Goal: Task Accomplishment & Management: Manage account settings

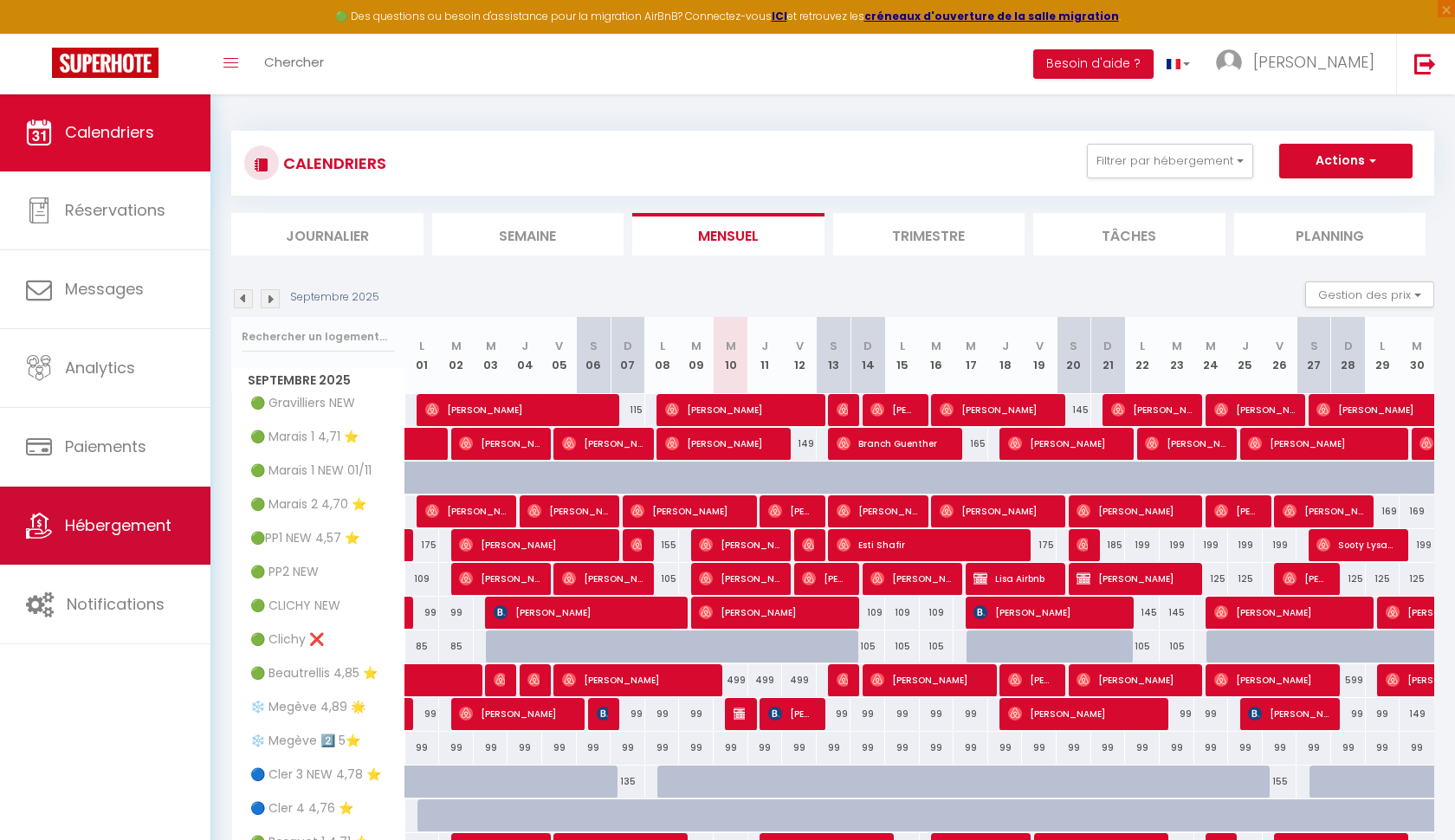
click at [97, 542] on link "Hébergement" at bounding box center [105, 525] width 211 height 77
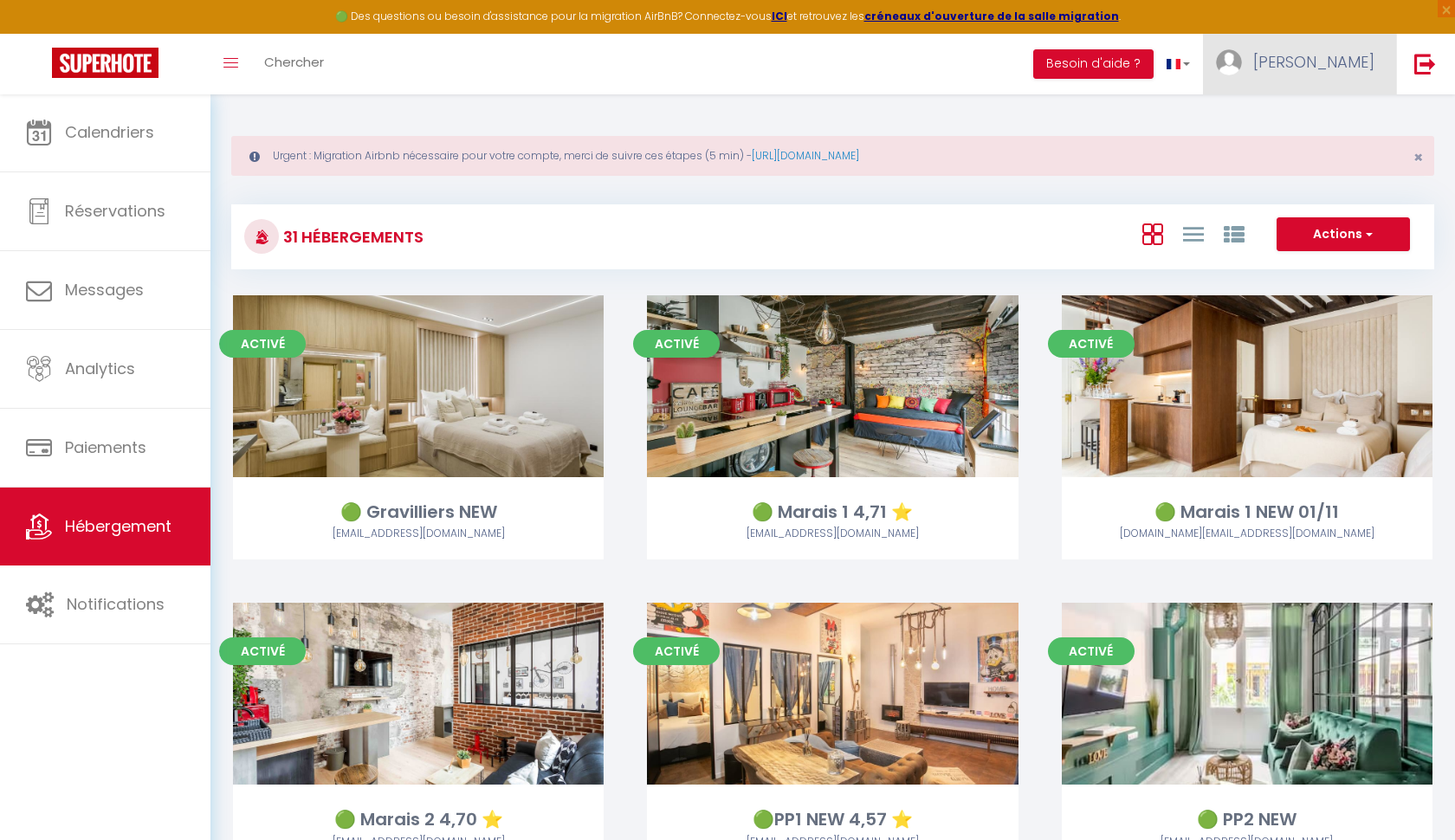
click at [1369, 48] on link "[PERSON_NAME]" at bounding box center [1300, 63] width 193 height 60
click at [1345, 119] on link "Paramètres" at bounding box center [1327, 120] width 128 height 30
select select "fr"
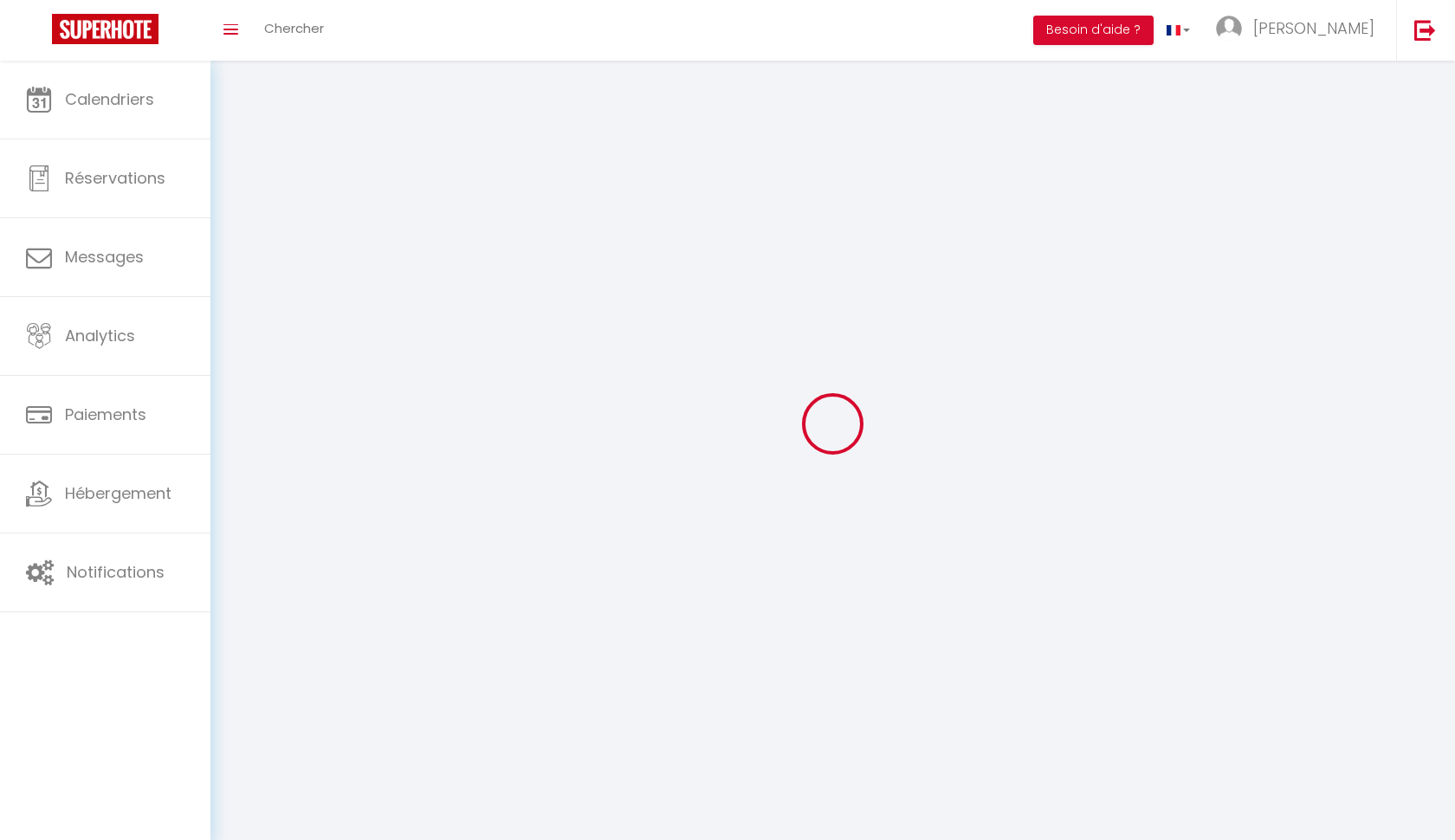
type input "[PERSON_NAME]"
type input "MAAREK"
type input "0688882838"
type input "[STREET_ADDRESS]"
type input "75007"
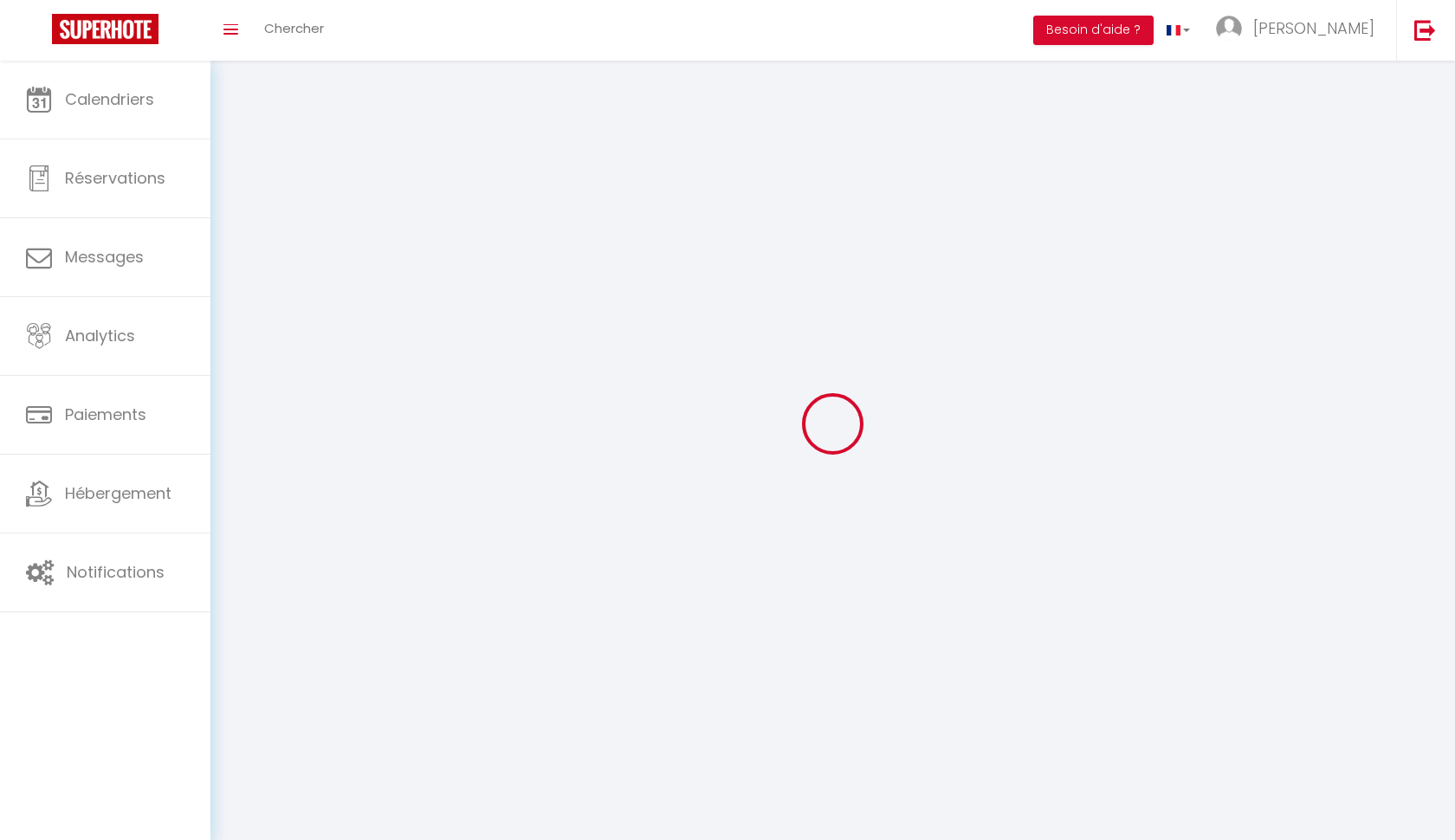
type input "[GEOGRAPHIC_DATA]"
type input "r0zujmZEQCMSEsTJXWPHHA1Up"
type input "SgEdl4d5jKSCXkw8phCrkw4qR"
type input "[URL][DOMAIN_NAME]"
select select "1"
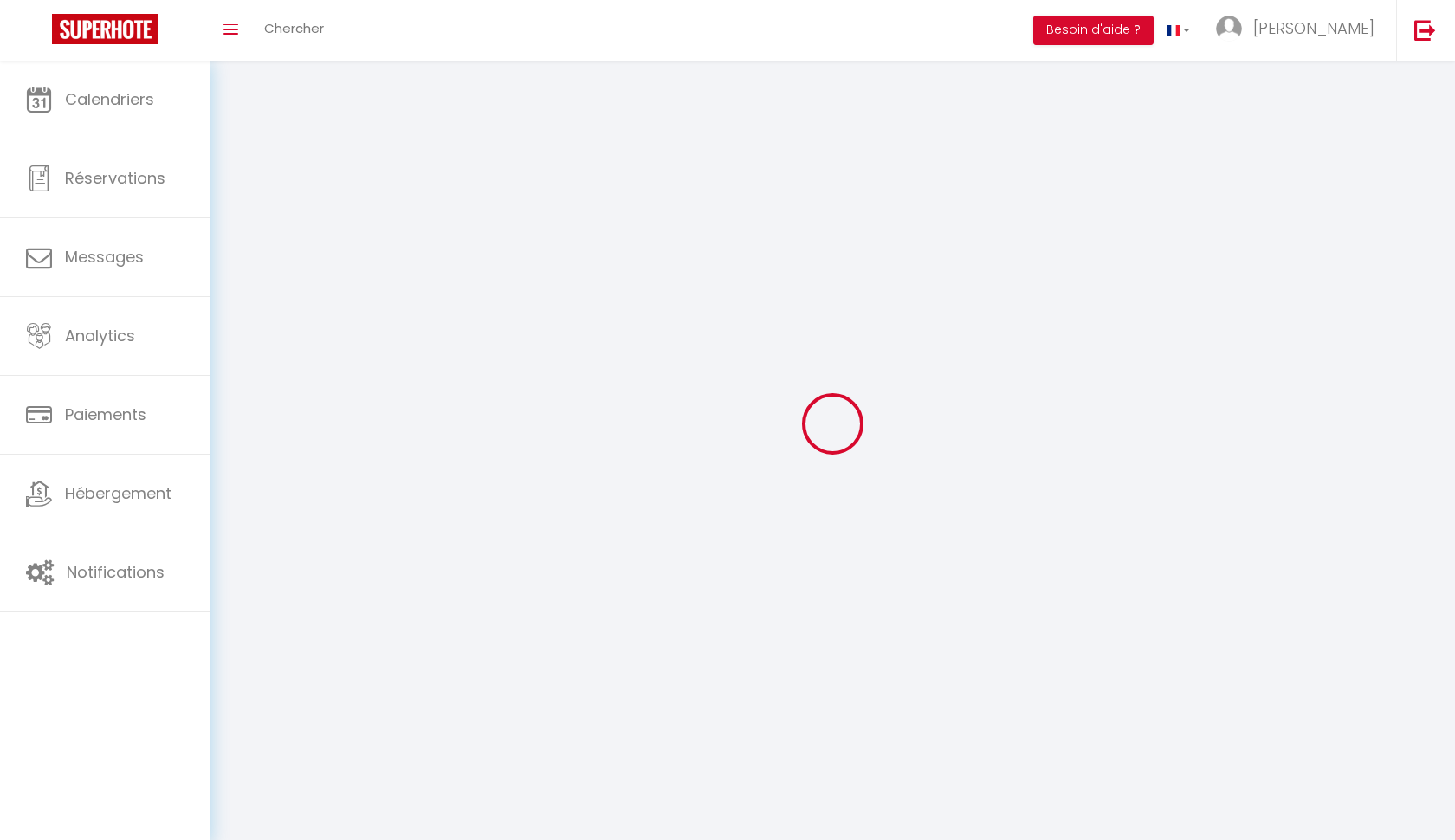
select select "28"
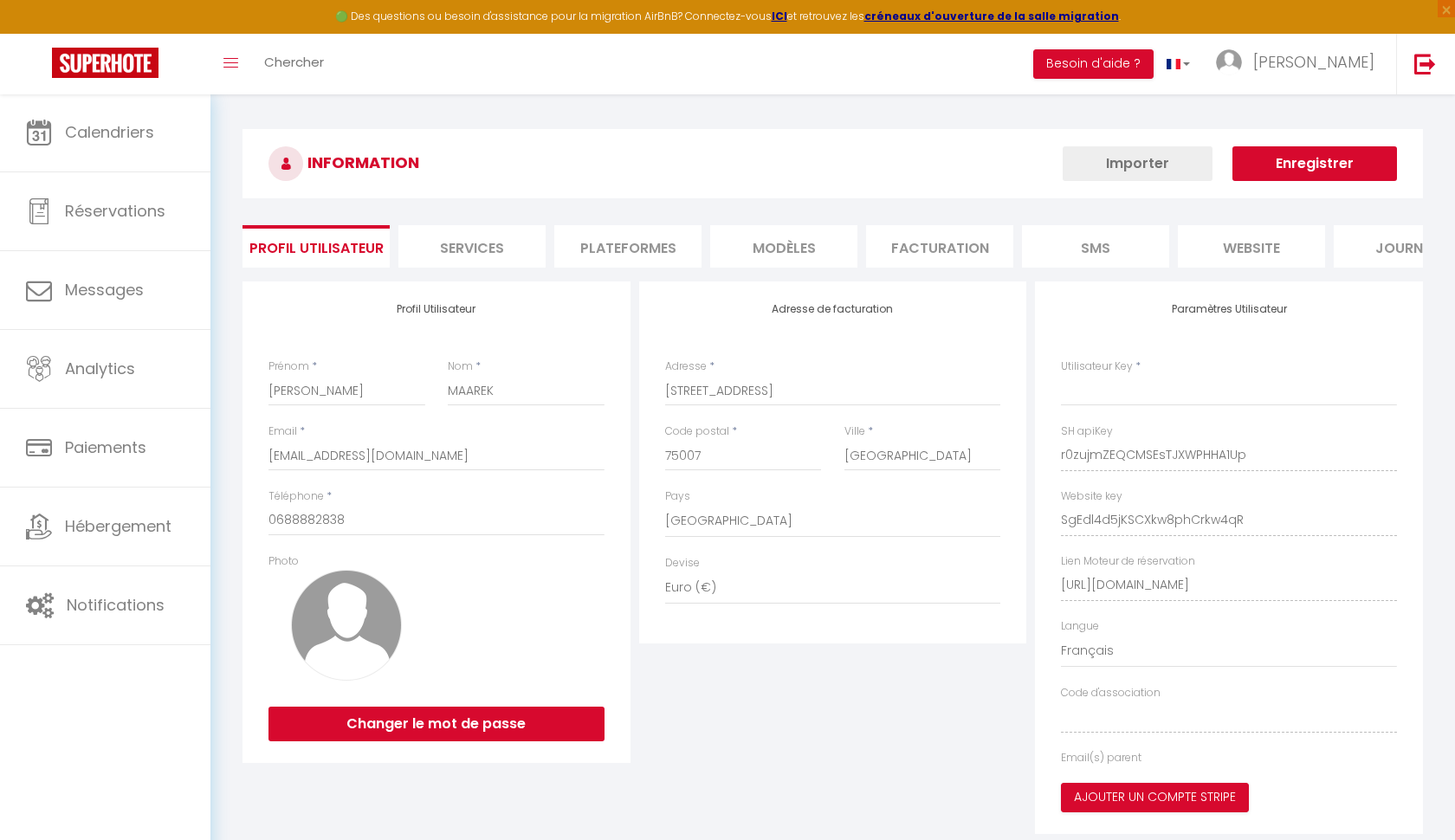
type input "r0zujmZEQCMSEsTJXWPHHA1Up"
type input "SgEdl4d5jKSCXkw8phCrkw4qR"
type input "[URL][DOMAIN_NAME]"
select select "fr"
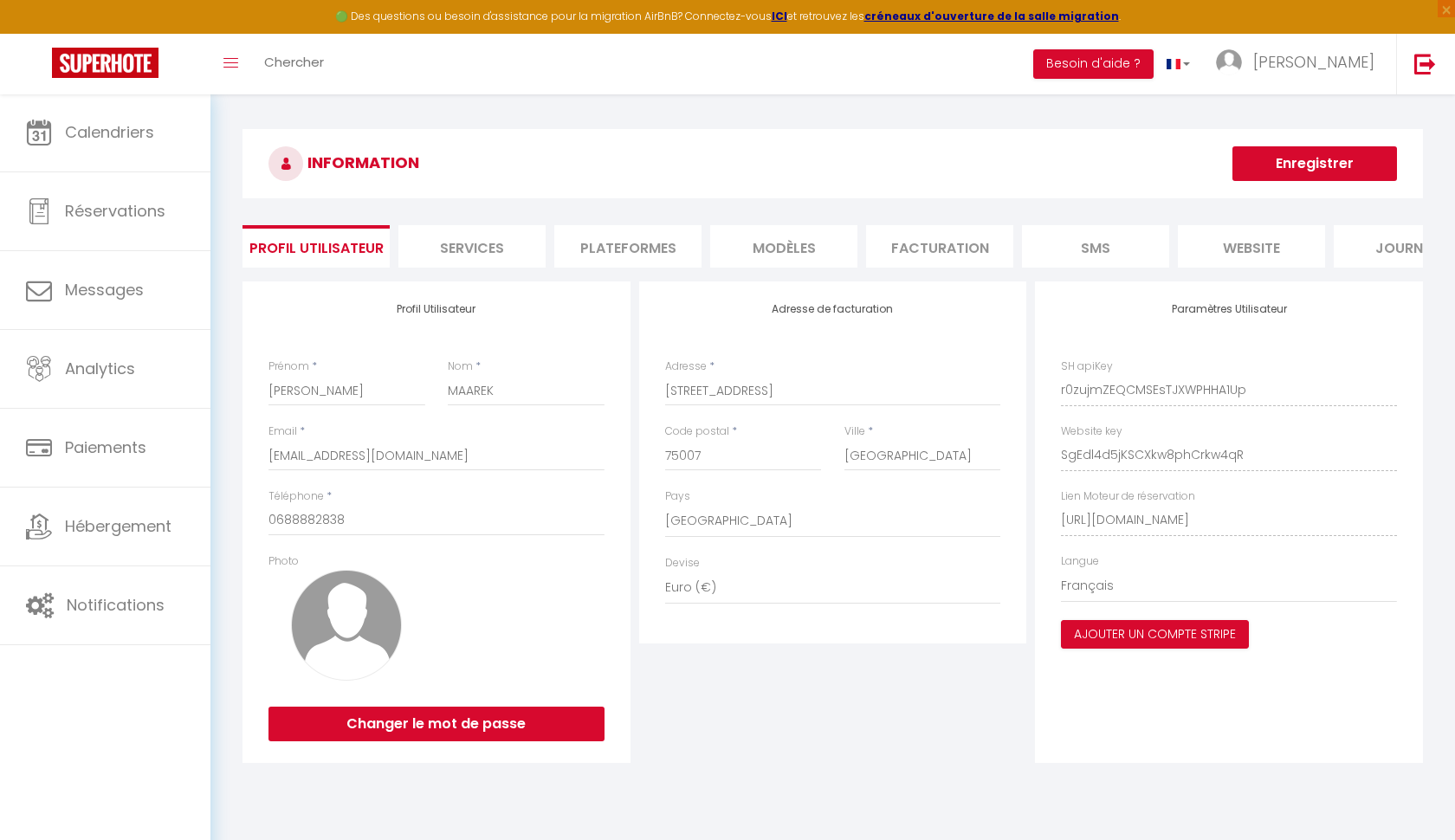
click at [642, 254] on li "Plateformes" at bounding box center [628, 246] width 147 height 42
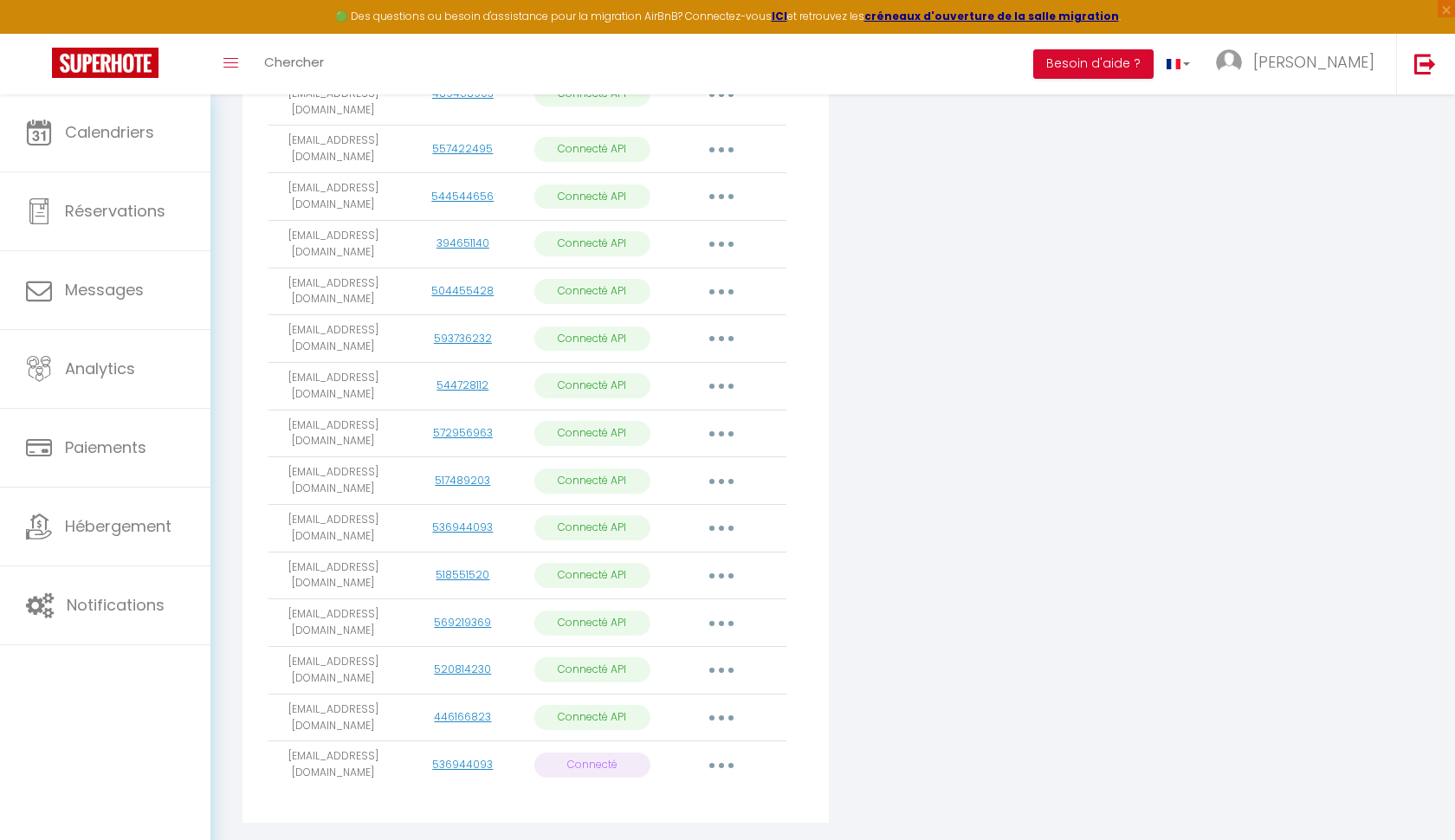
scroll to position [630, 0]
click at [724, 752] on button "button" at bounding box center [722, 765] width 49 height 28
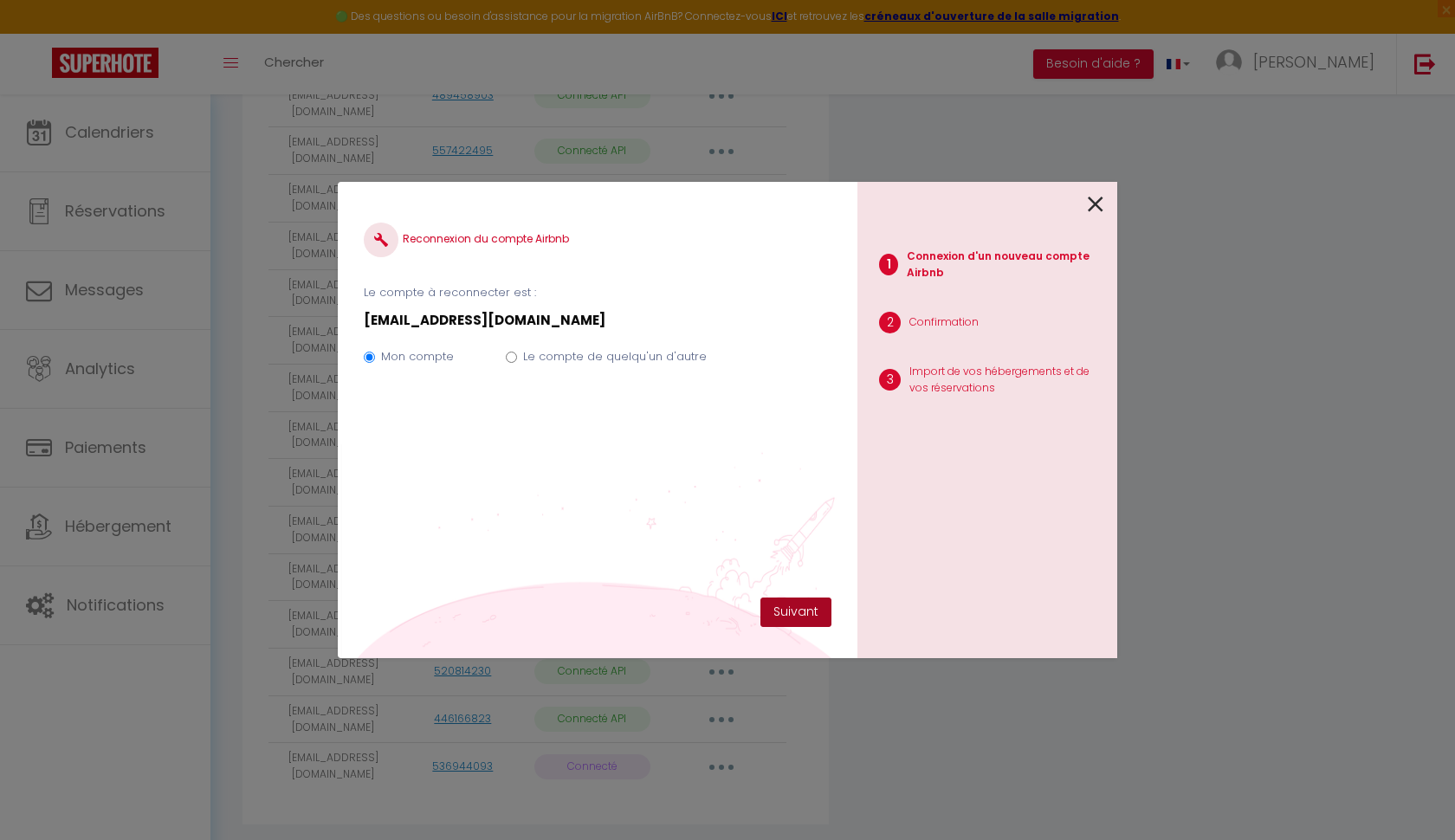
click at [782, 611] on button "Suivant" at bounding box center [796, 611] width 71 height 30
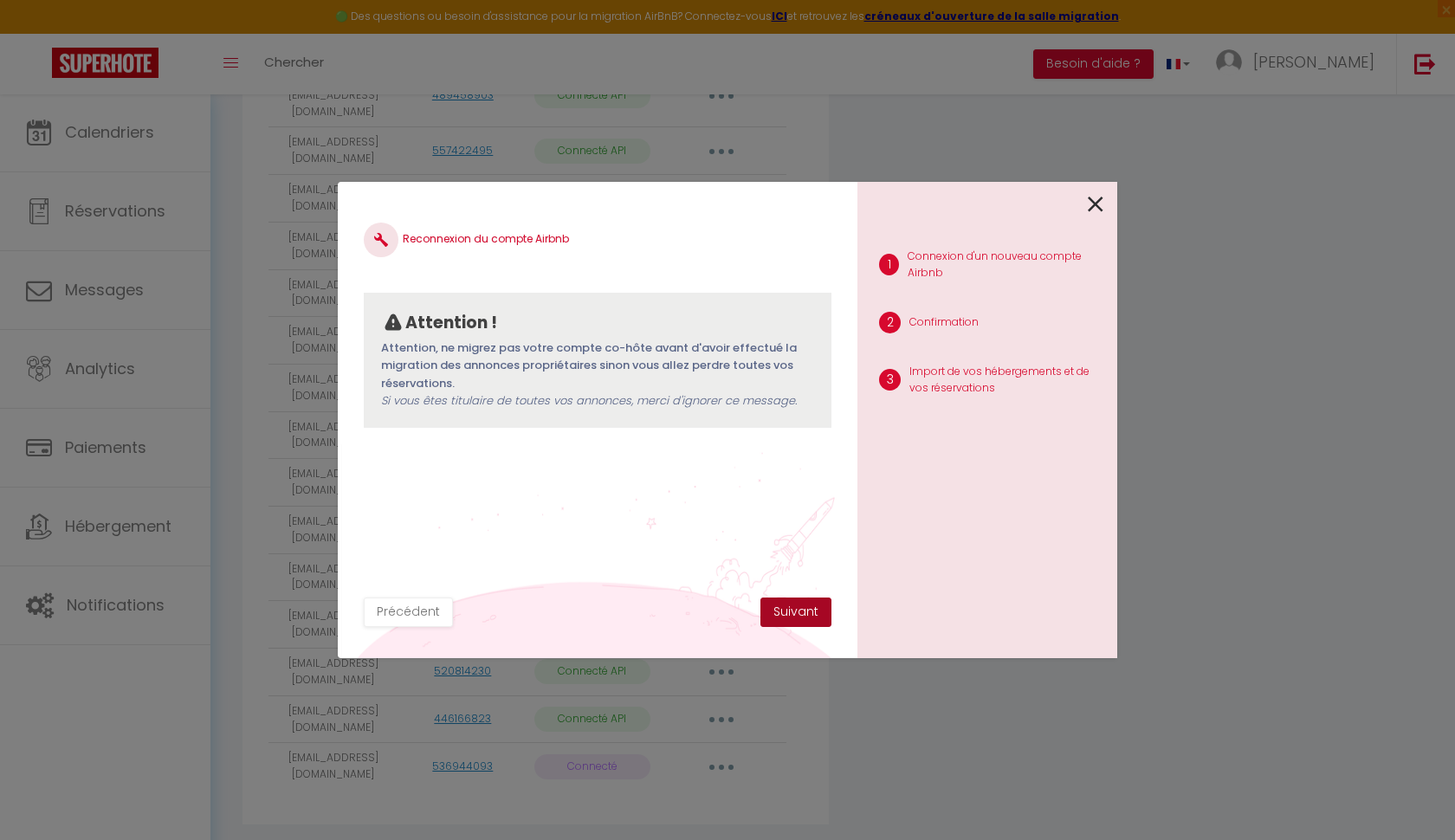
click at [795, 616] on button "Suivant" at bounding box center [796, 611] width 71 height 30
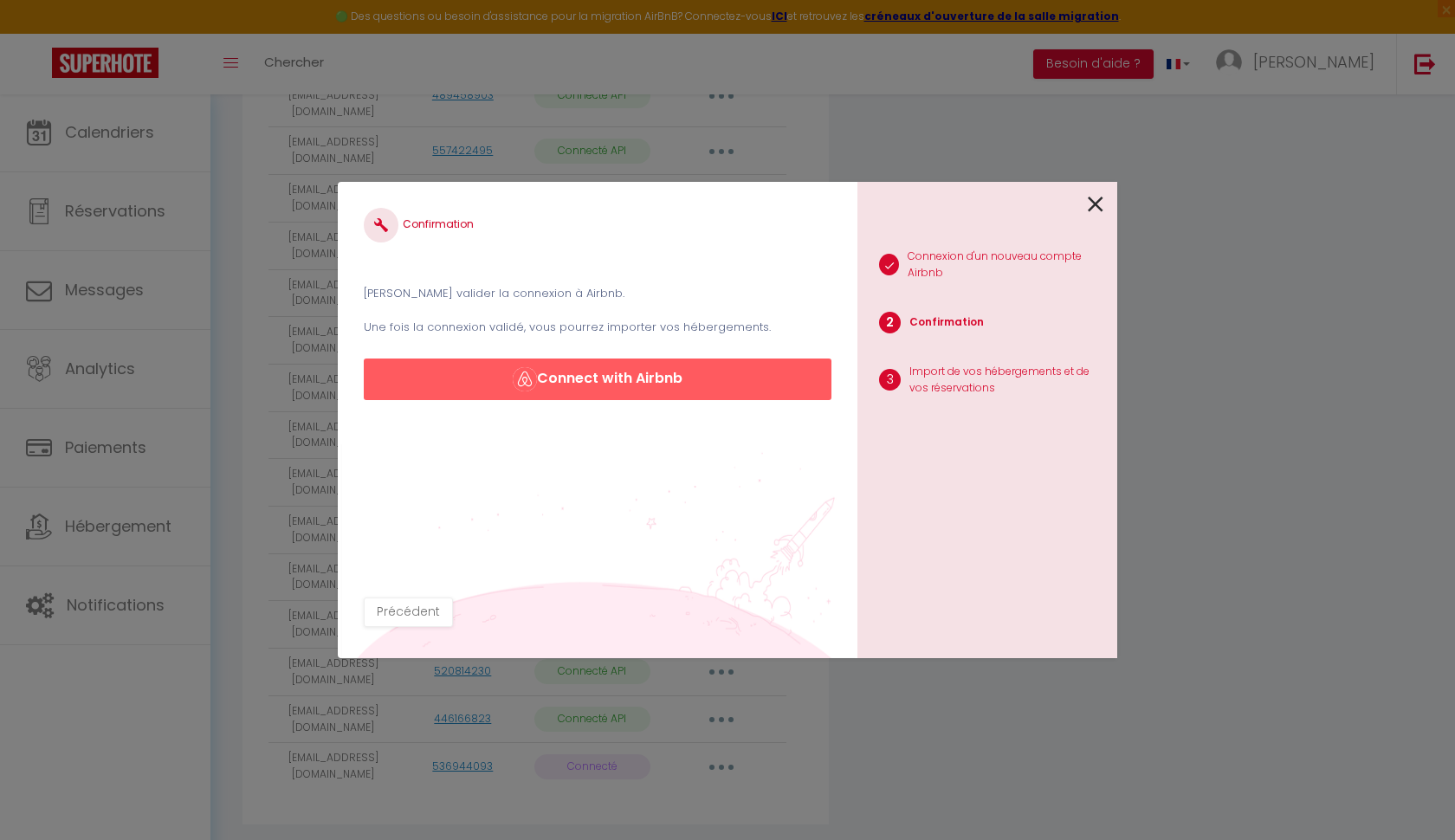
click at [690, 385] on button "Connect with Airbnb" at bounding box center [597, 379] width 468 height 41
click at [555, 379] on button "Connect with Airbnb" at bounding box center [597, 379] width 468 height 41
click at [551, 375] on button "Connect with Airbnb" at bounding box center [597, 379] width 468 height 41
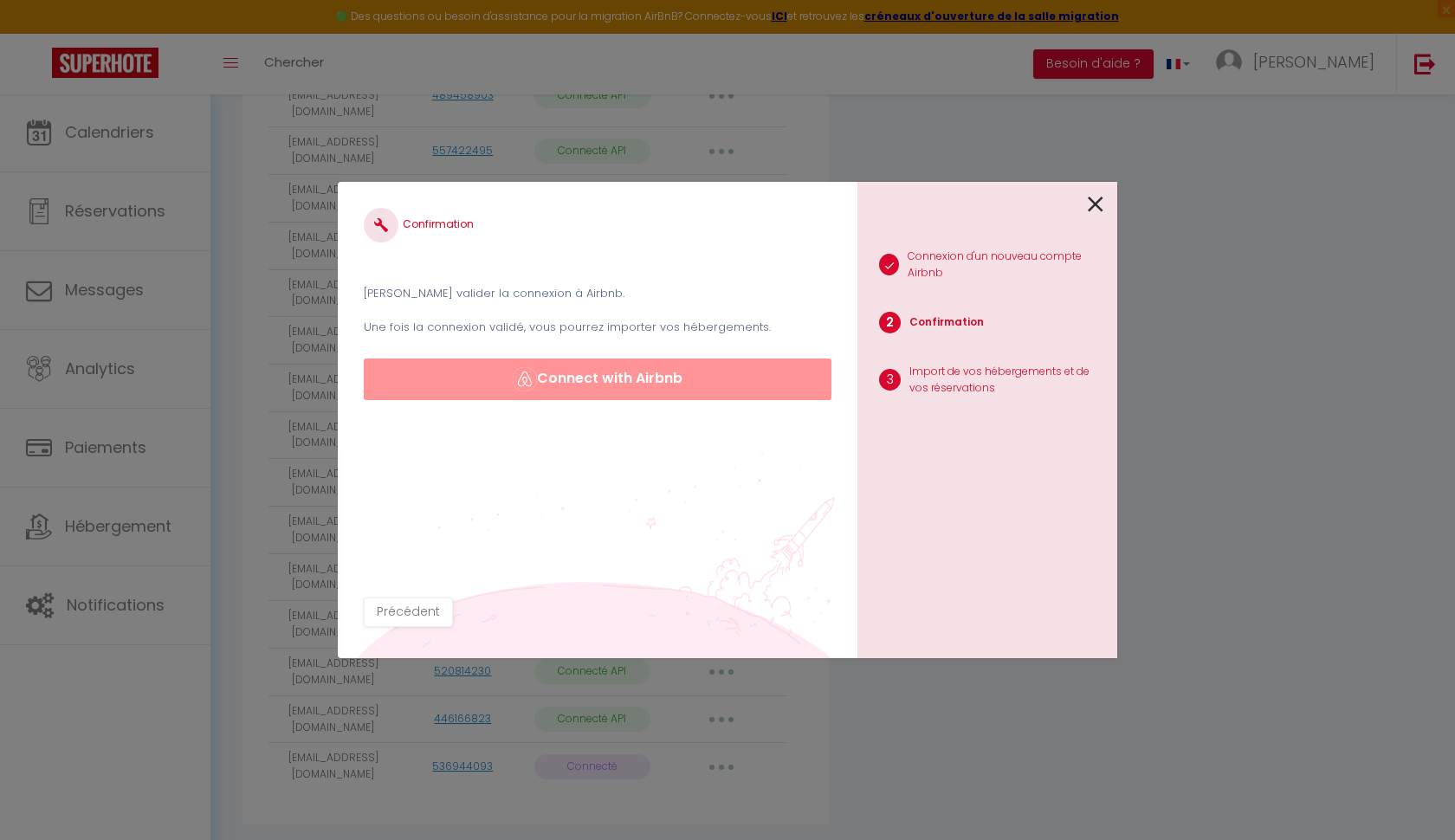
click at [549, 373] on button "Connect with Airbnb" at bounding box center [597, 379] width 468 height 41
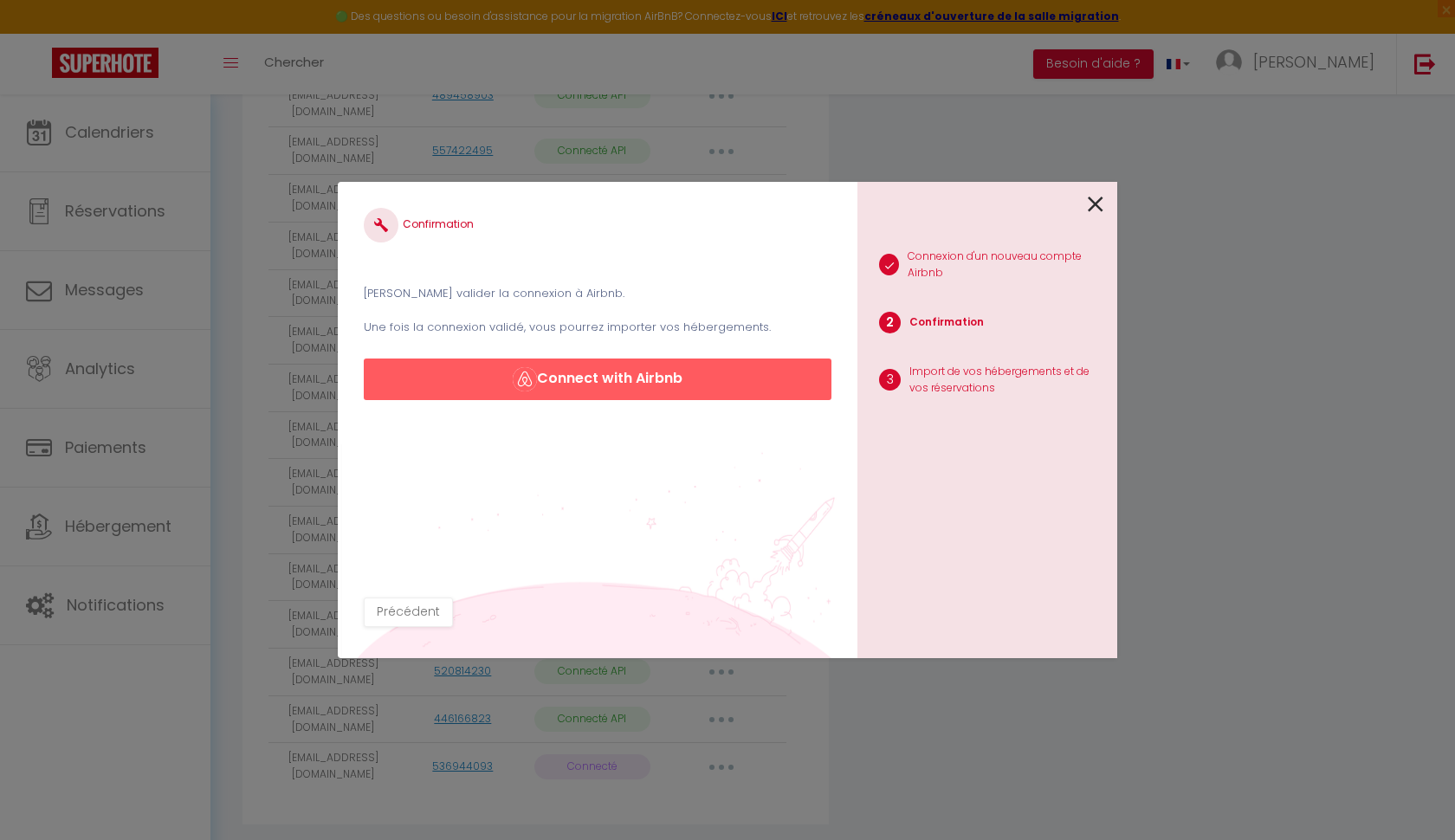
click at [549, 373] on button "Connect with Airbnb" at bounding box center [597, 379] width 468 height 41
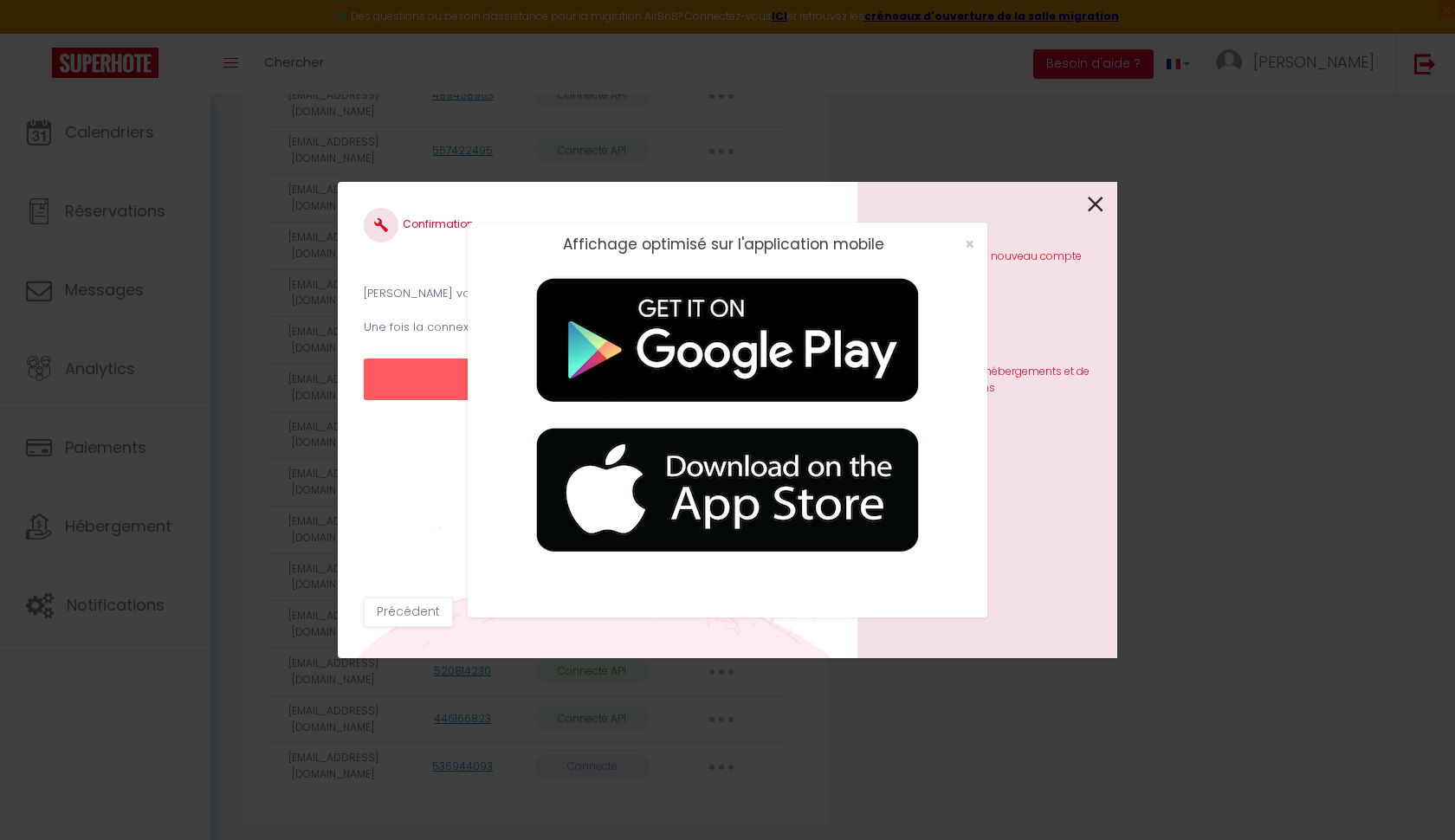
click at [1086, 210] on div "Affichage optimisé sur l'application mobile ×" at bounding box center [728, 420] width 1455 height 840
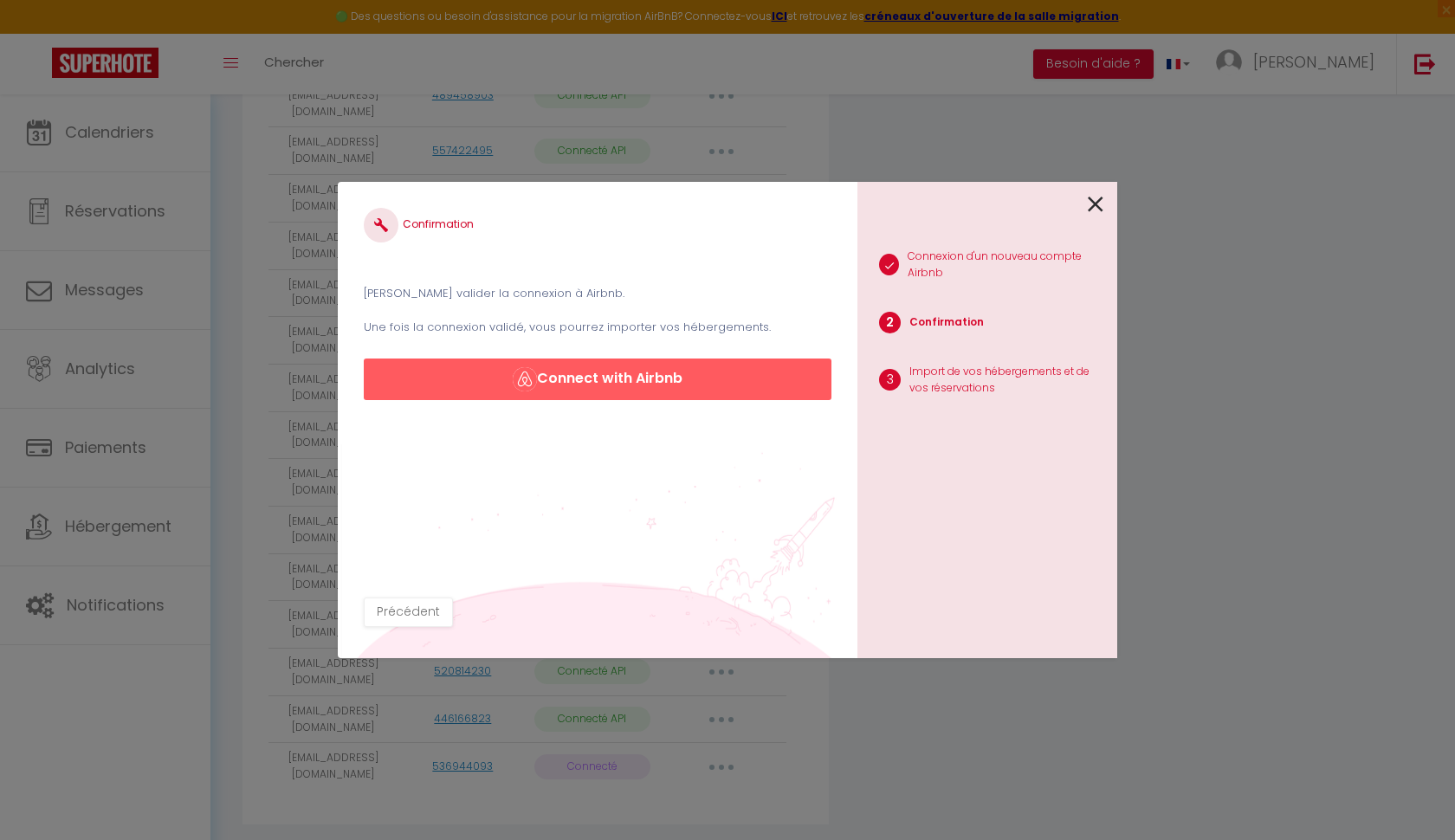
click at [1096, 204] on icon at bounding box center [1096, 204] width 15 height 26
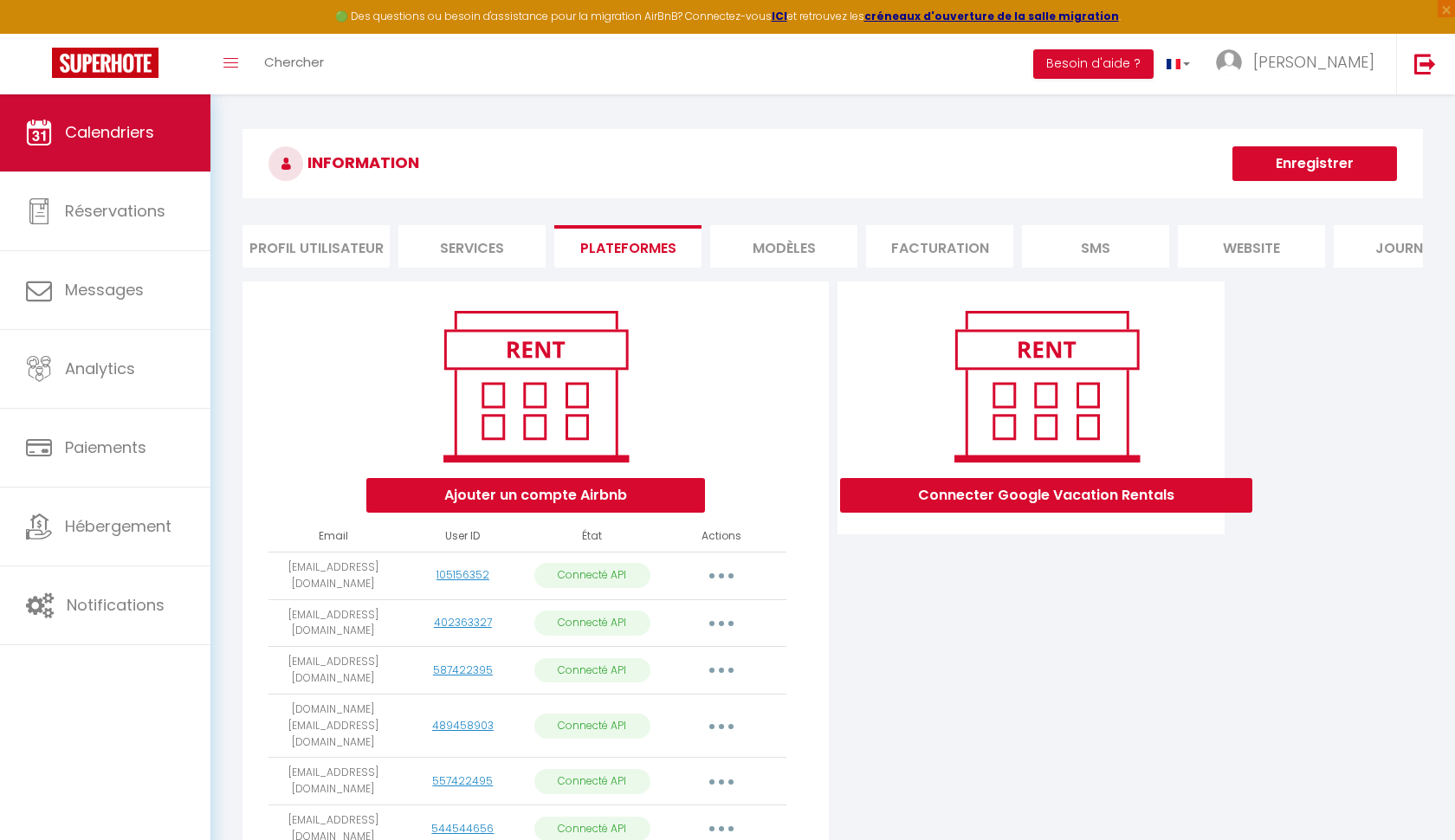
scroll to position [0, 0]
click at [101, 136] on span "Calendriers" at bounding box center [109, 132] width 89 height 22
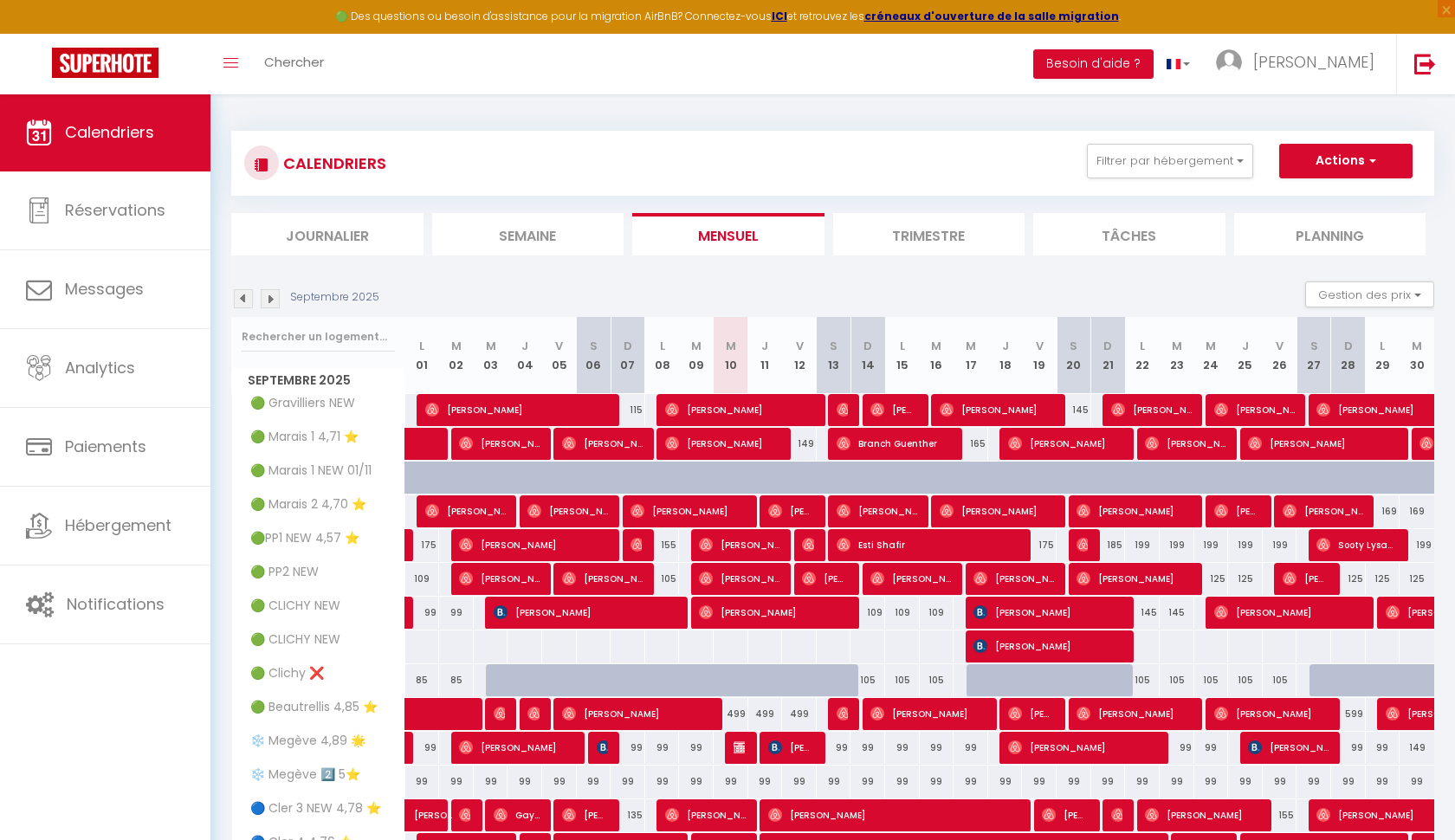
scroll to position [311, 0]
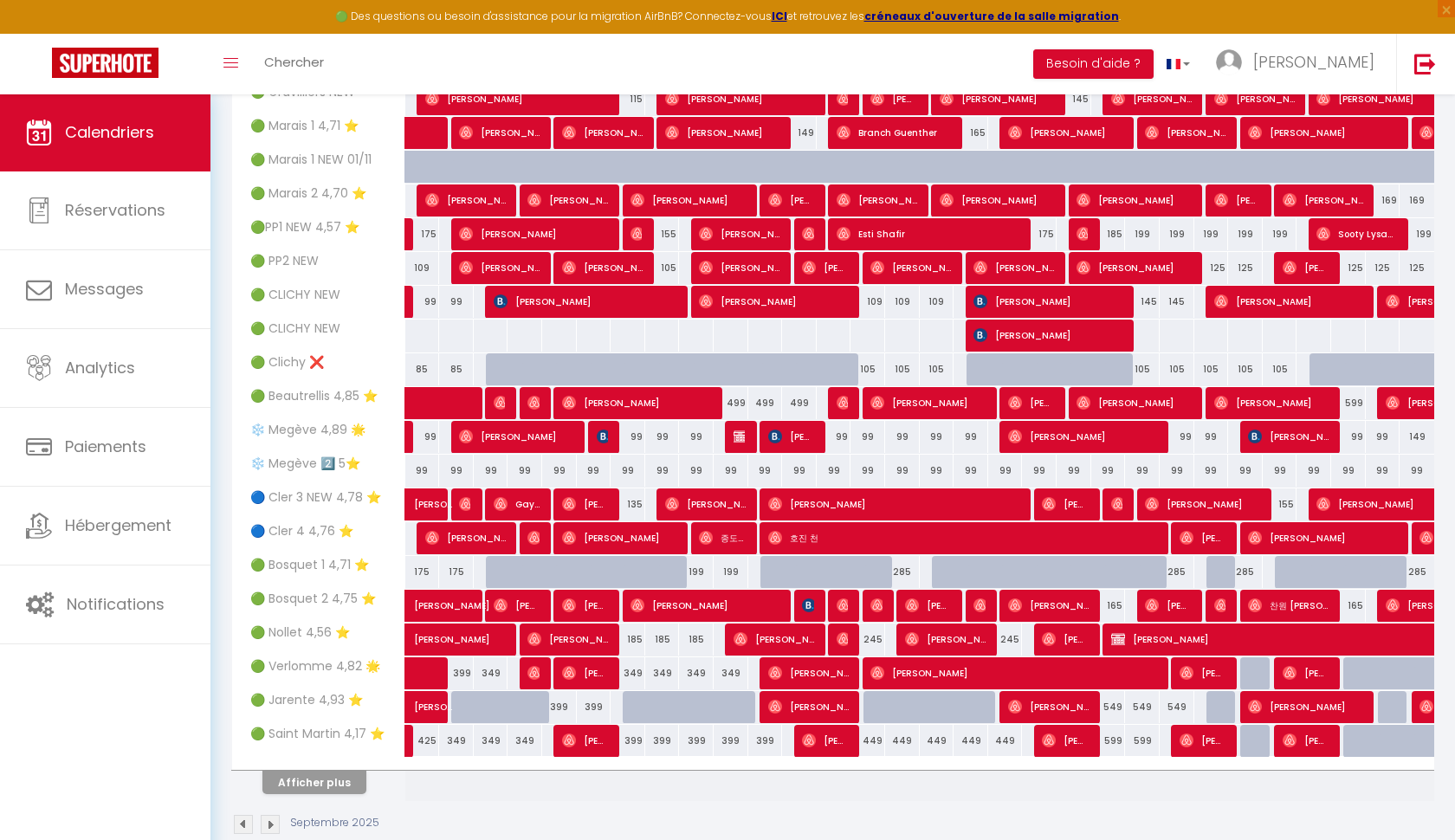
click at [336, 780] on button "Afficher plus" at bounding box center [314, 782] width 104 height 23
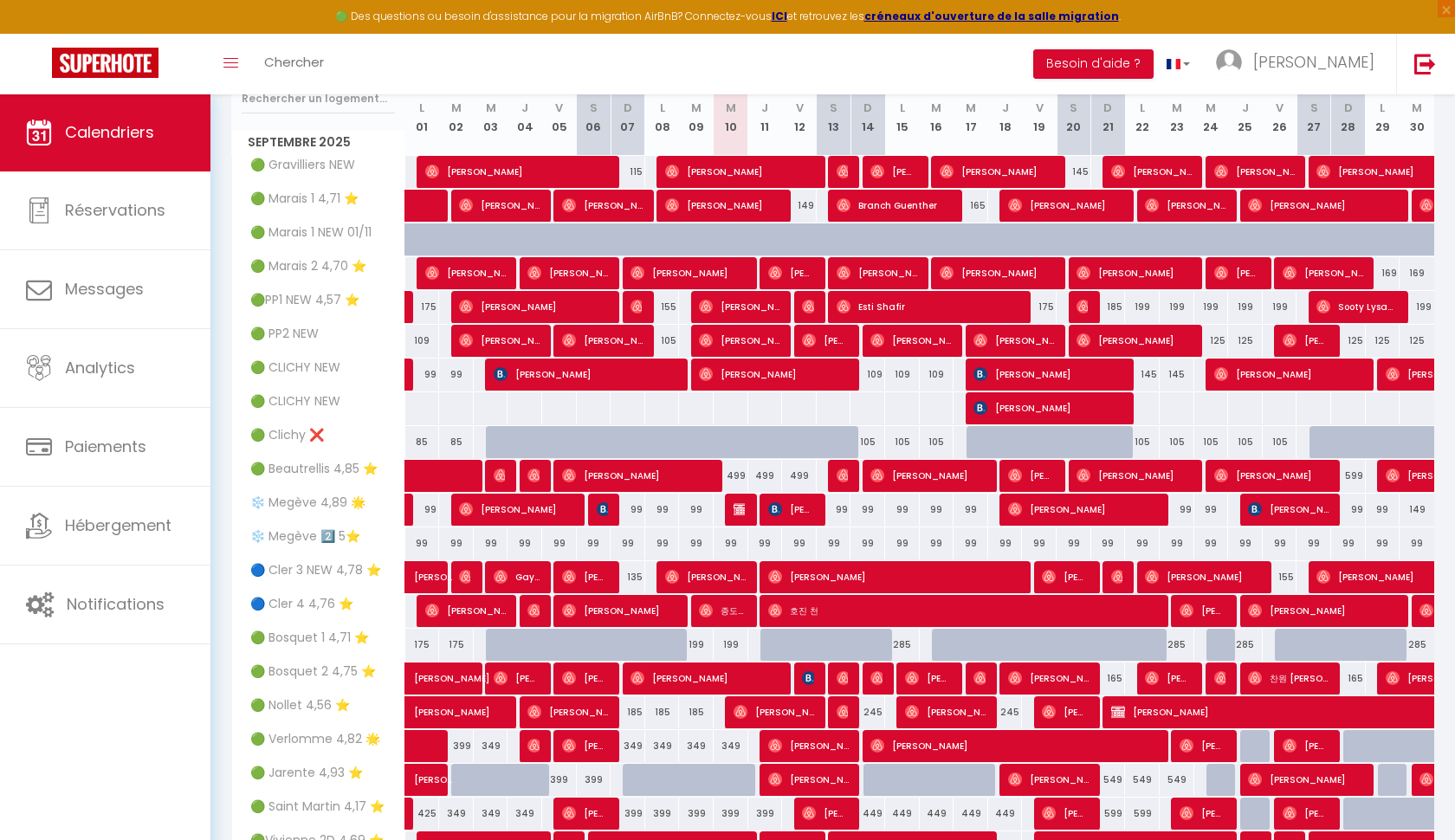
scroll to position [239, 0]
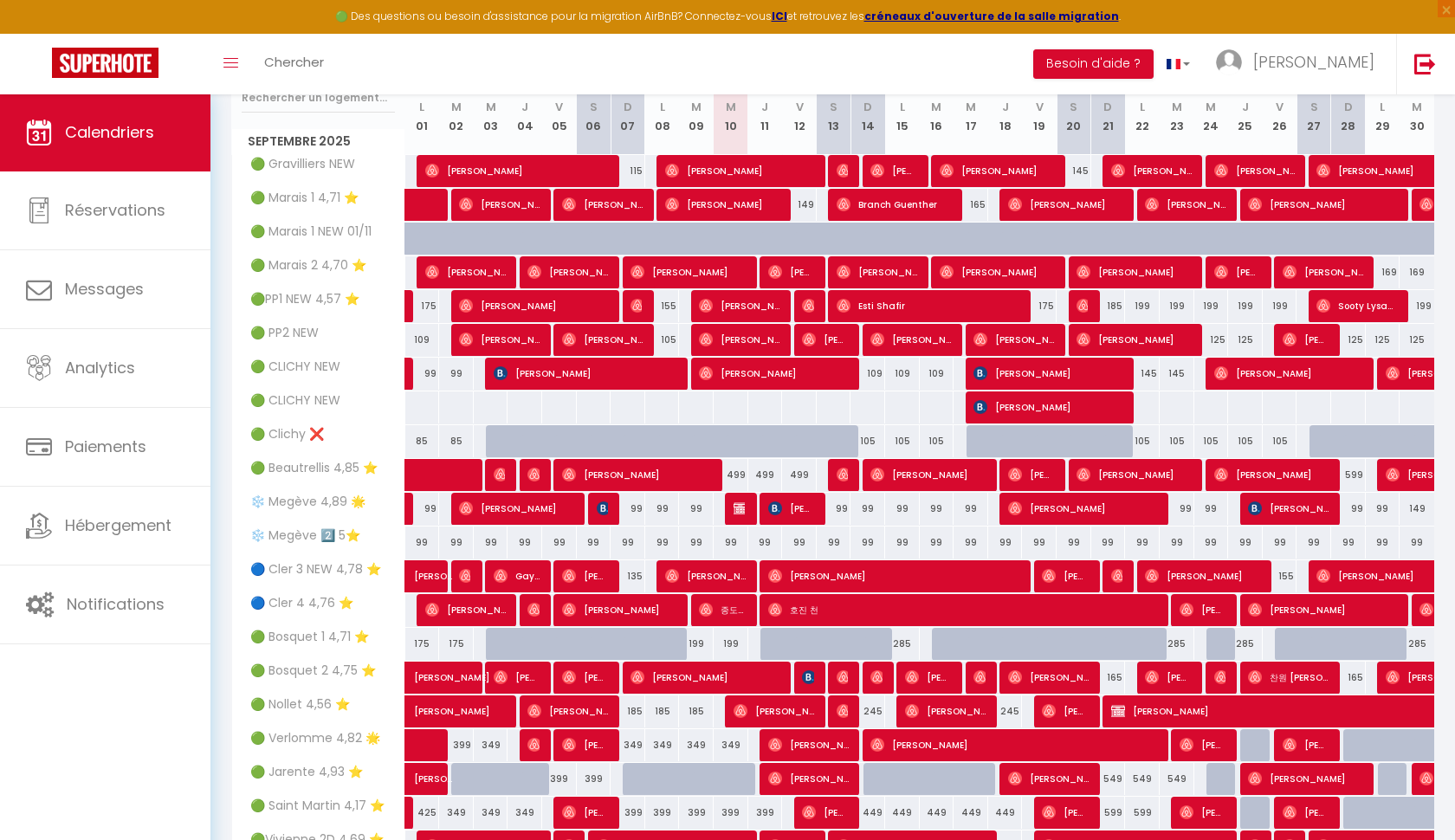
click at [299, 433] on span "🟢 Clichy ❌" at bounding box center [281, 434] width 94 height 19
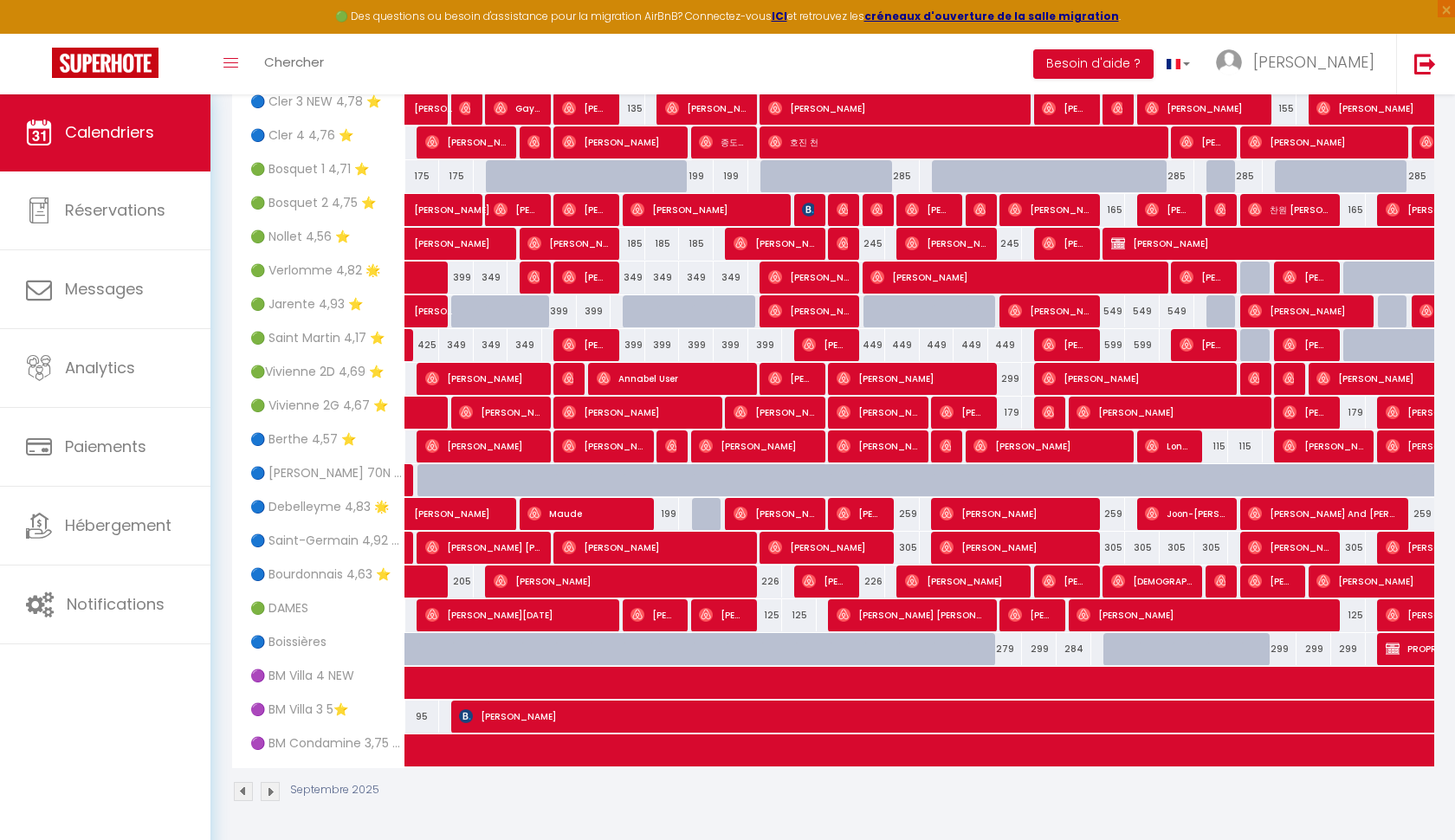
scroll to position [705, 0]
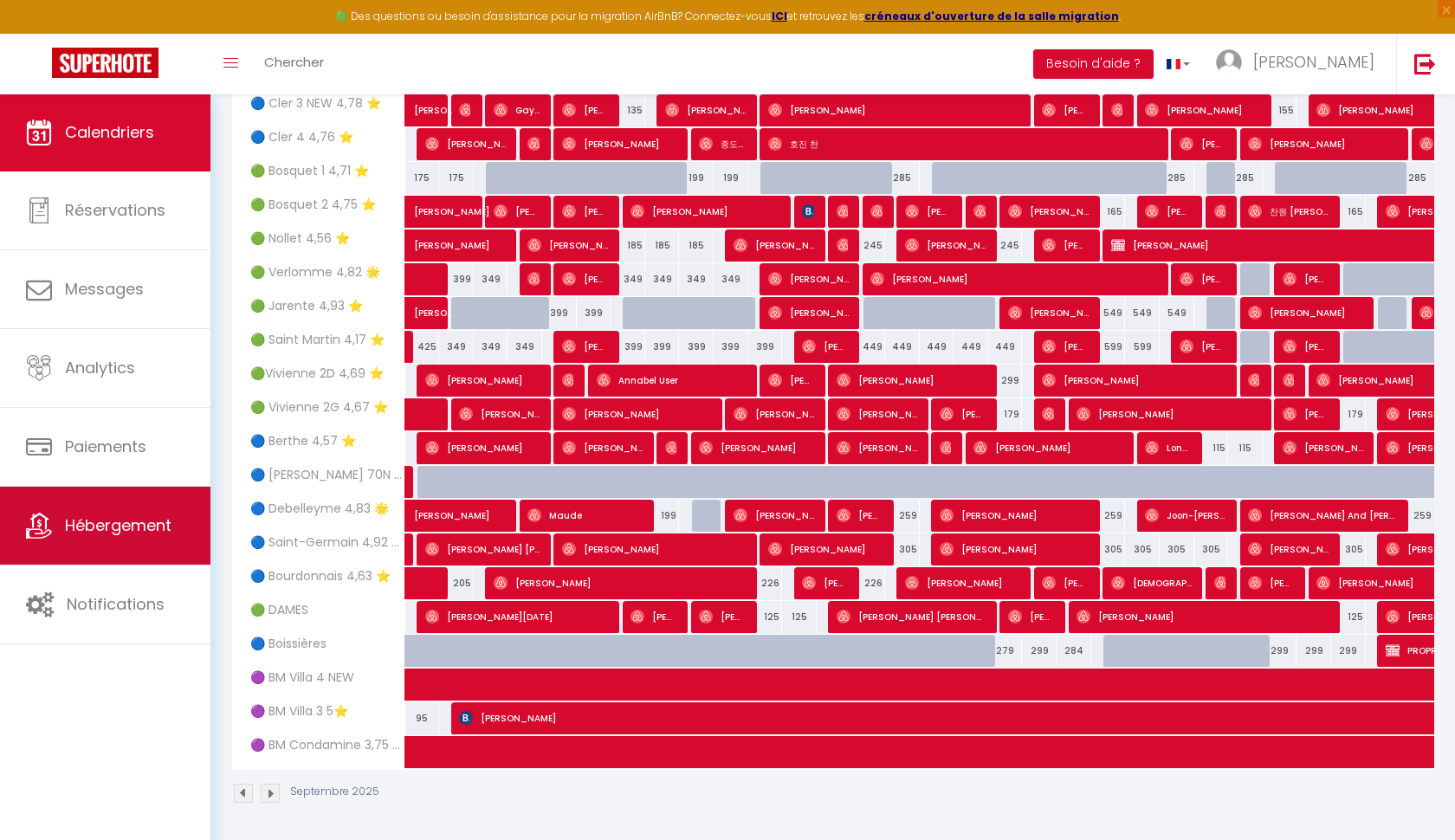
click at [89, 528] on span "Hébergement" at bounding box center [118, 525] width 106 height 22
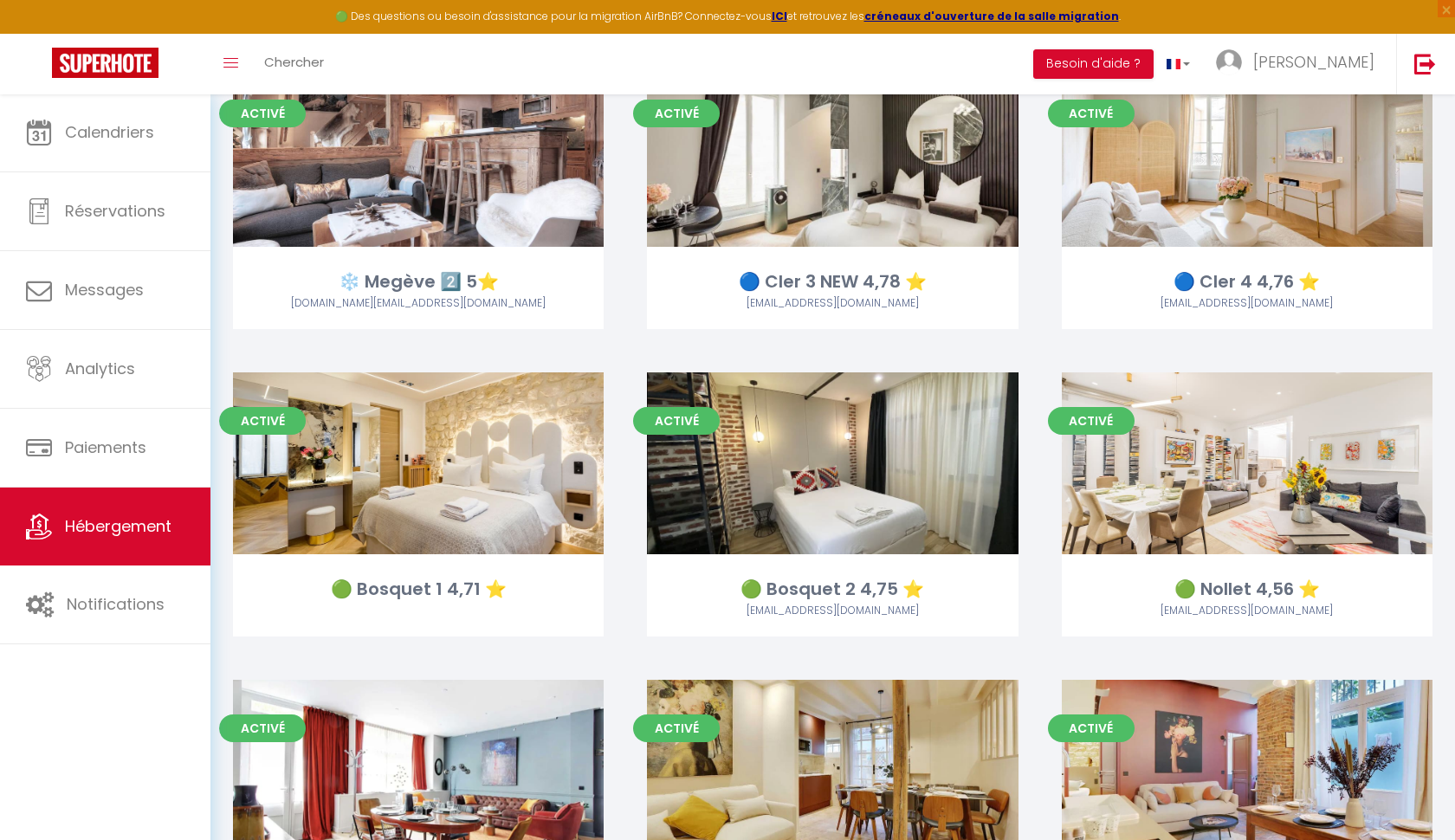
scroll to position [1071, 0]
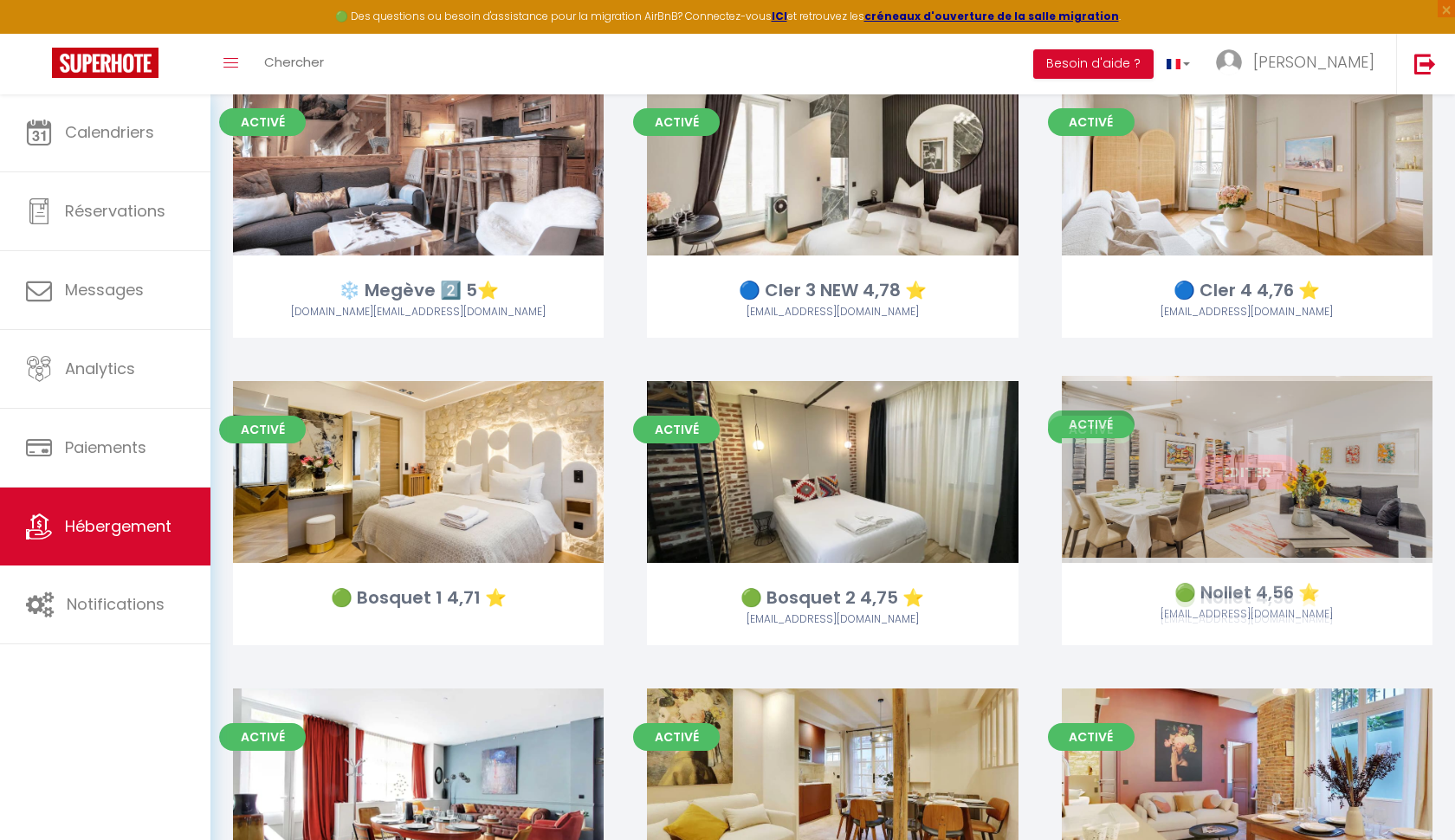
click at [1217, 473] on link "Editer" at bounding box center [1247, 472] width 104 height 34
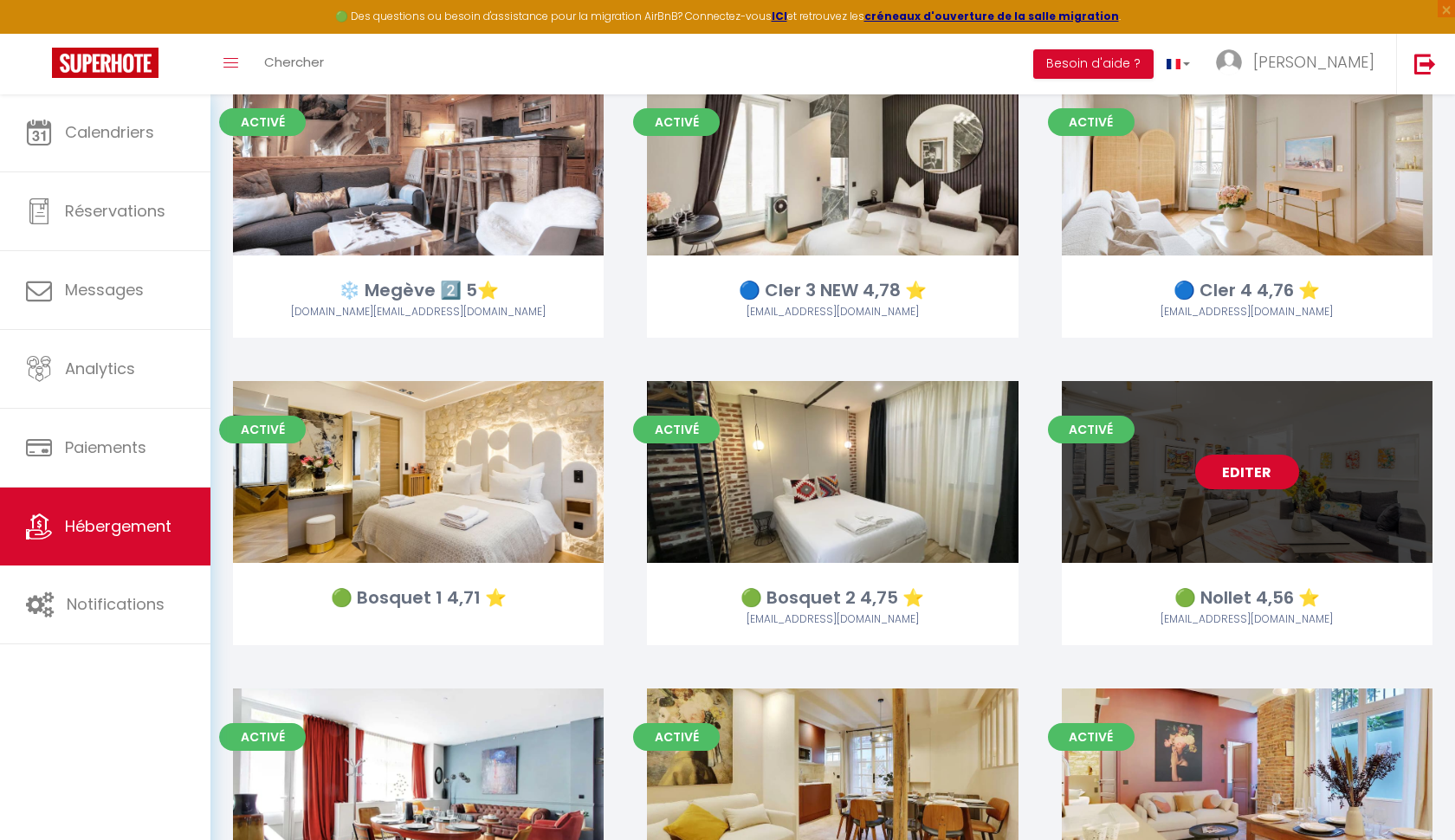
click at [1217, 473] on link "Editer" at bounding box center [1247, 472] width 104 height 34
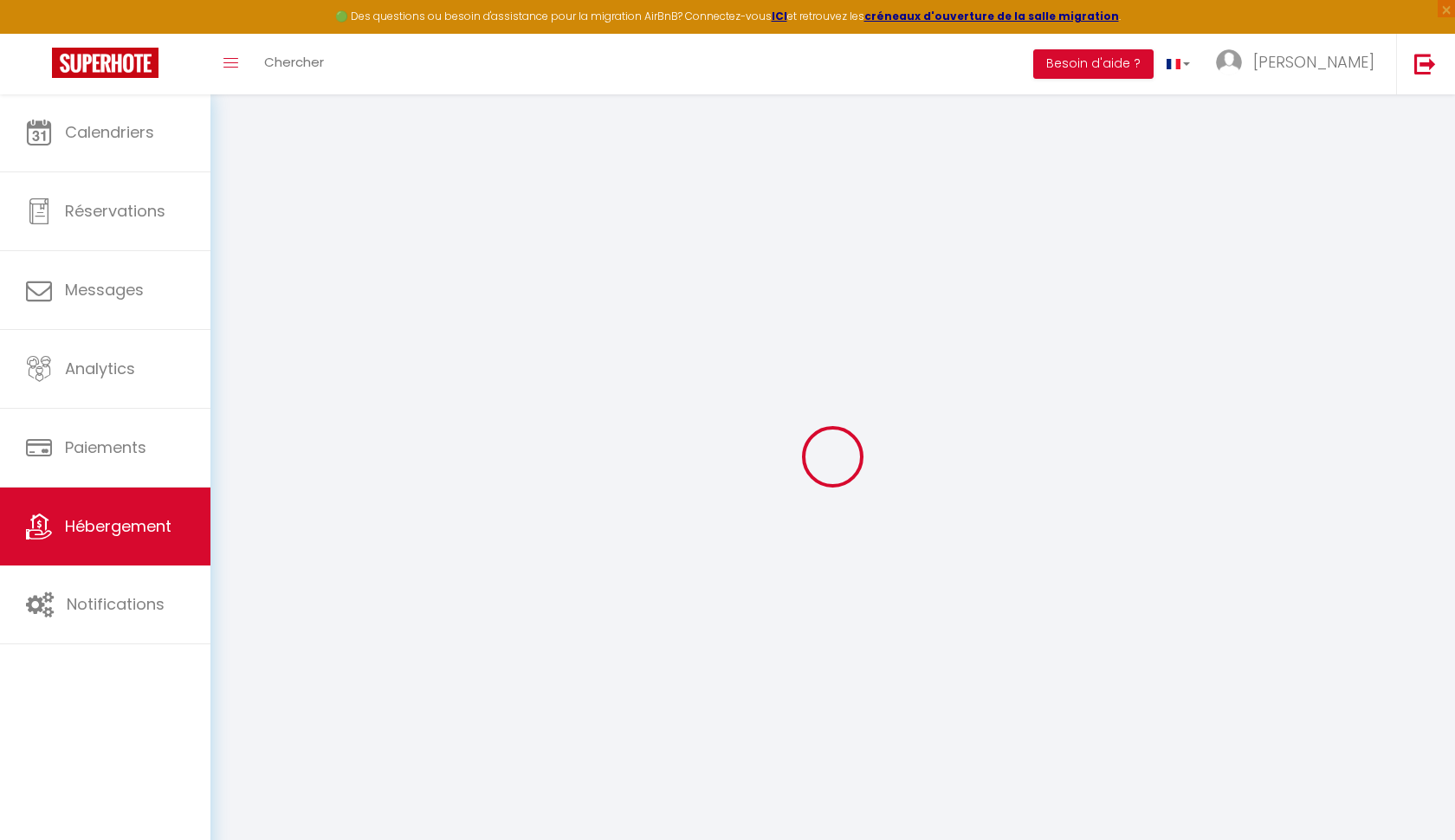
select select "IgloohomeV2"
select select "2"
select select
checkbox input "false"
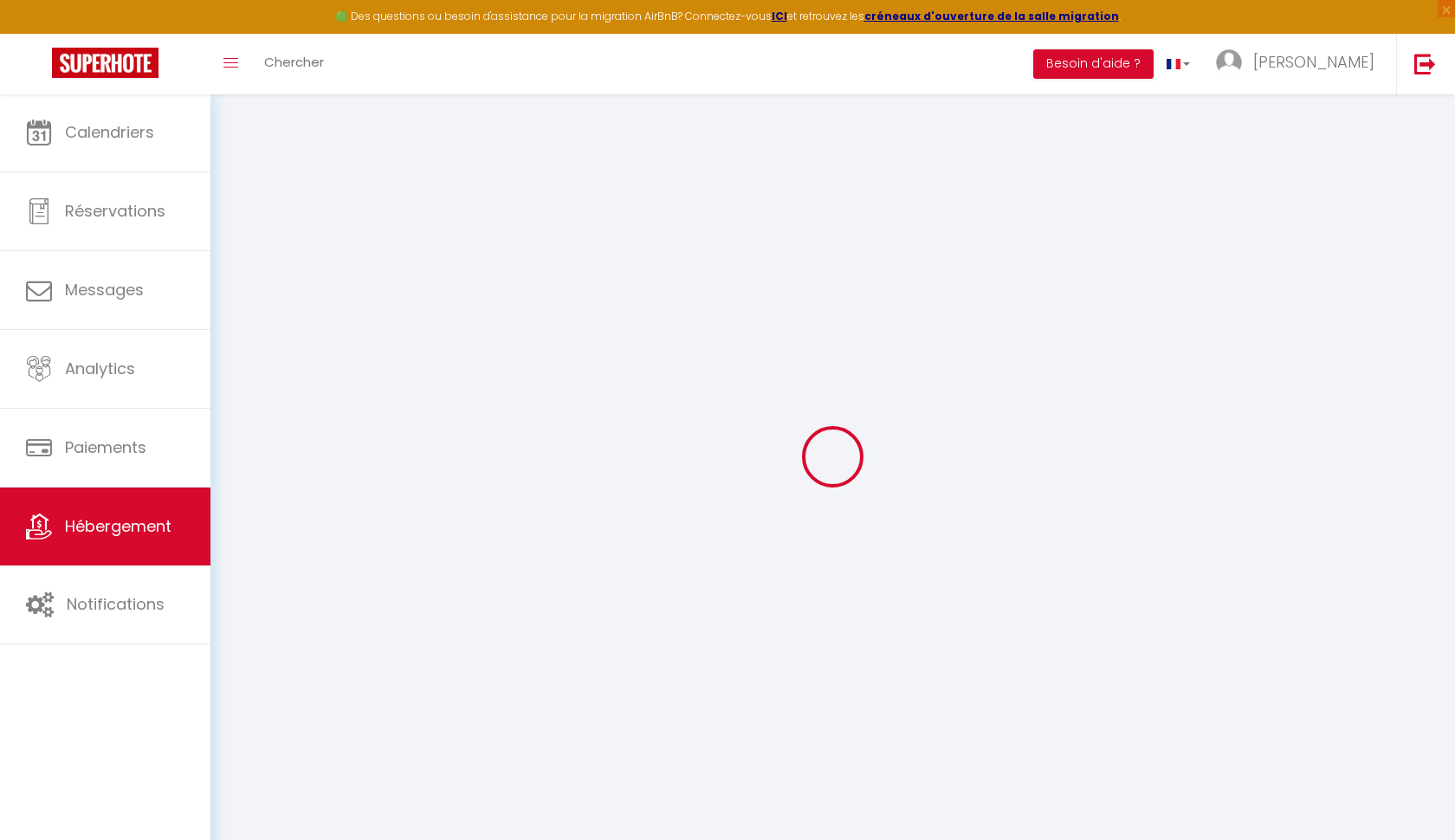
checkbox input "false"
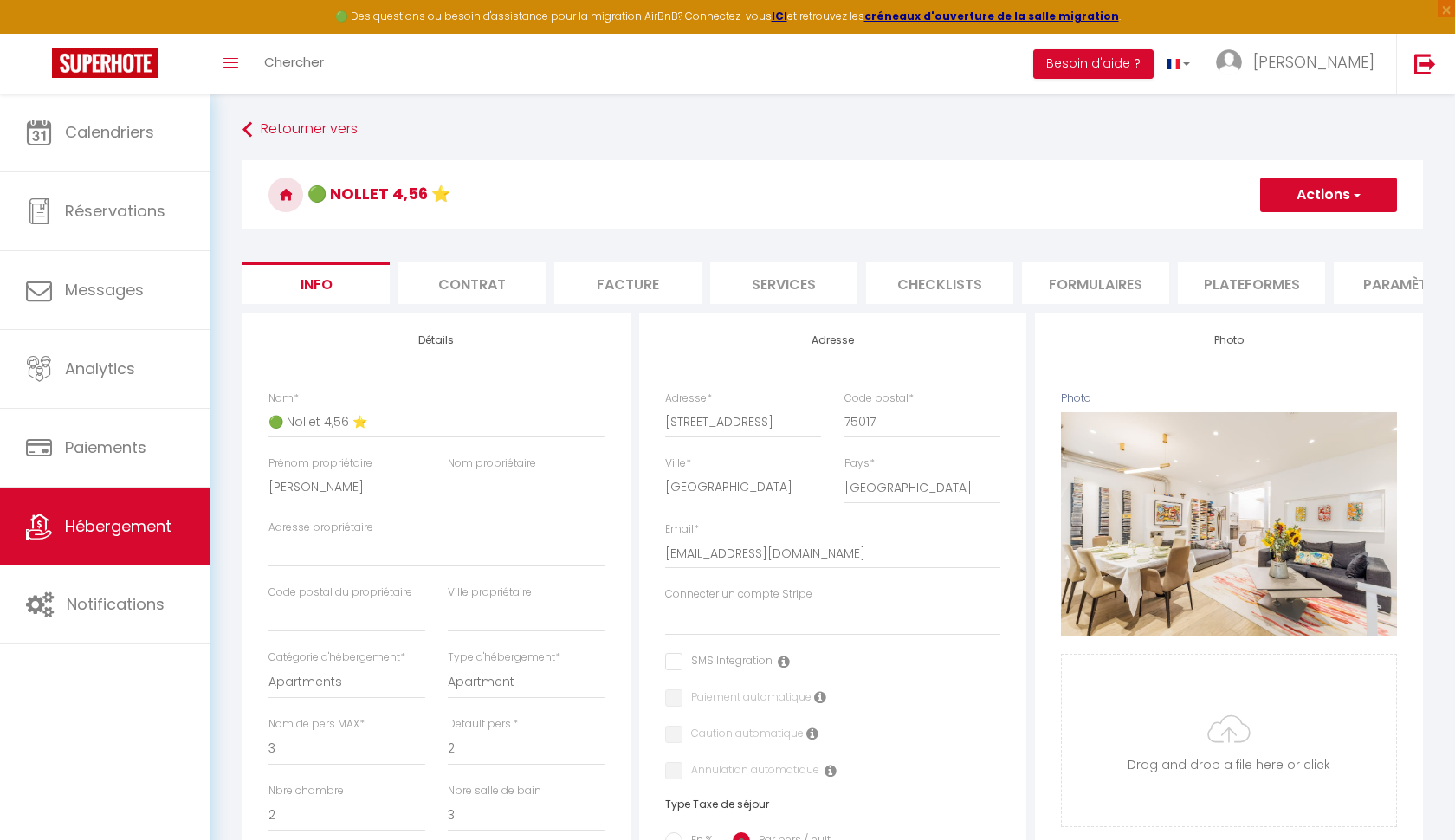
select select
checkbox input "false"
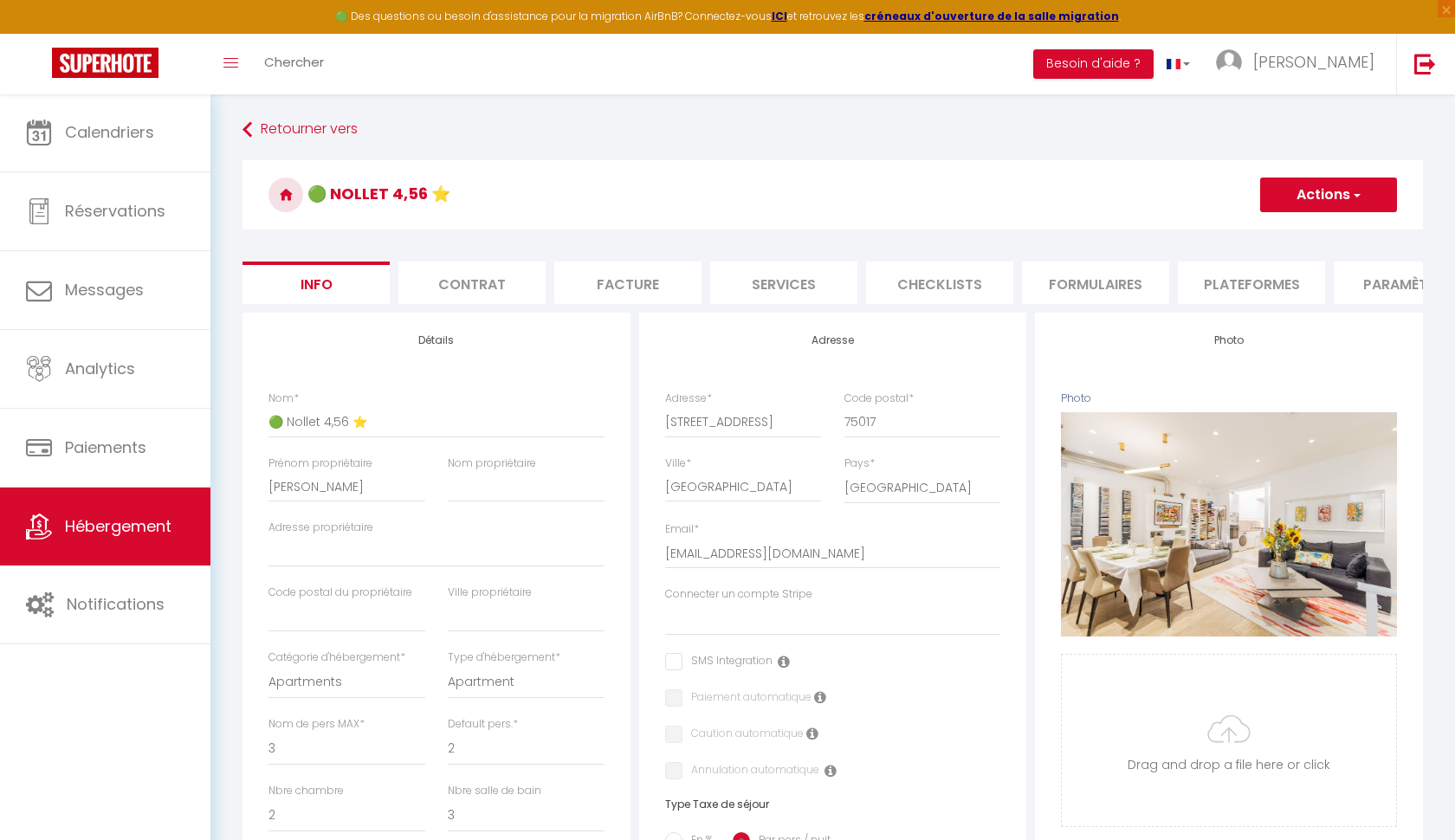
checkbox input "false"
click at [776, 286] on li "Services" at bounding box center [784, 282] width 147 height 42
checkbox input "true"
checkbox input "false"
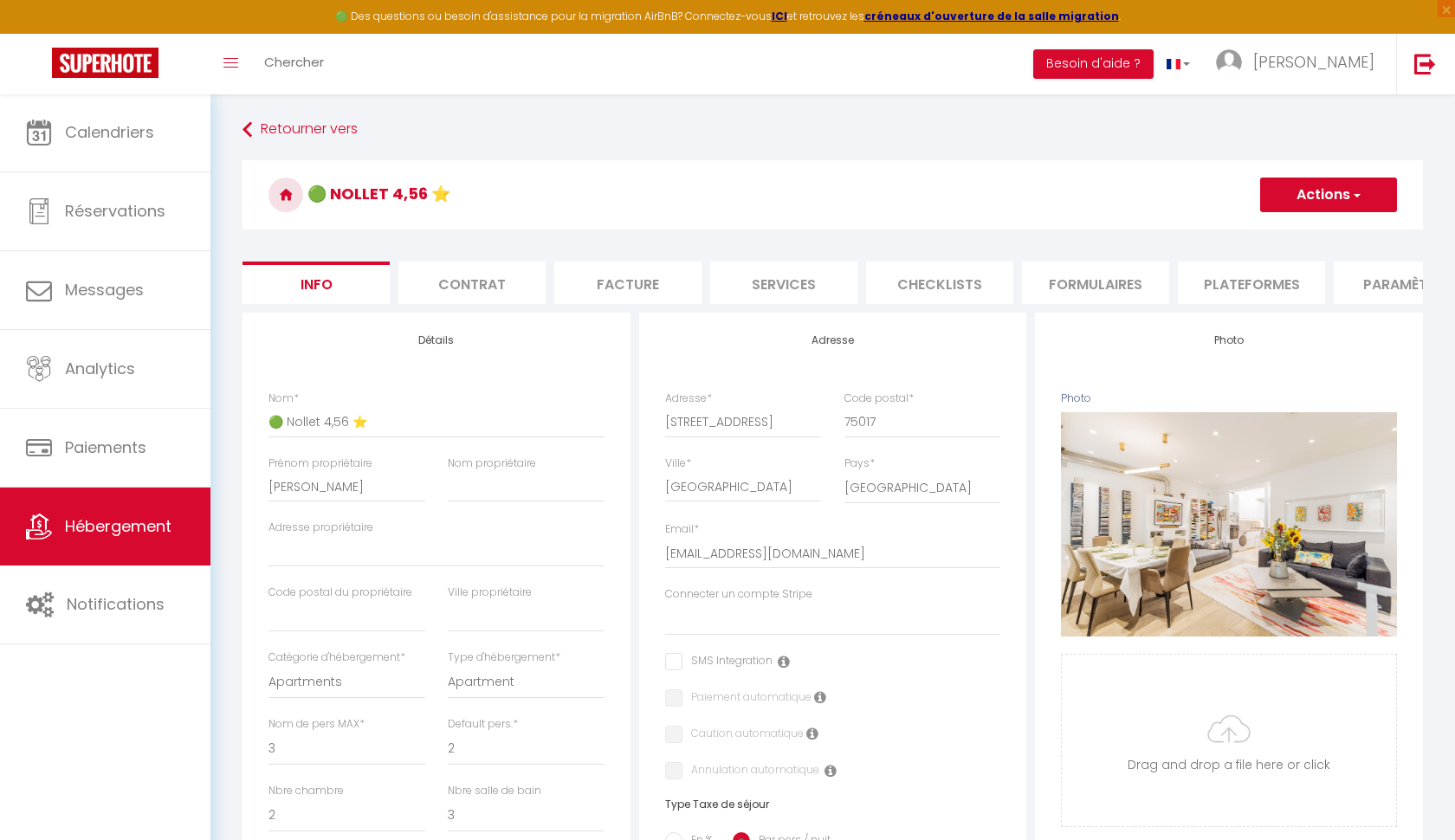
checkbox input "false"
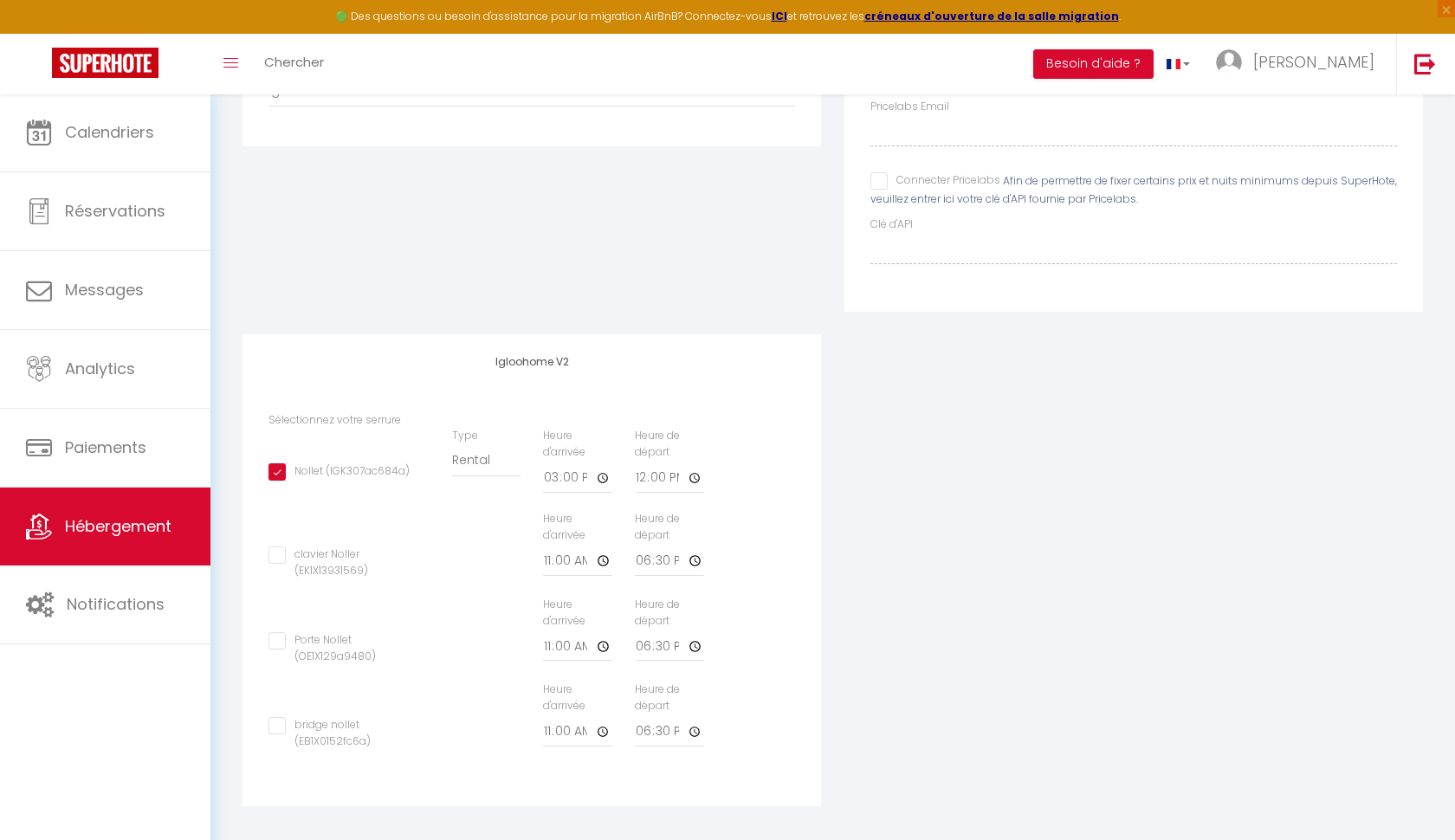
scroll to position [332, 0]
click at [275, 556] on input "clavier Noller (EK1X13931569)" at bounding box center [348, 556] width 160 height 17
checkbox input "true"
checkbox input "false"
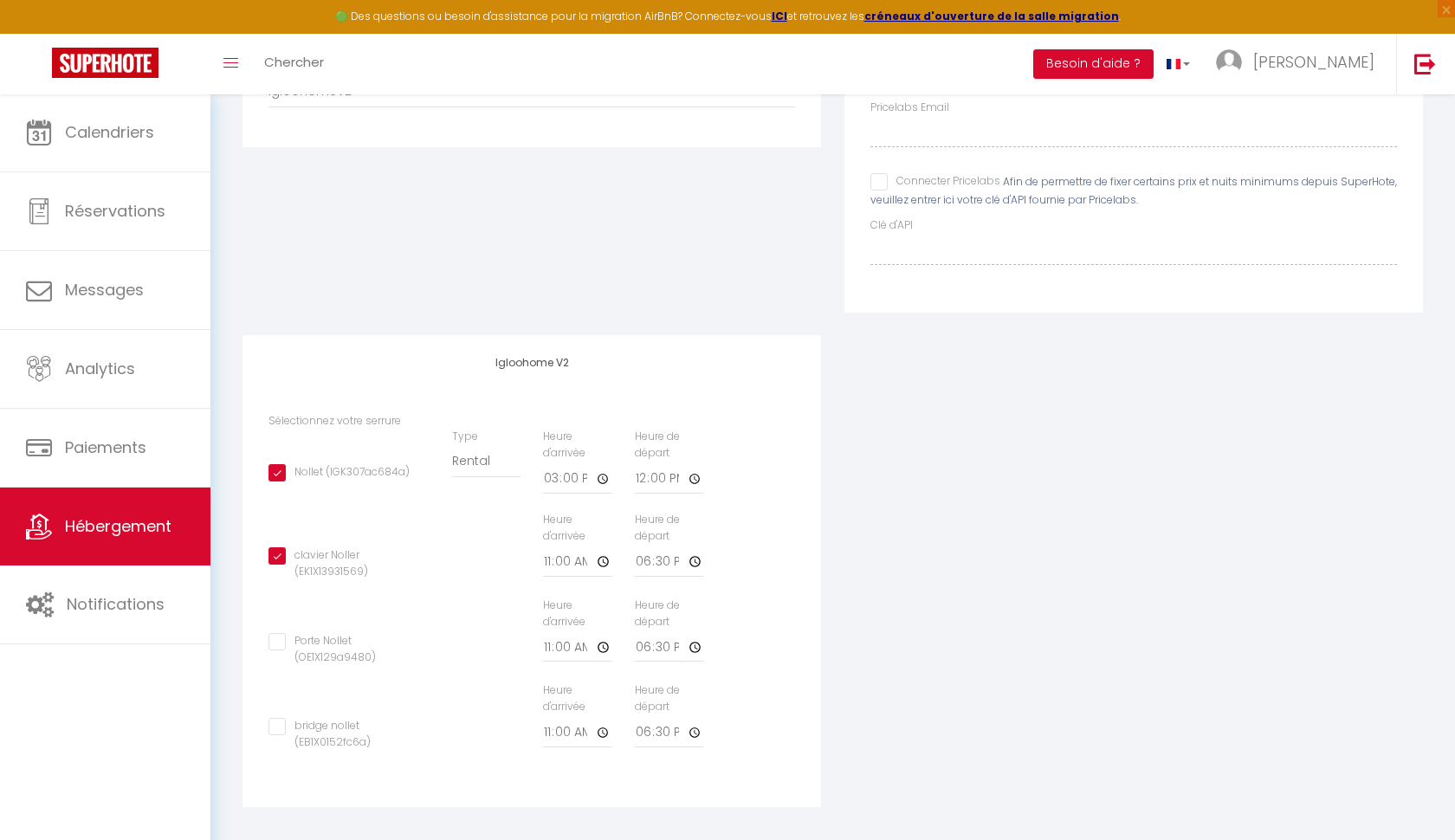
checkbox input "false"
click at [279, 470] on input "Nollet (IGK307ac684a)" at bounding box center [340, 473] width 142 height 17
checkbox input "false"
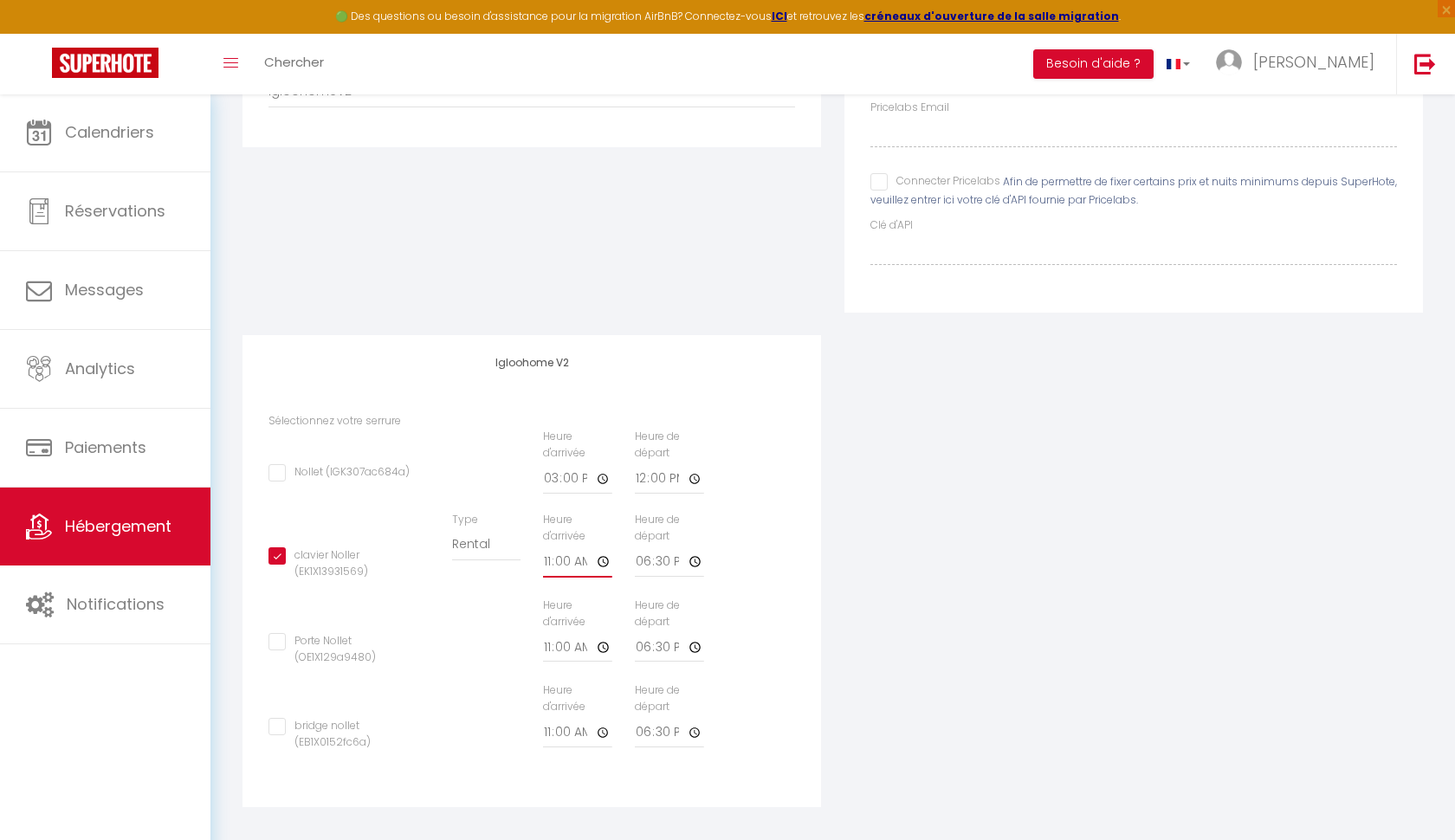
click at [563, 551] on input "11:00" at bounding box center [577, 562] width 69 height 32
click at [549, 549] on input "11:00" at bounding box center [577, 562] width 69 height 32
click at [575, 551] on input "11:00" at bounding box center [577, 562] width 69 height 32
click at [605, 554] on input "11:00" at bounding box center [577, 562] width 69 height 32
click at [606, 555] on input "11:00" at bounding box center [577, 562] width 69 height 32
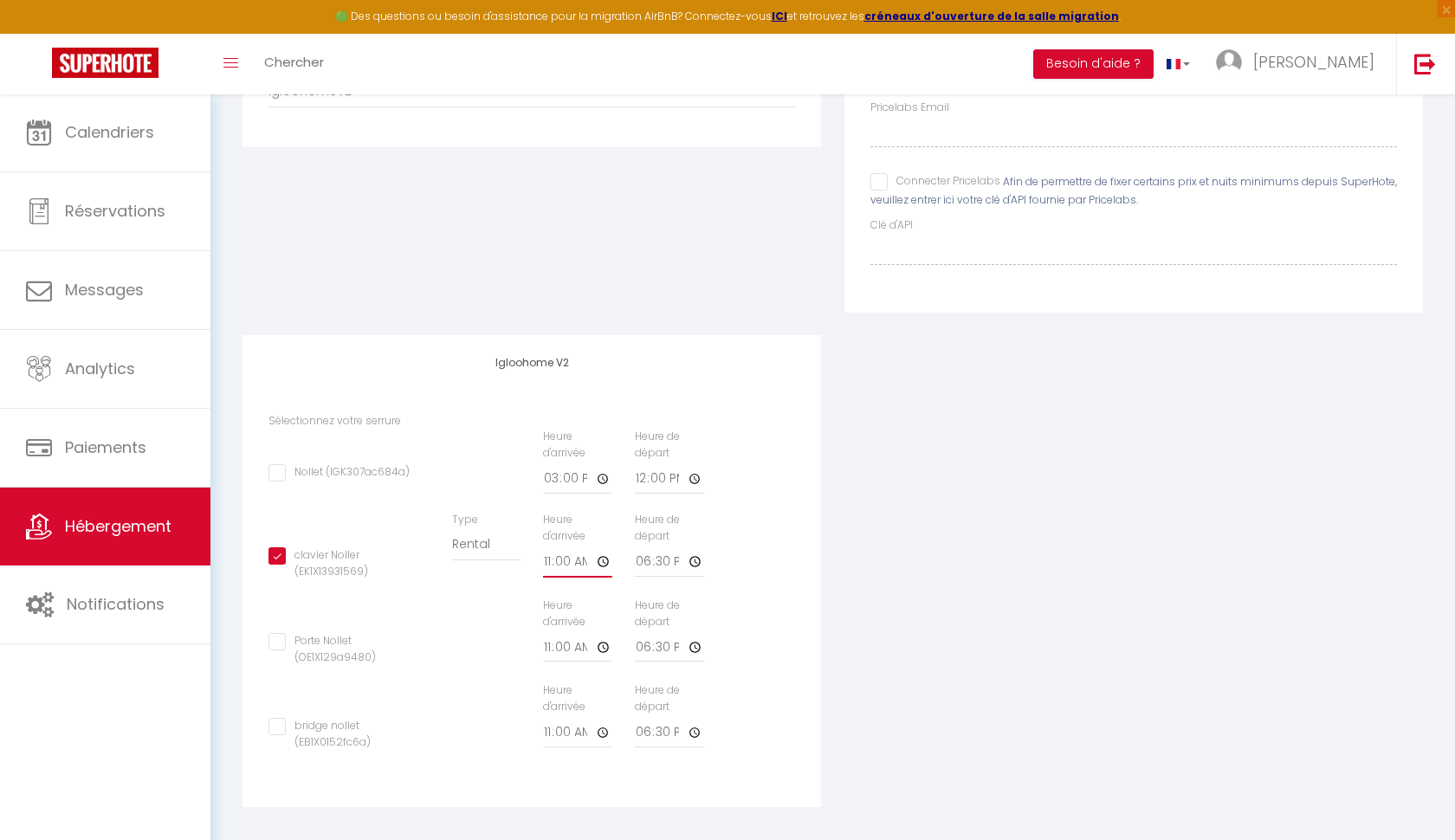
click at [606, 555] on input "11:00" at bounding box center [577, 562] width 69 height 32
click at [579, 551] on input "11:00" at bounding box center [577, 562] width 69 height 32
click at [706, 542] on div "Heure de départ 18:30" at bounding box center [670, 553] width 92 height 83
click at [560, 551] on input "11:00" at bounding box center [577, 562] width 69 height 32
click at [561, 551] on input "11:00" at bounding box center [577, 562] width 69 height 32
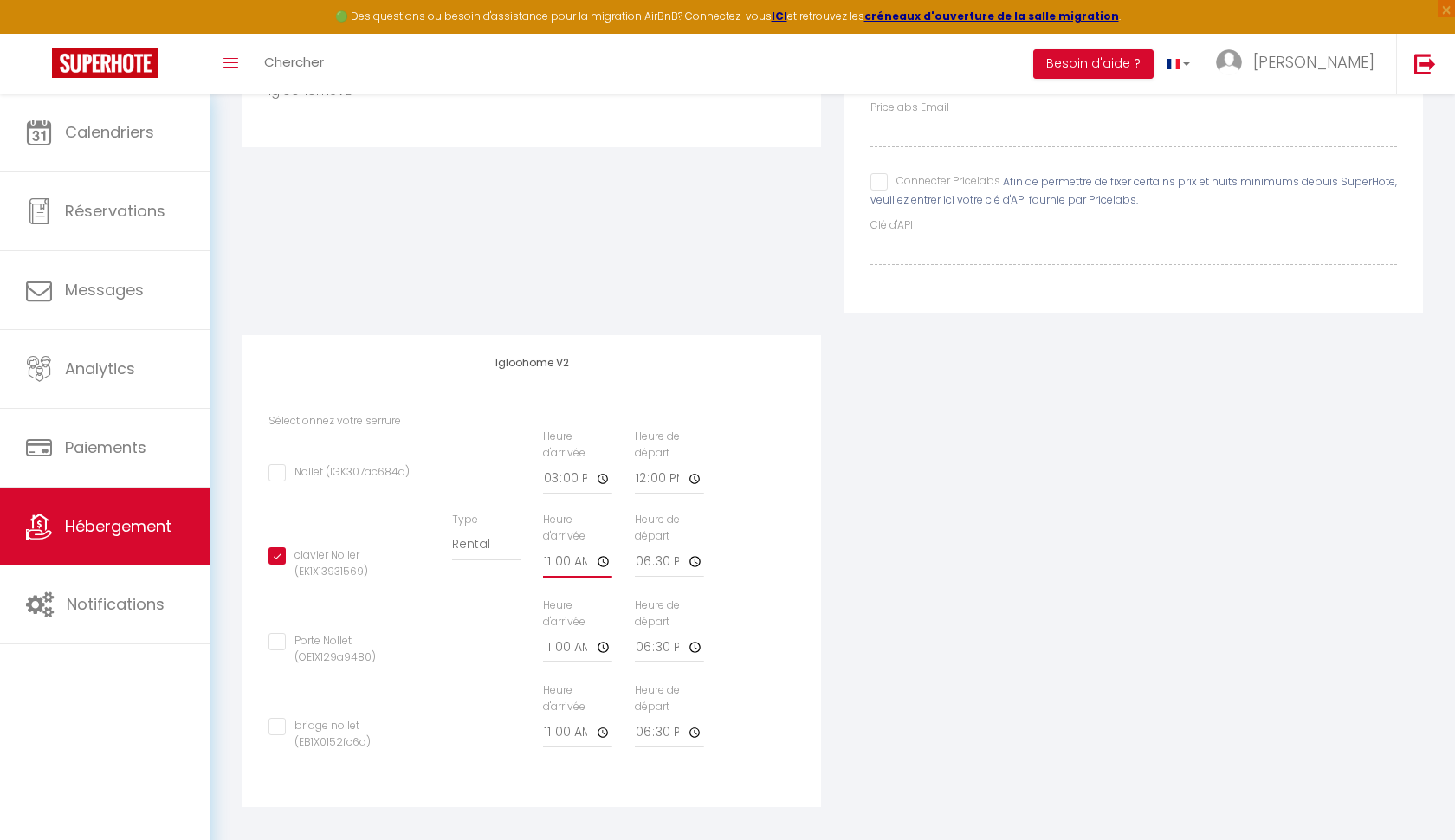
click at [561, 551] on input "11:00" at bounding box center [577, 562] width 69 height 32
click at [725, 525] on div "clavier Noller (EK1X13931569) Type Building Rental Heure d'arrivée 11:00 Heure …" at bounding box center [532, 555] width 550 height 86
click at [276, 549] on input "clavier Noller (EK1X13931569)" at bounding box center [348, 556] width 160 height 17
checkbox input "false"
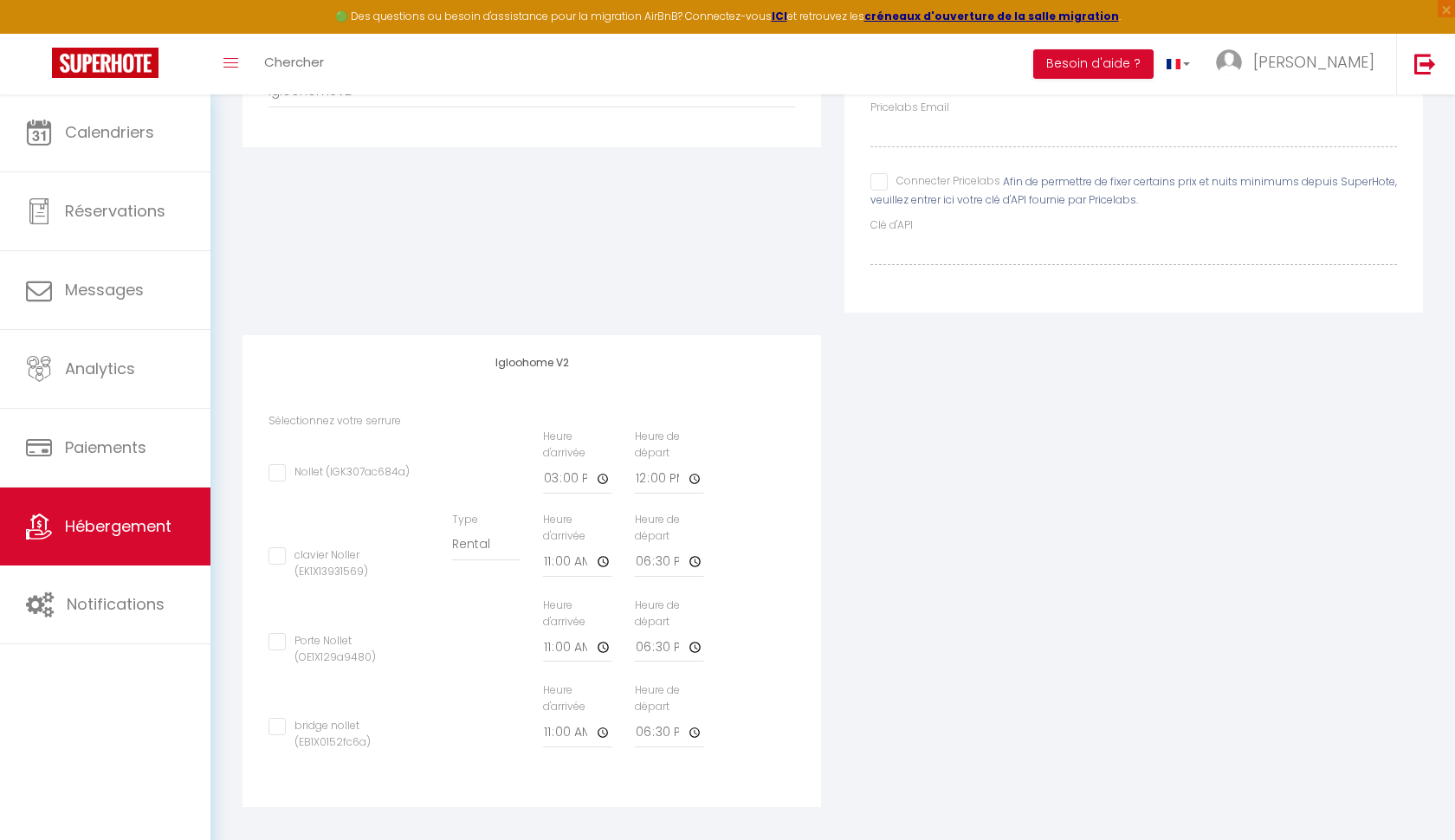
checkbox input "false"
click at [276, 547] on input "clavier Noller (EK1X13931569)" at bounding box center [348, 556] width 160 height 17
checkbox input "true"
checkbox input "false"
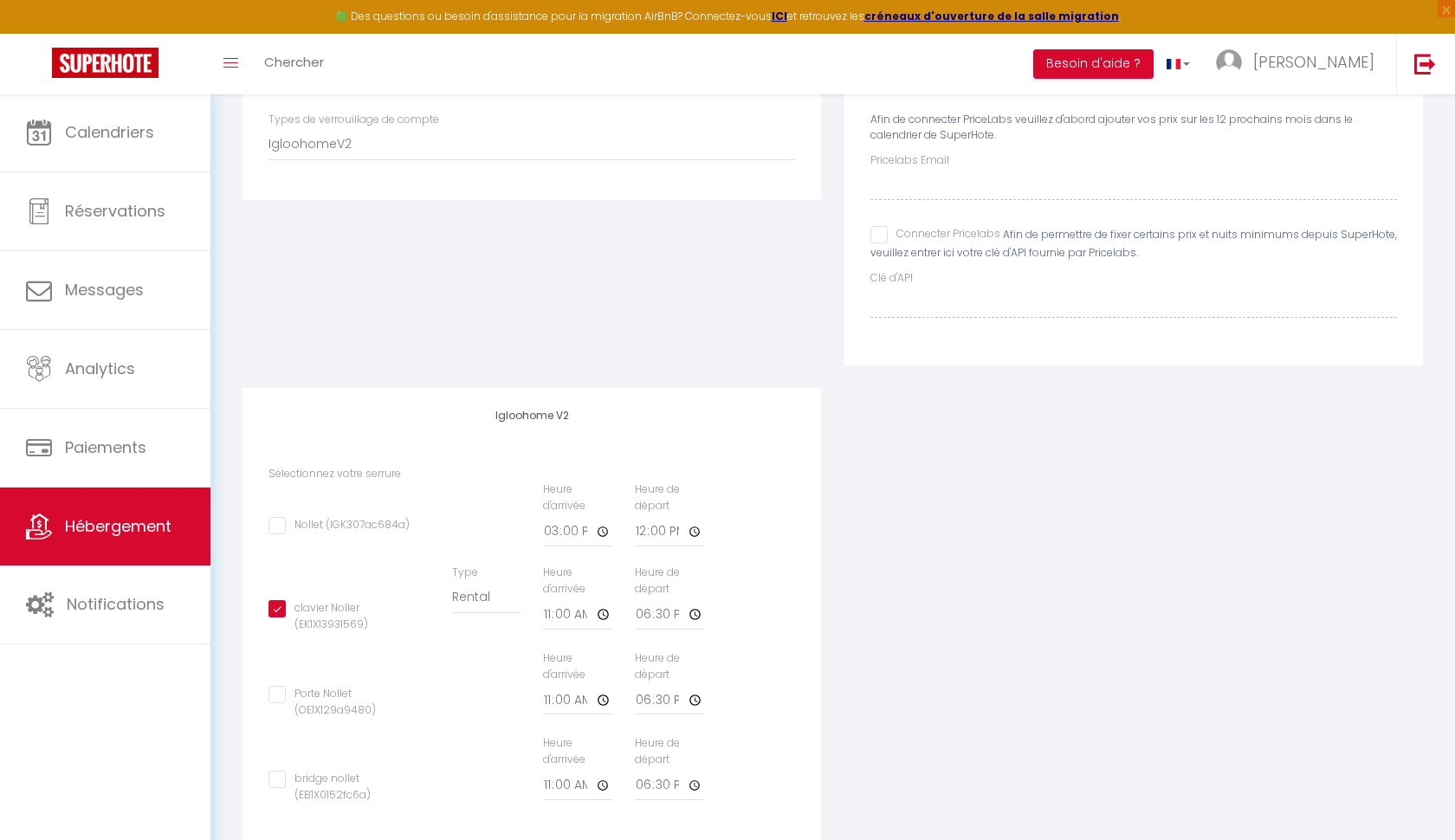
scroll to position [278, 0]
click at [566, 611] on input "11:00" at bounding box center [577, 614] width 69 height 32
click at [603, 604] on input "11:00" at bounding box center [577, 614] width 69 height 32
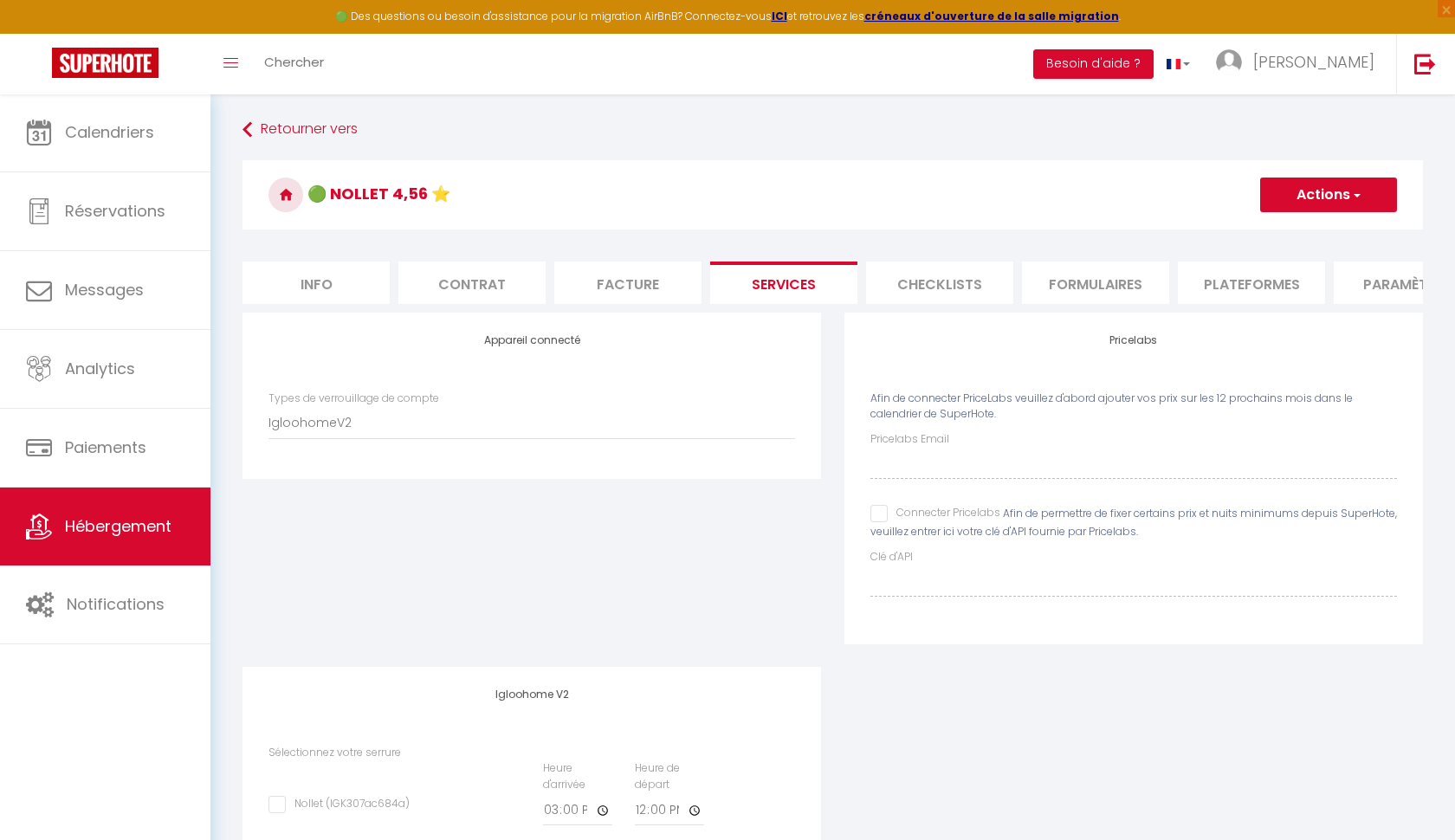
scroll to position [0, 0]
click at [1301, 196] on button "Actions" at bounding box center [1329, 195] width 137 height 34
click at [1272, 232] on link "Enregistrer" at bounding box center [1328, 233] width 137 height 23
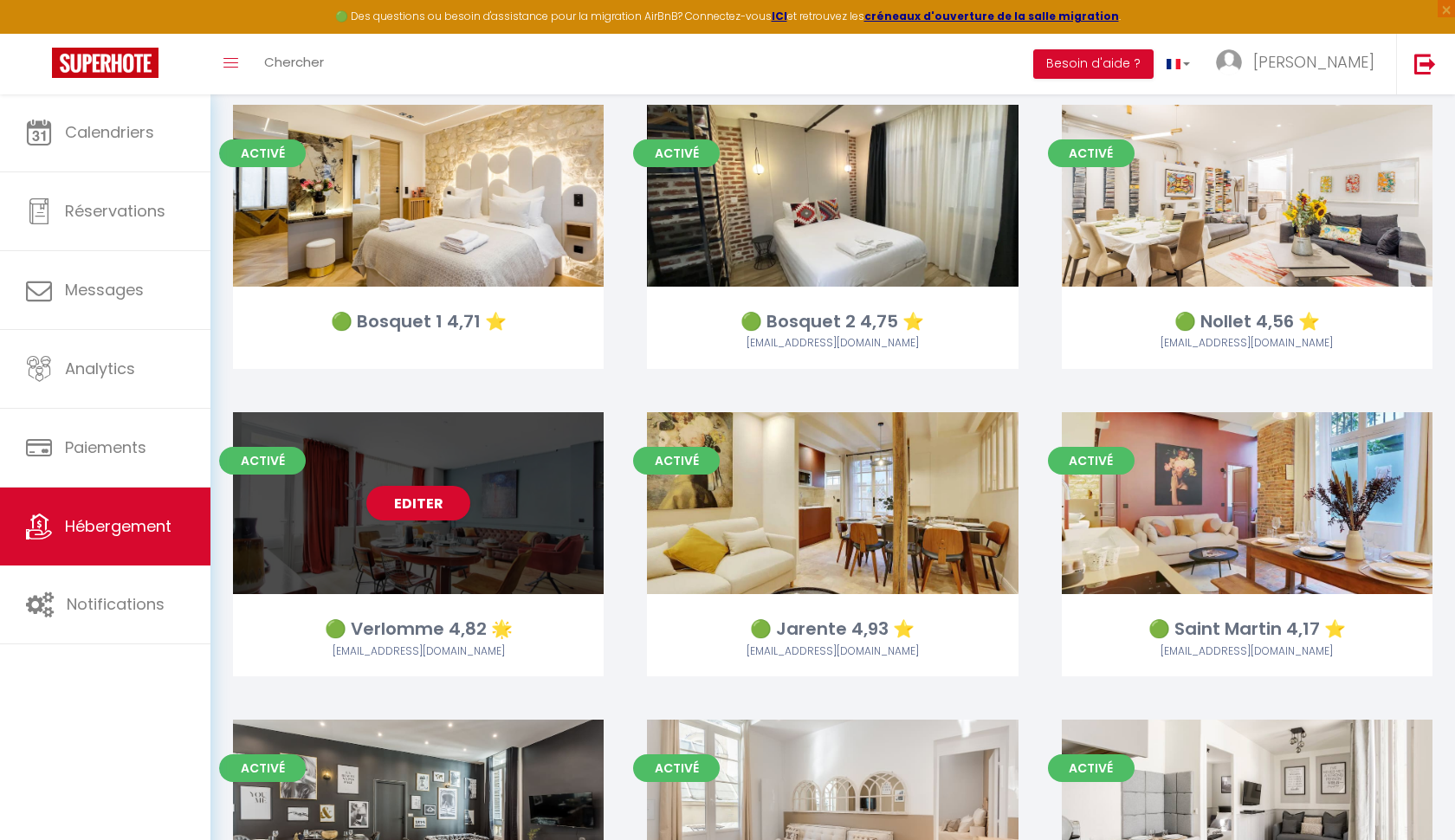
scroll to position [1354, 0]
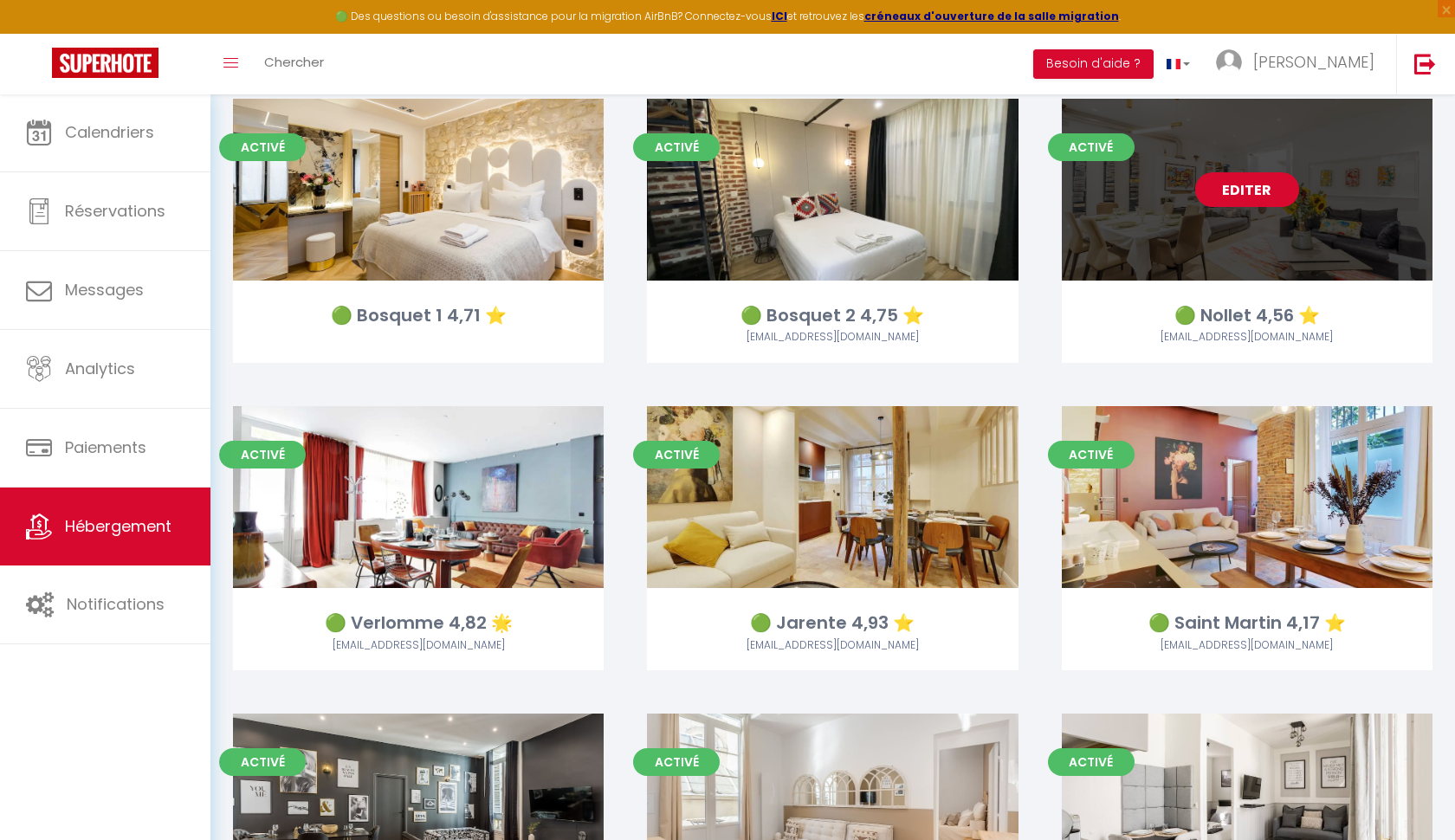
click at [1247, 176] on link "Editer" at bounding box center [1247, 189] width 104 height 34
click at [1248, 177] on link "Editer" at bounding box center [1247, 189] width 104 height 34
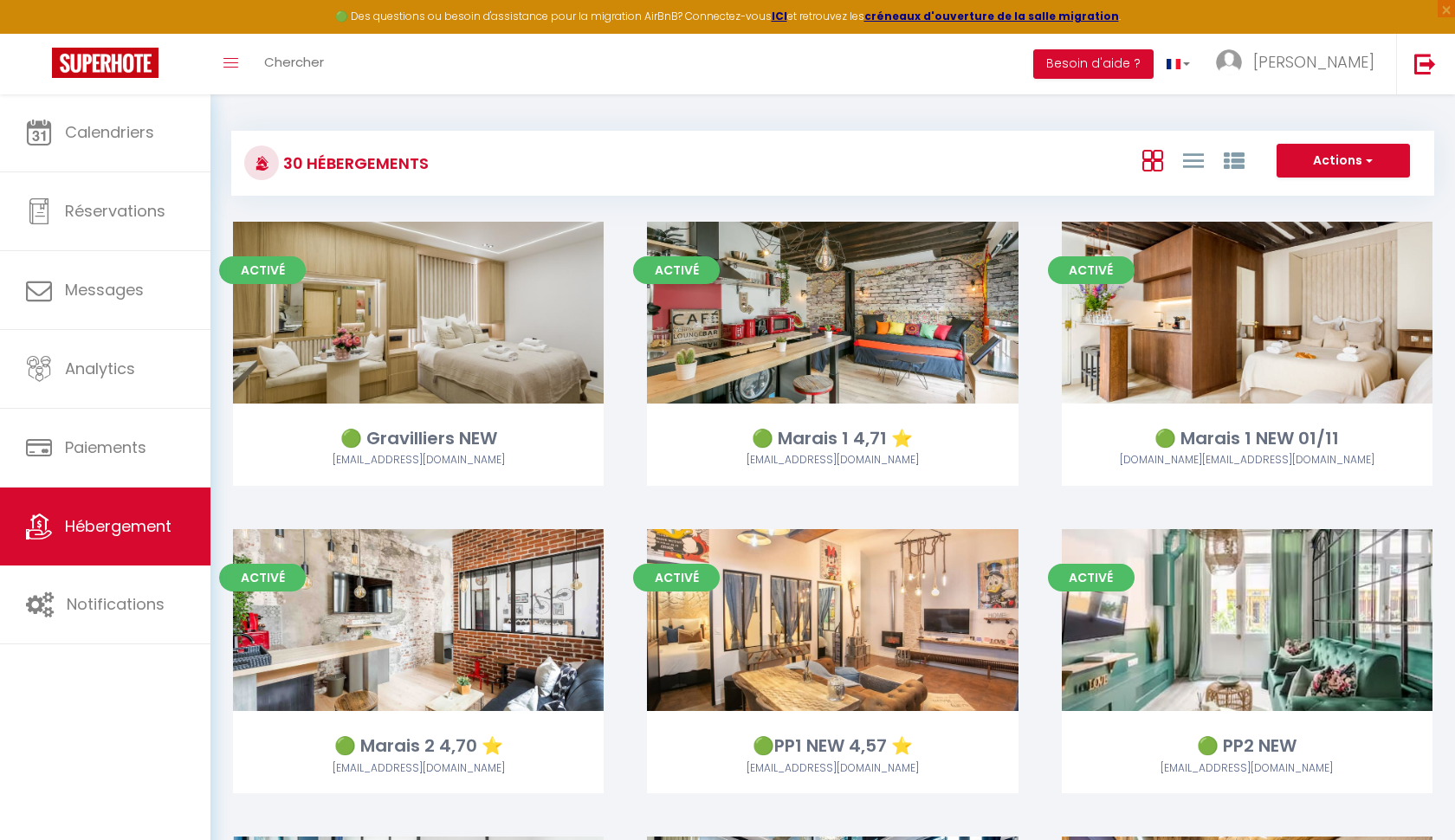
select select "3"
select select "2"
select select "1"
select select "28"
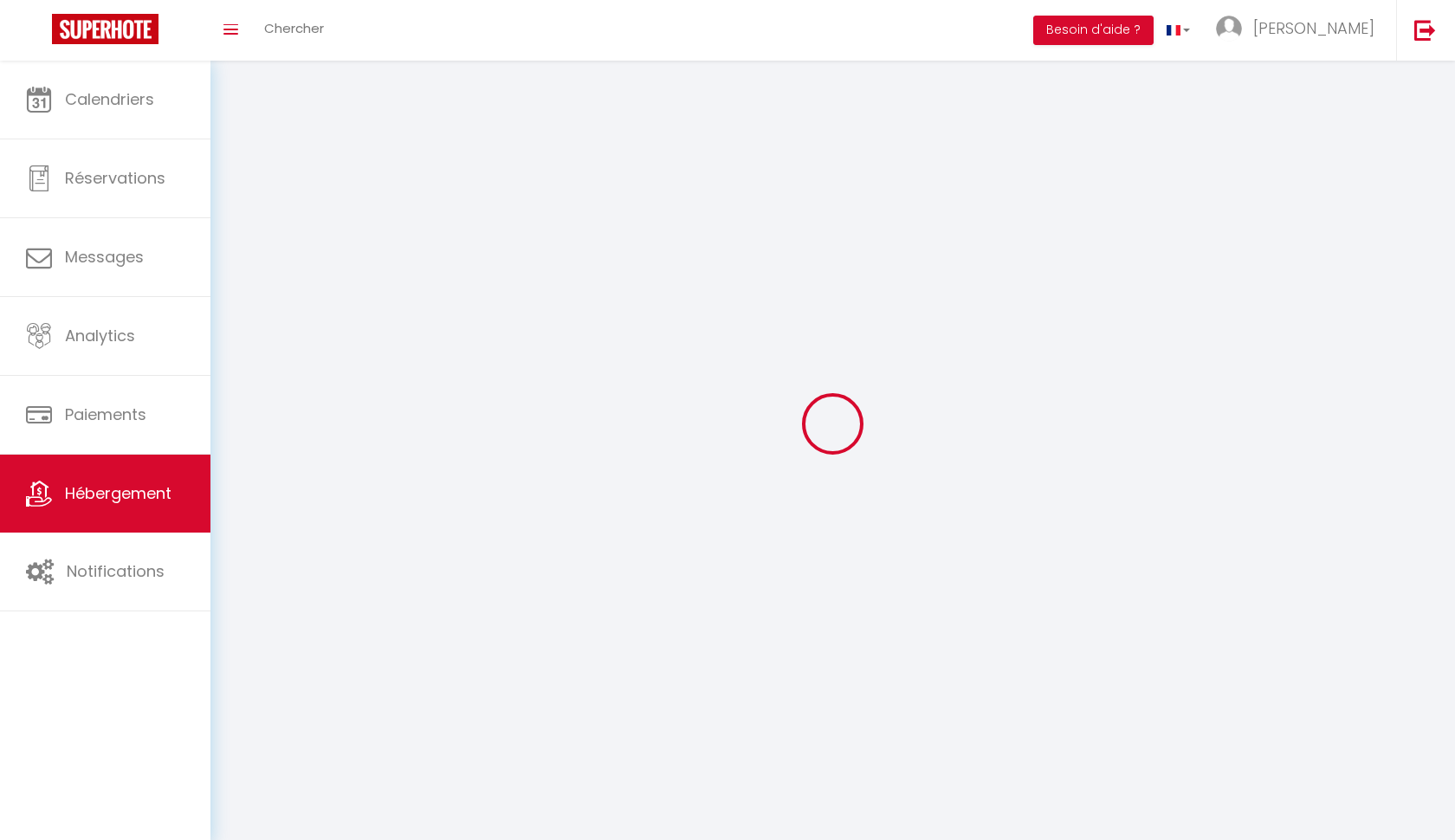
select select
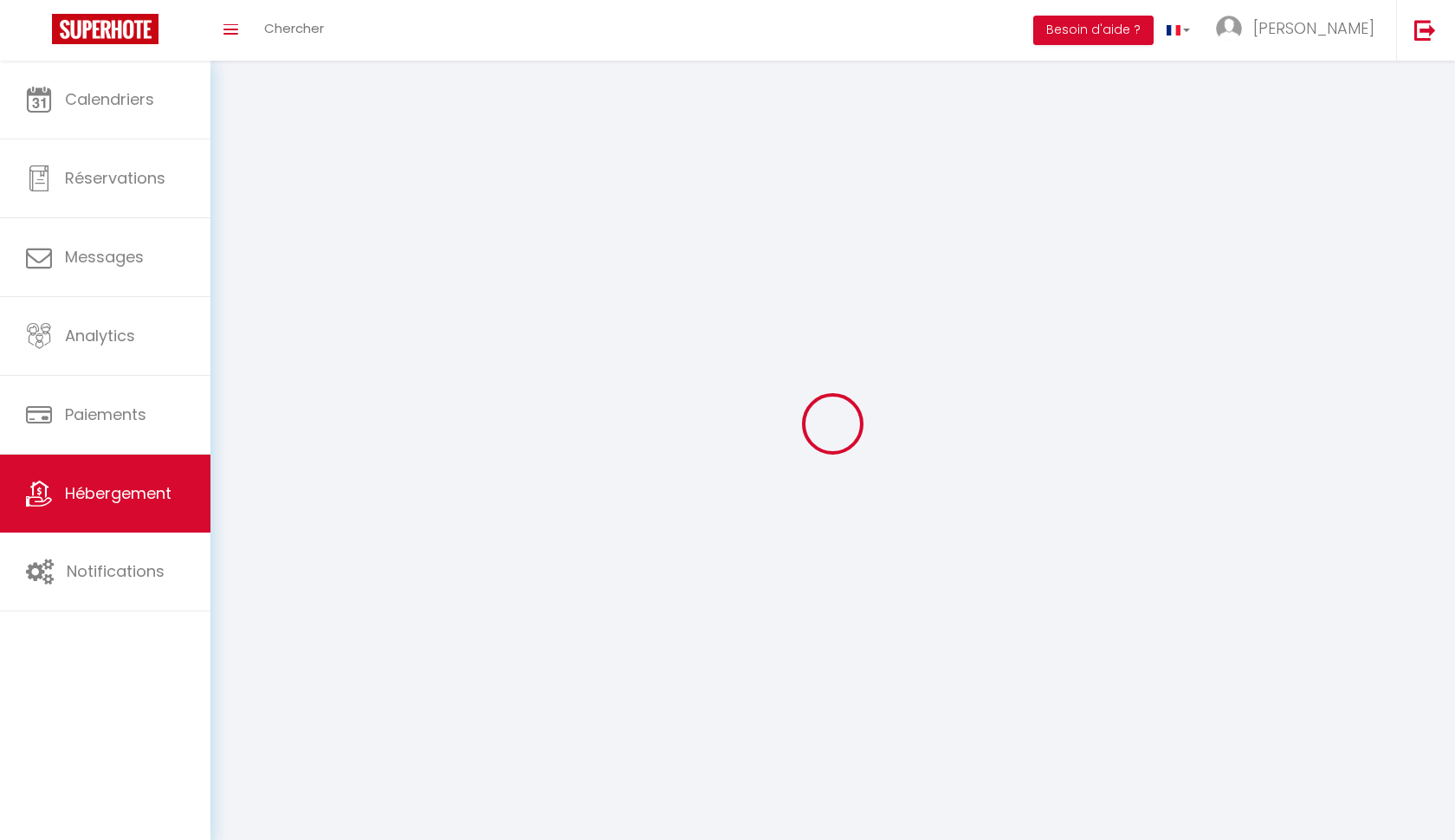
select select
checkbox input "false"
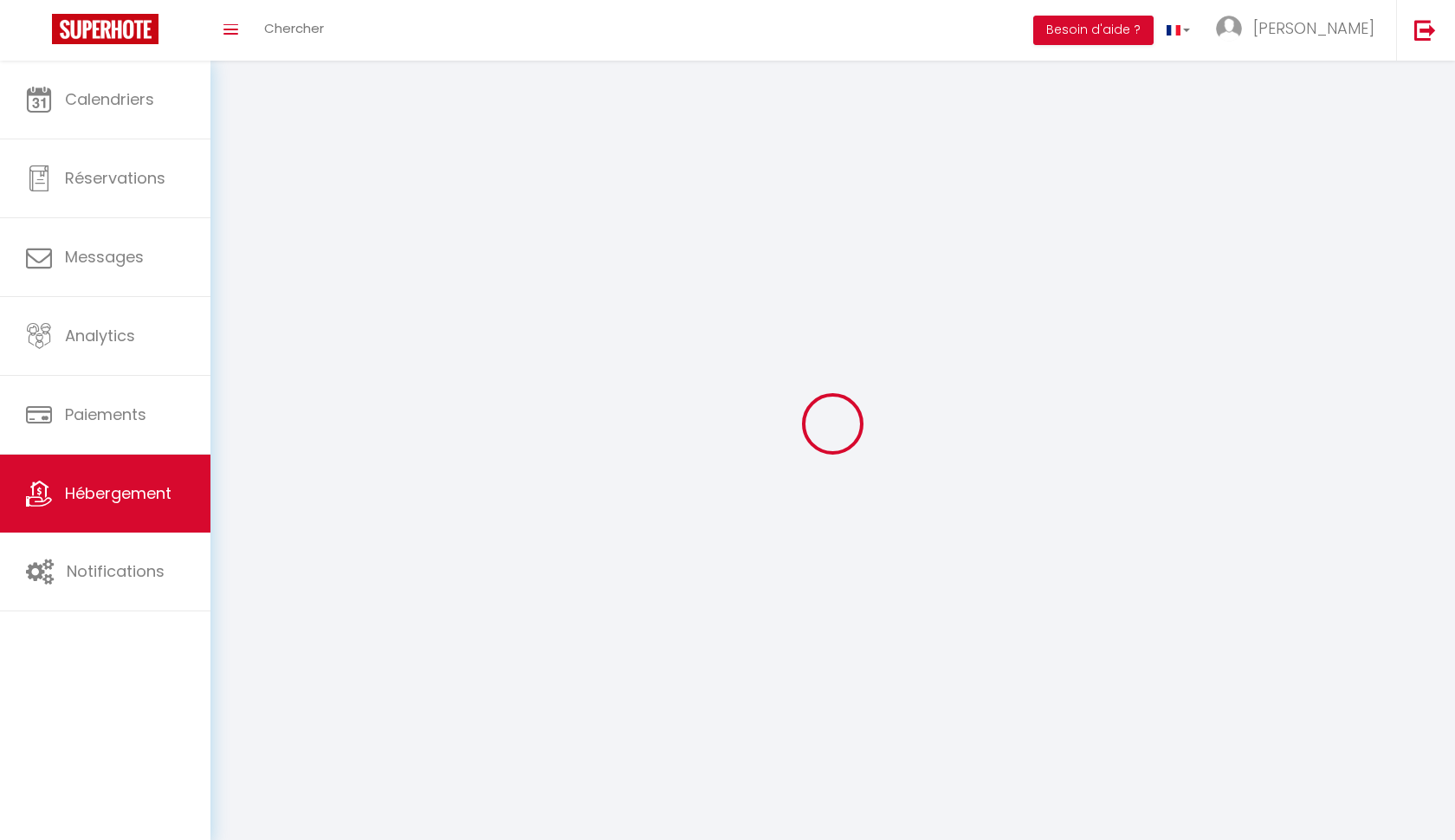
select select
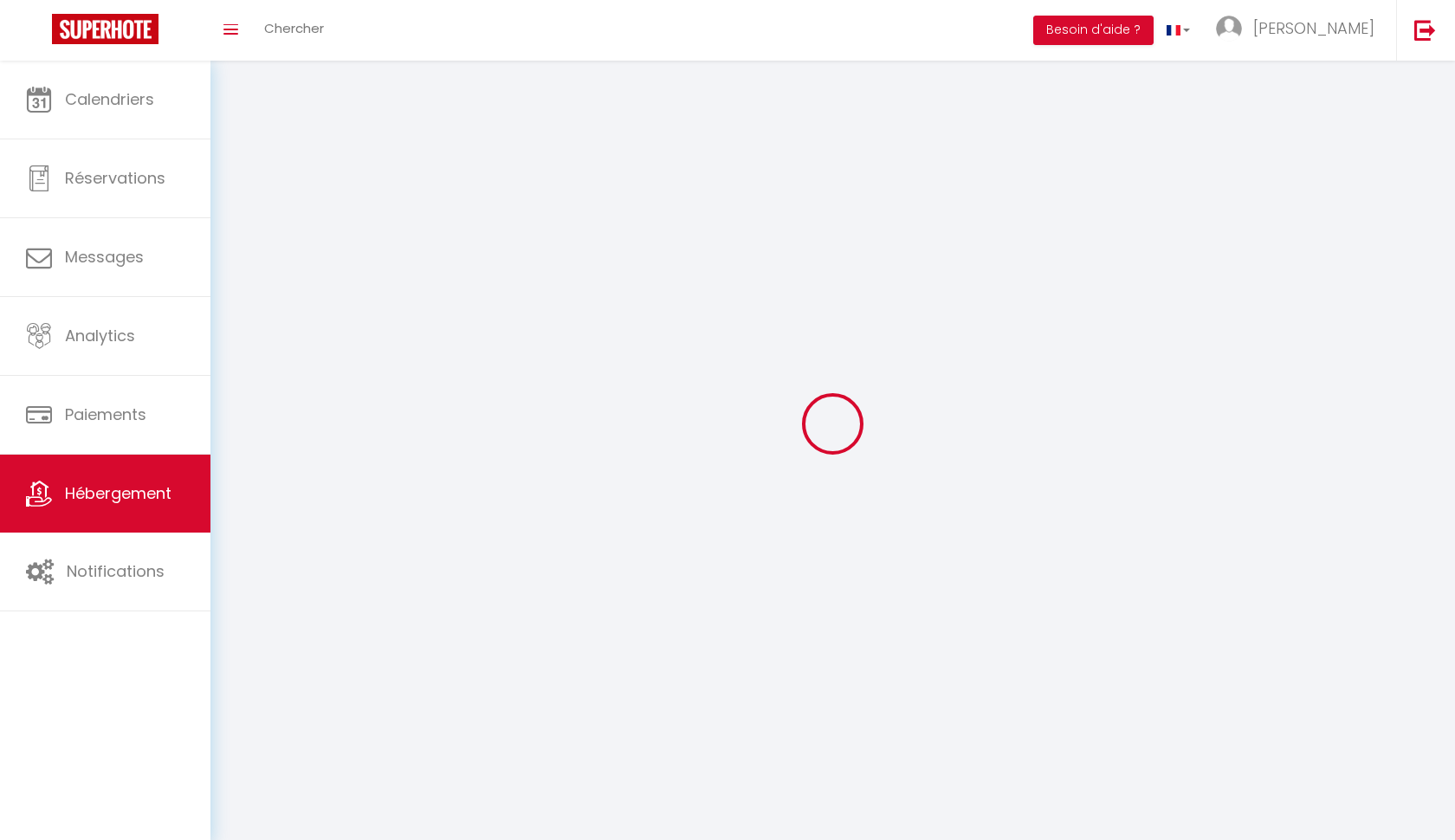
select select
checkbox input "false"
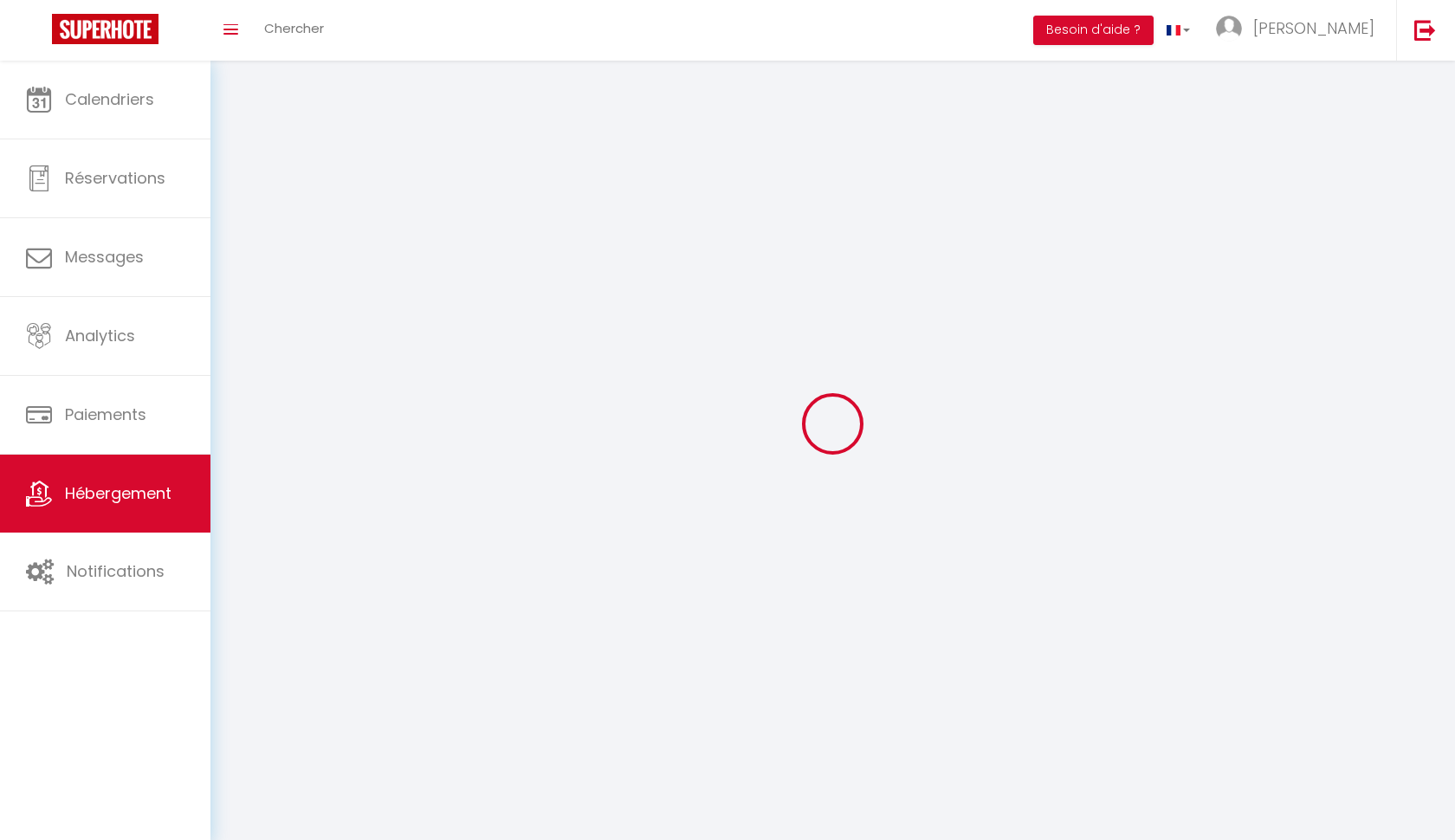
checkbox input "false"
select select
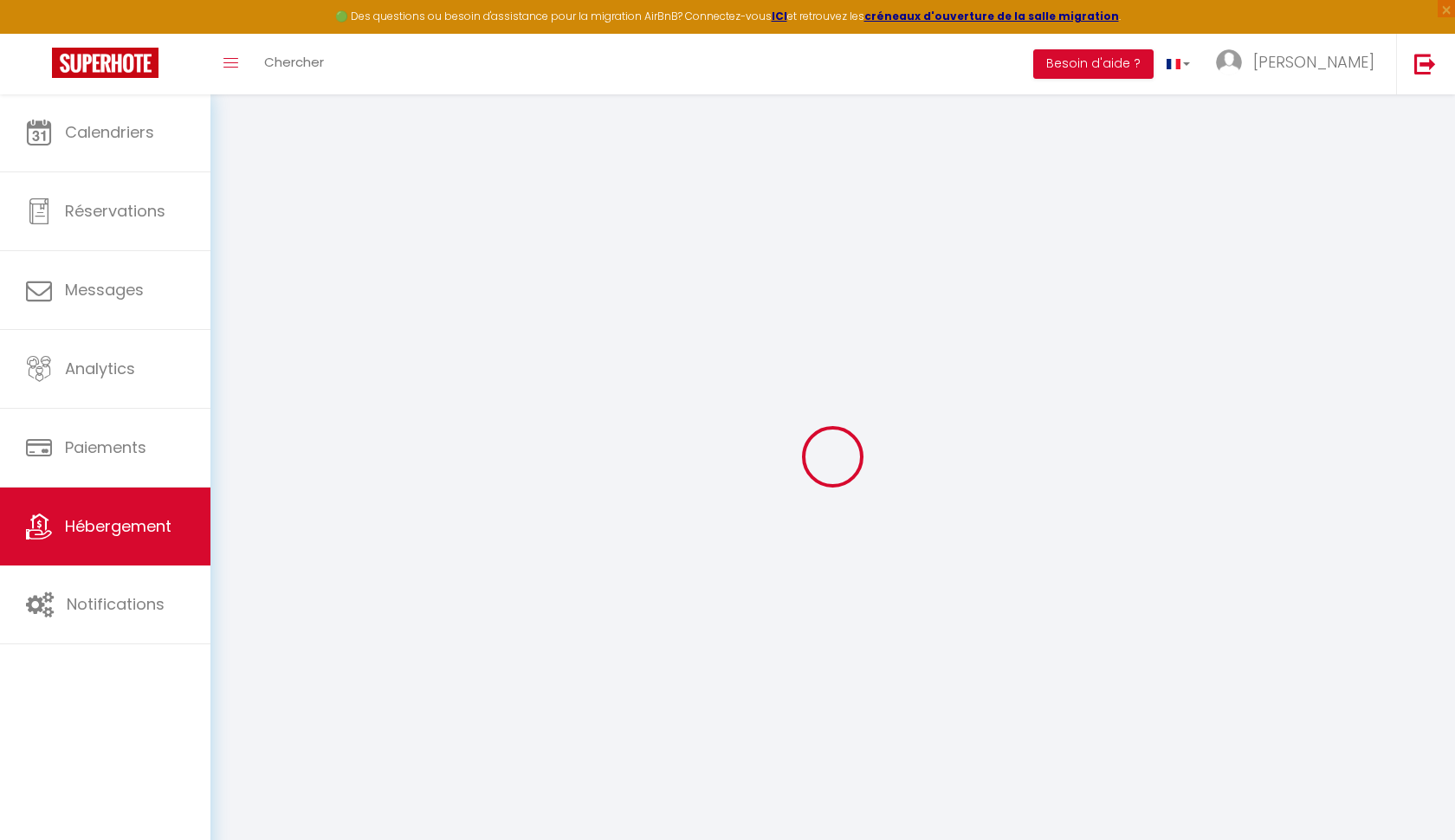
select select
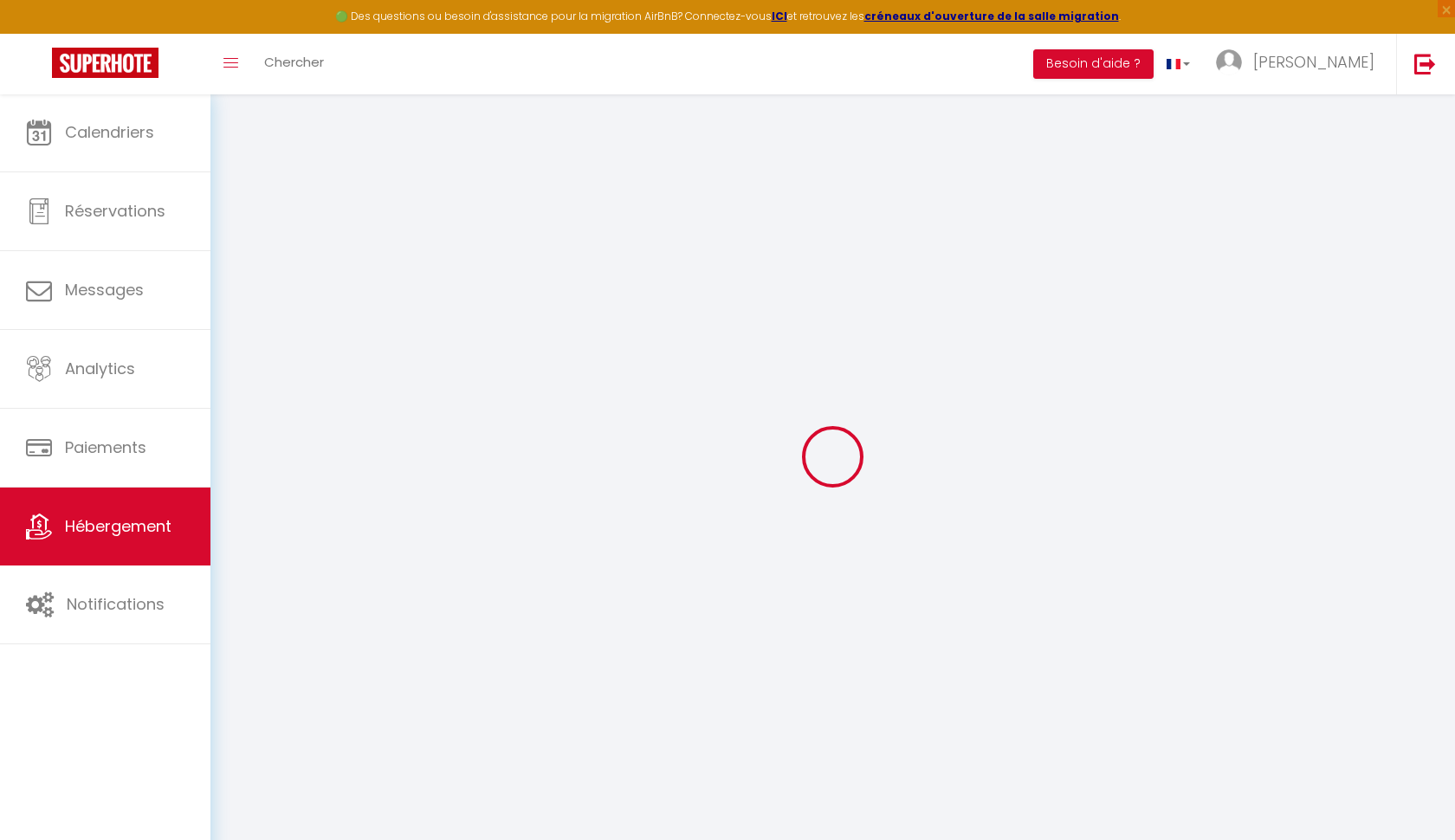
select select
checkbox input "false"
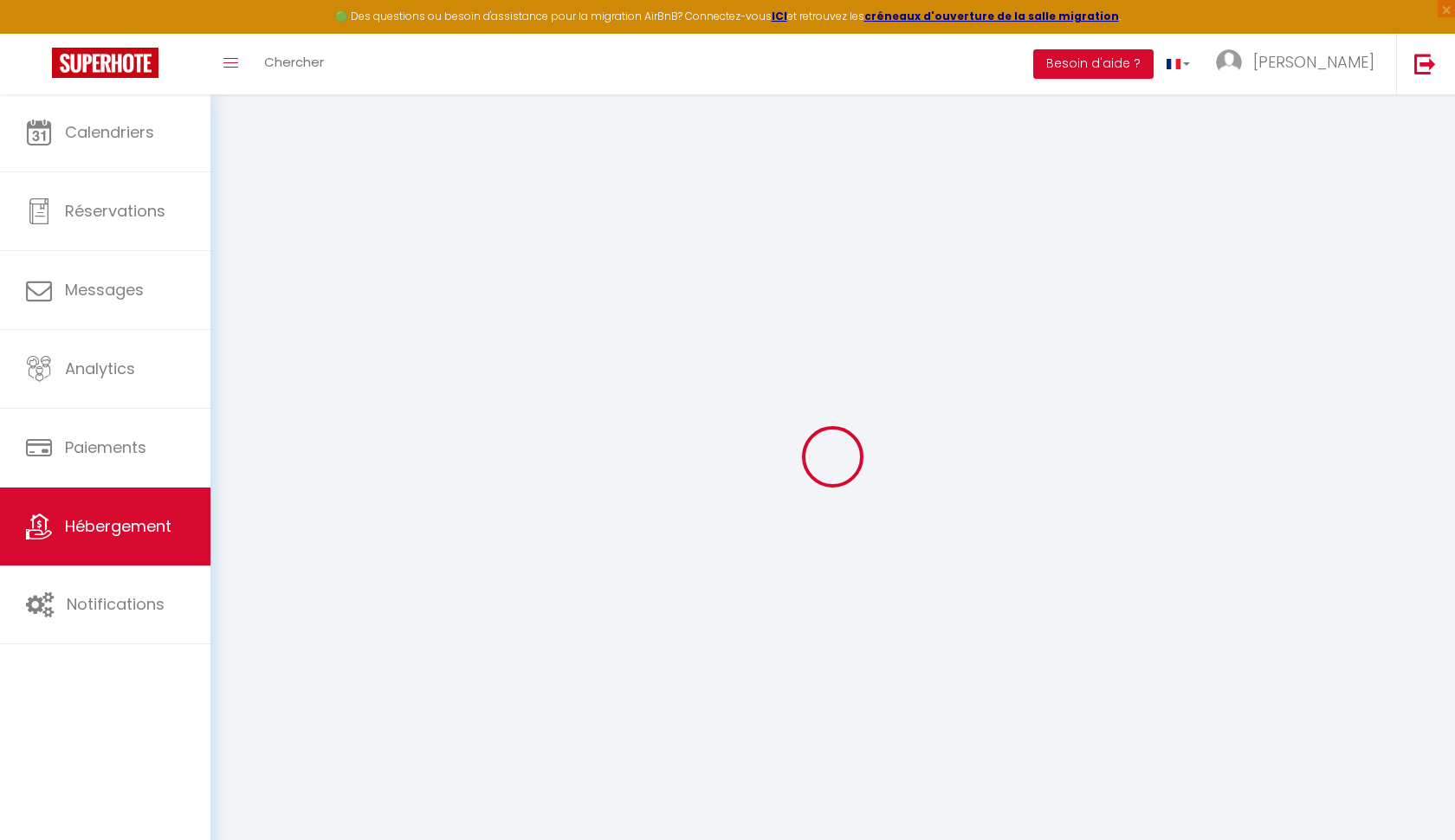
select select
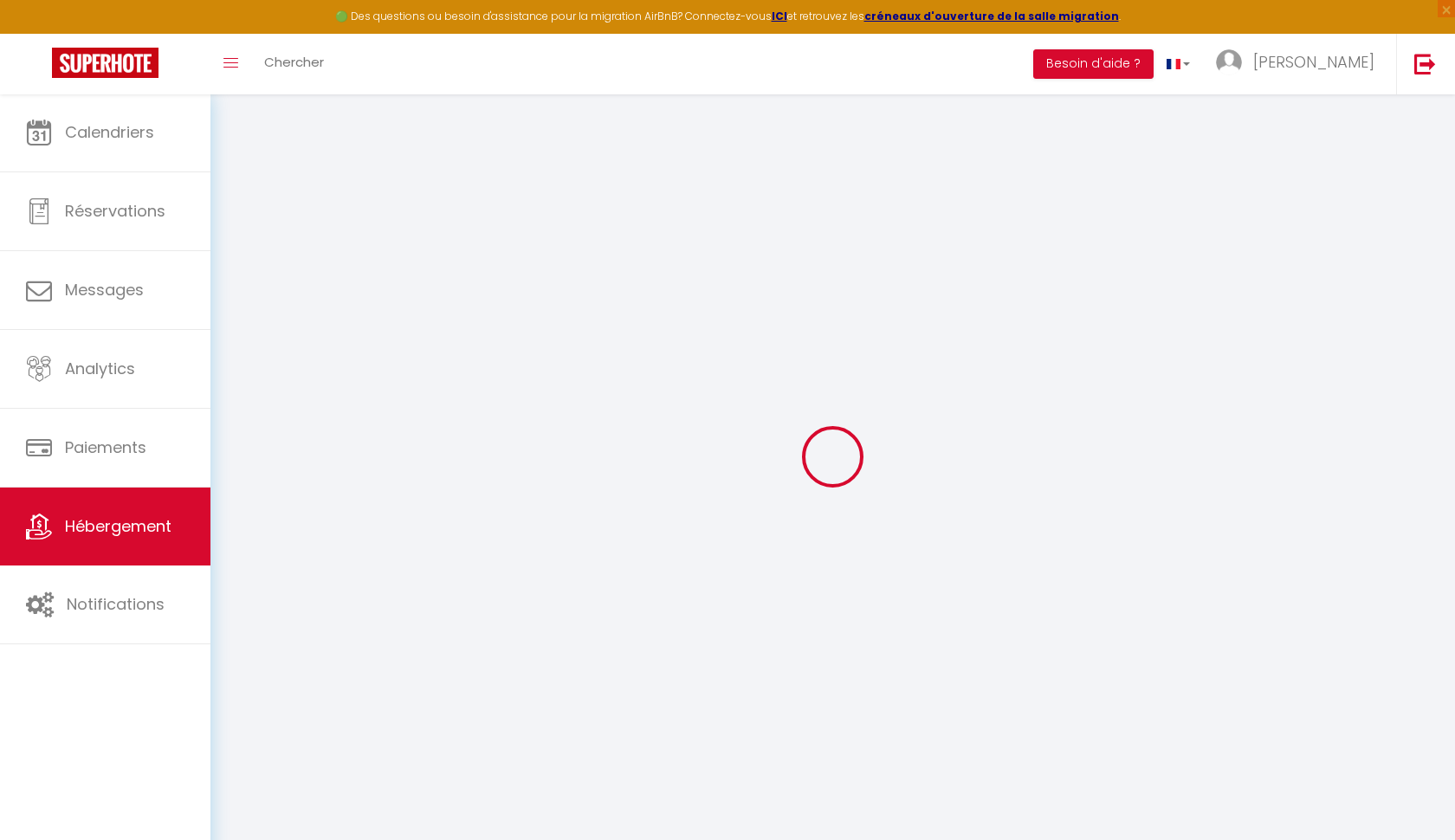
select select
checkbox input "false"
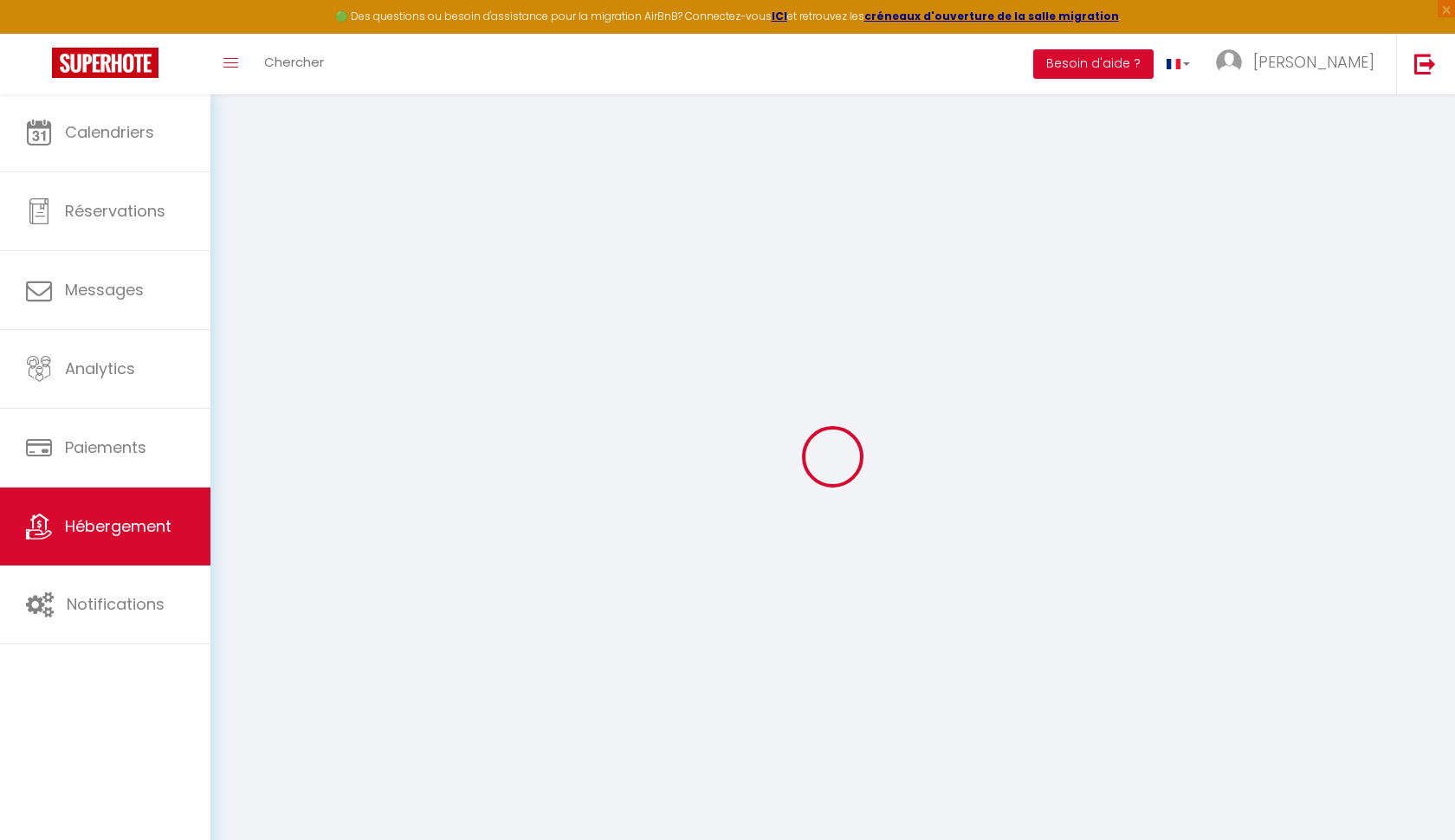
checkbox input "false"
select select
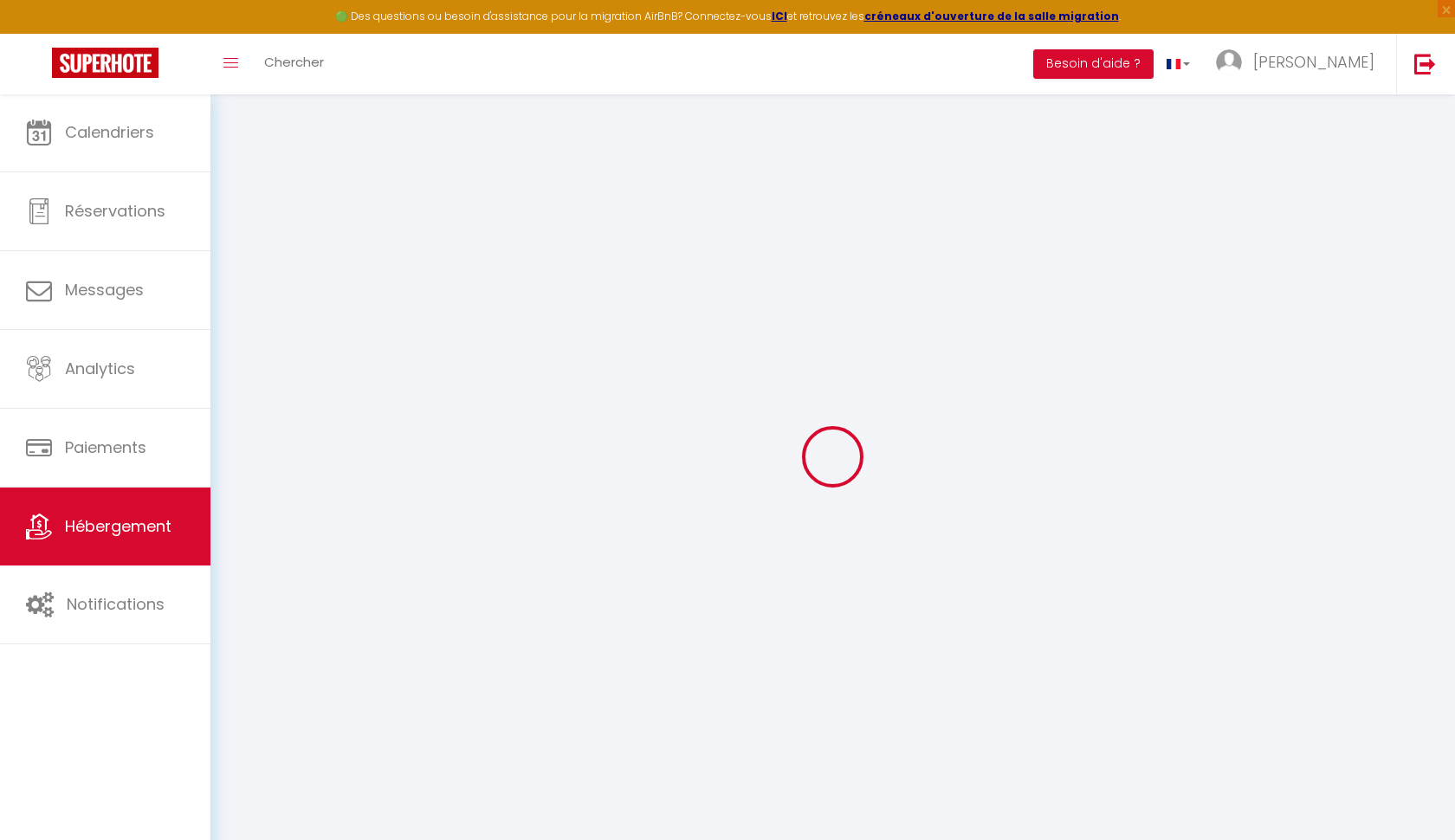
select select
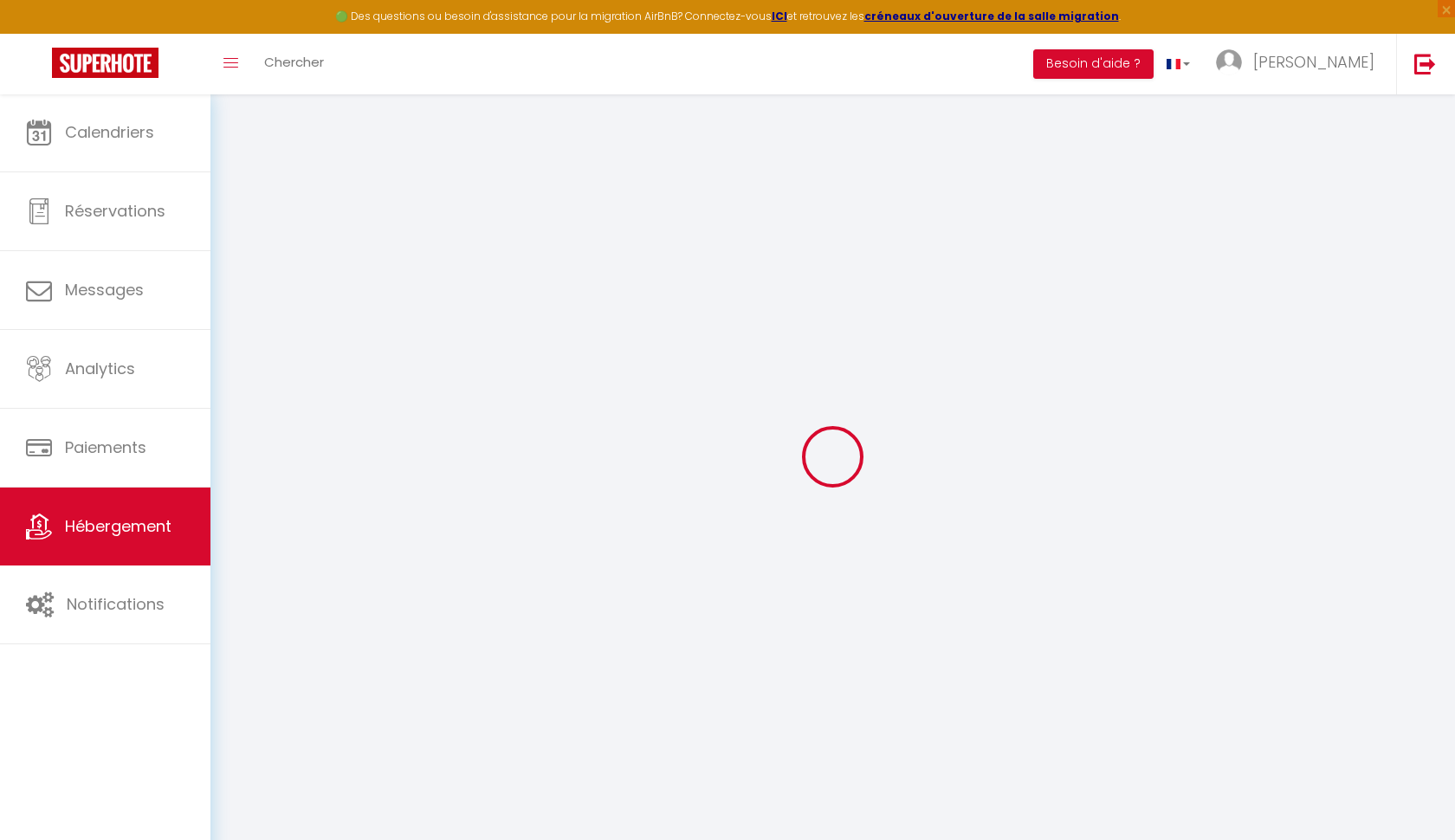
checkbox input "false"
select select
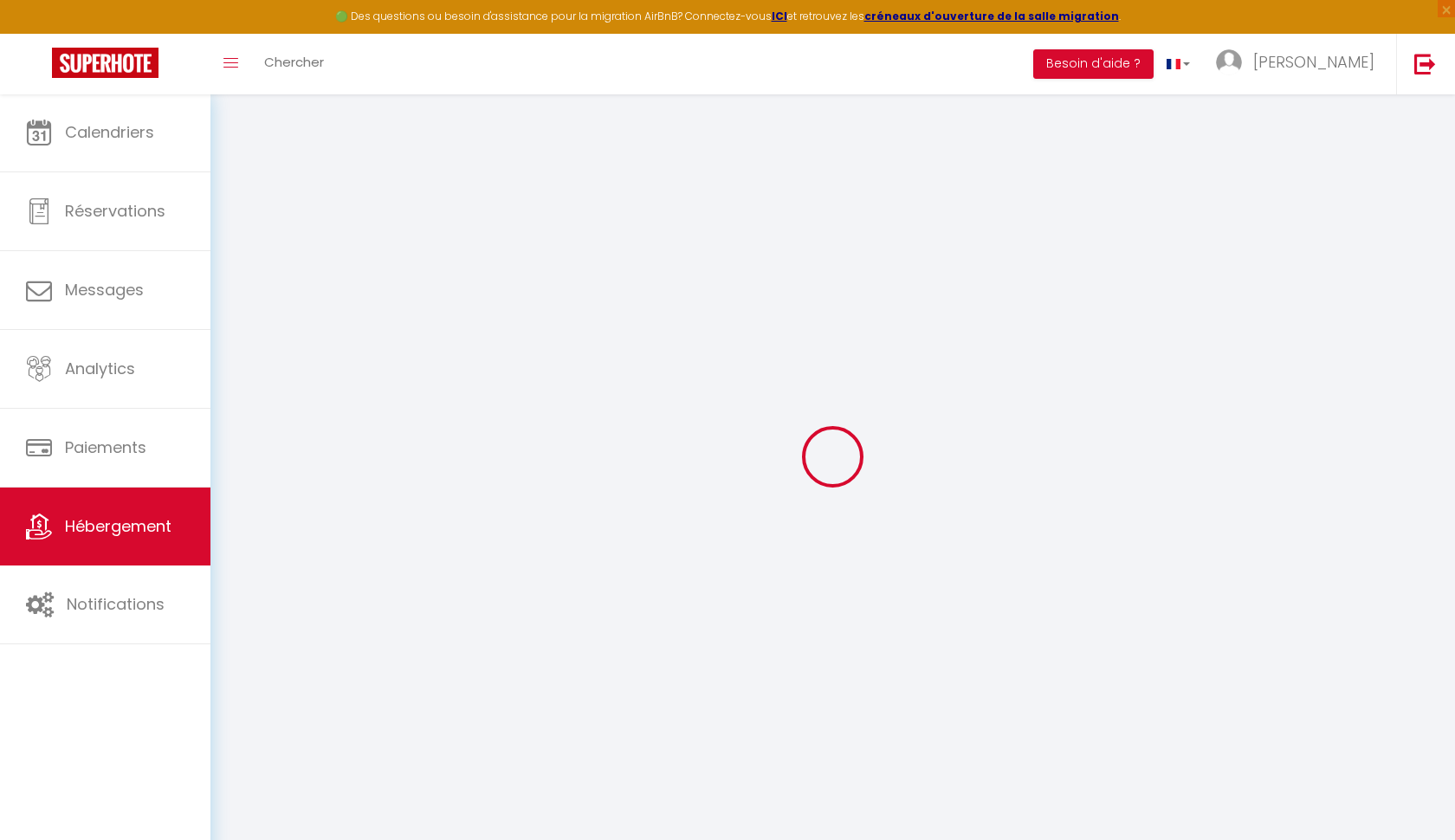
select select
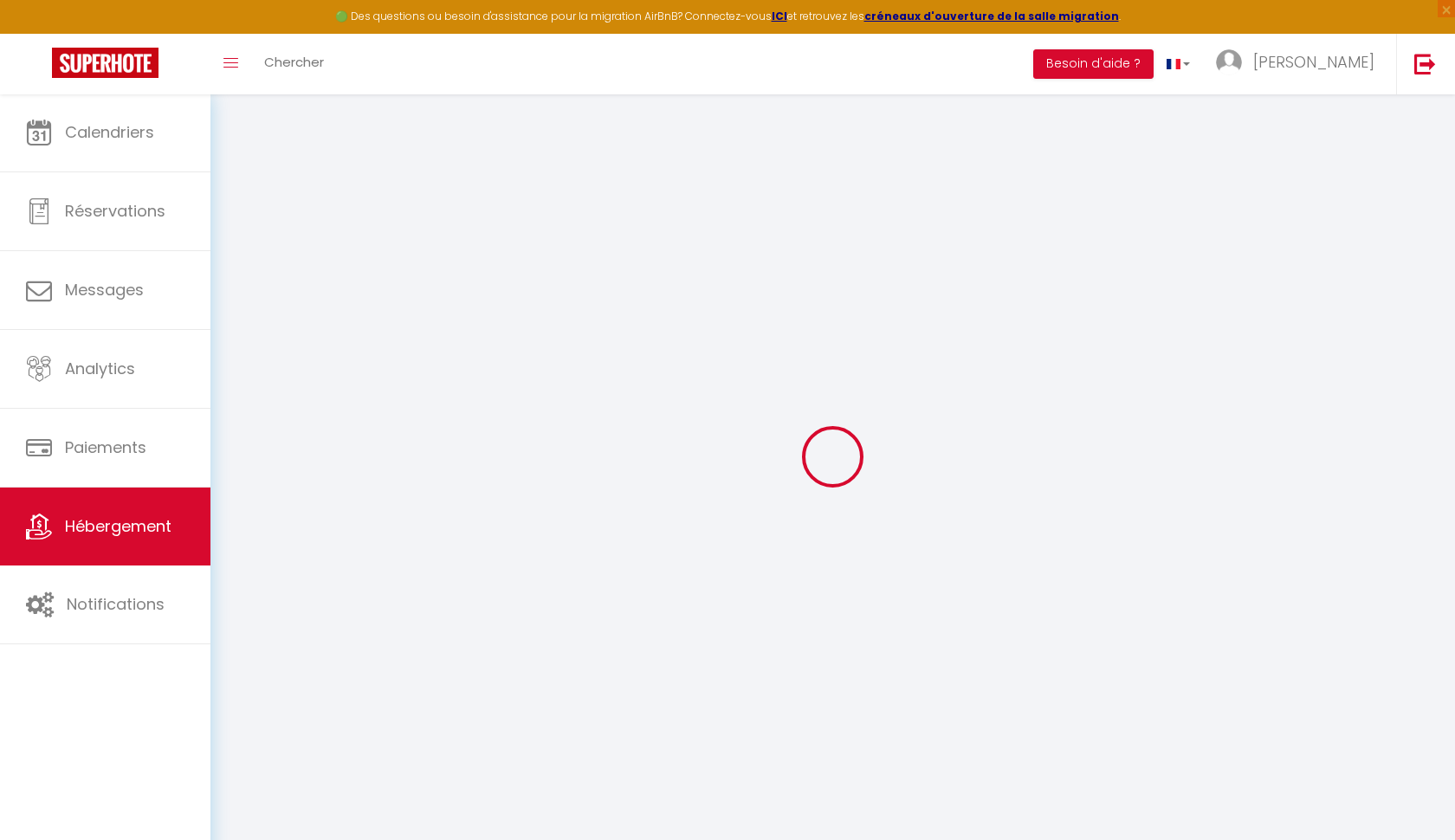
select select
checkbox input "false"
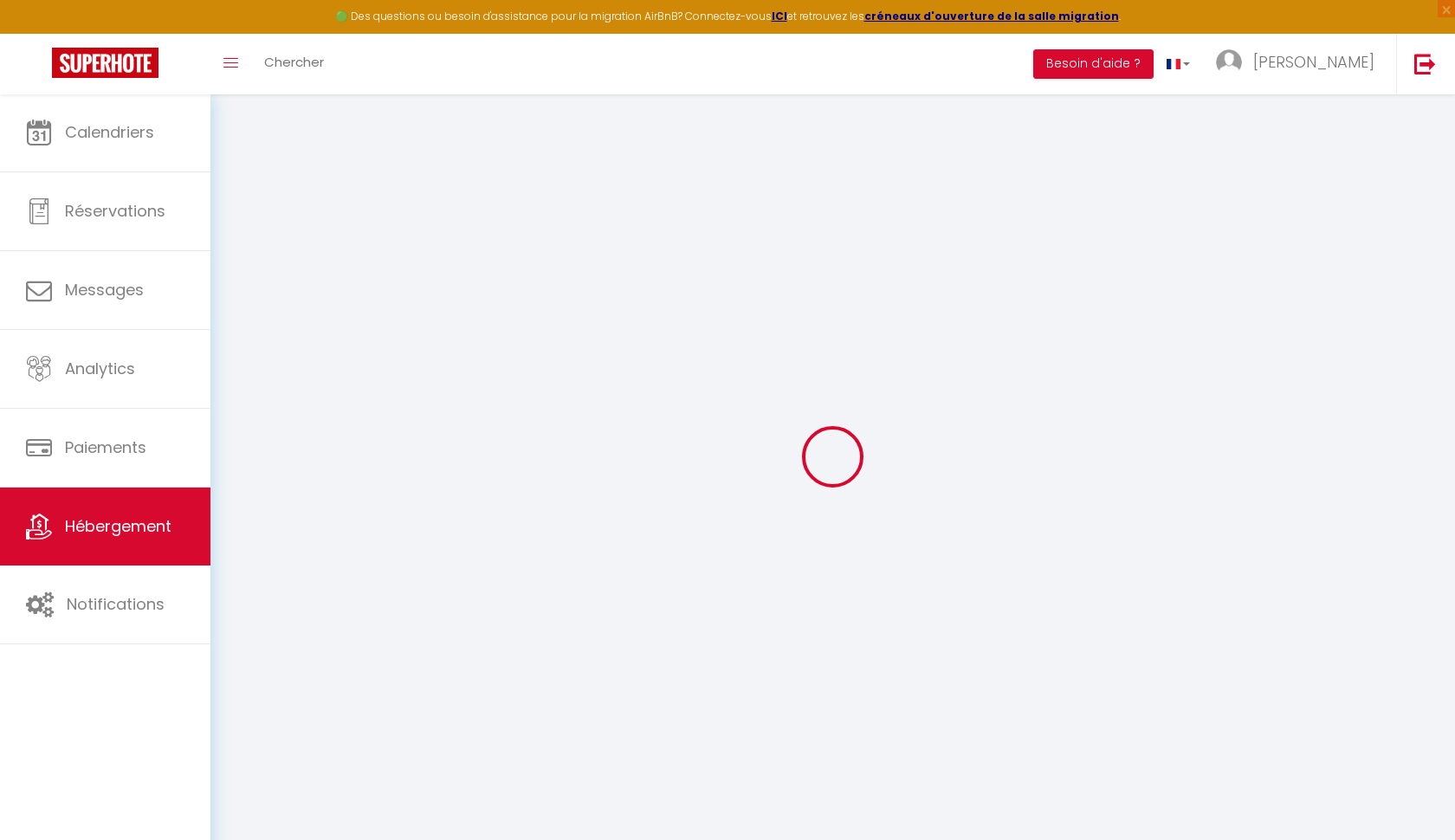
checkbox input "false"
select select
type input "🟢 Nollet 4,56 ⭐️"
type input "Diane"
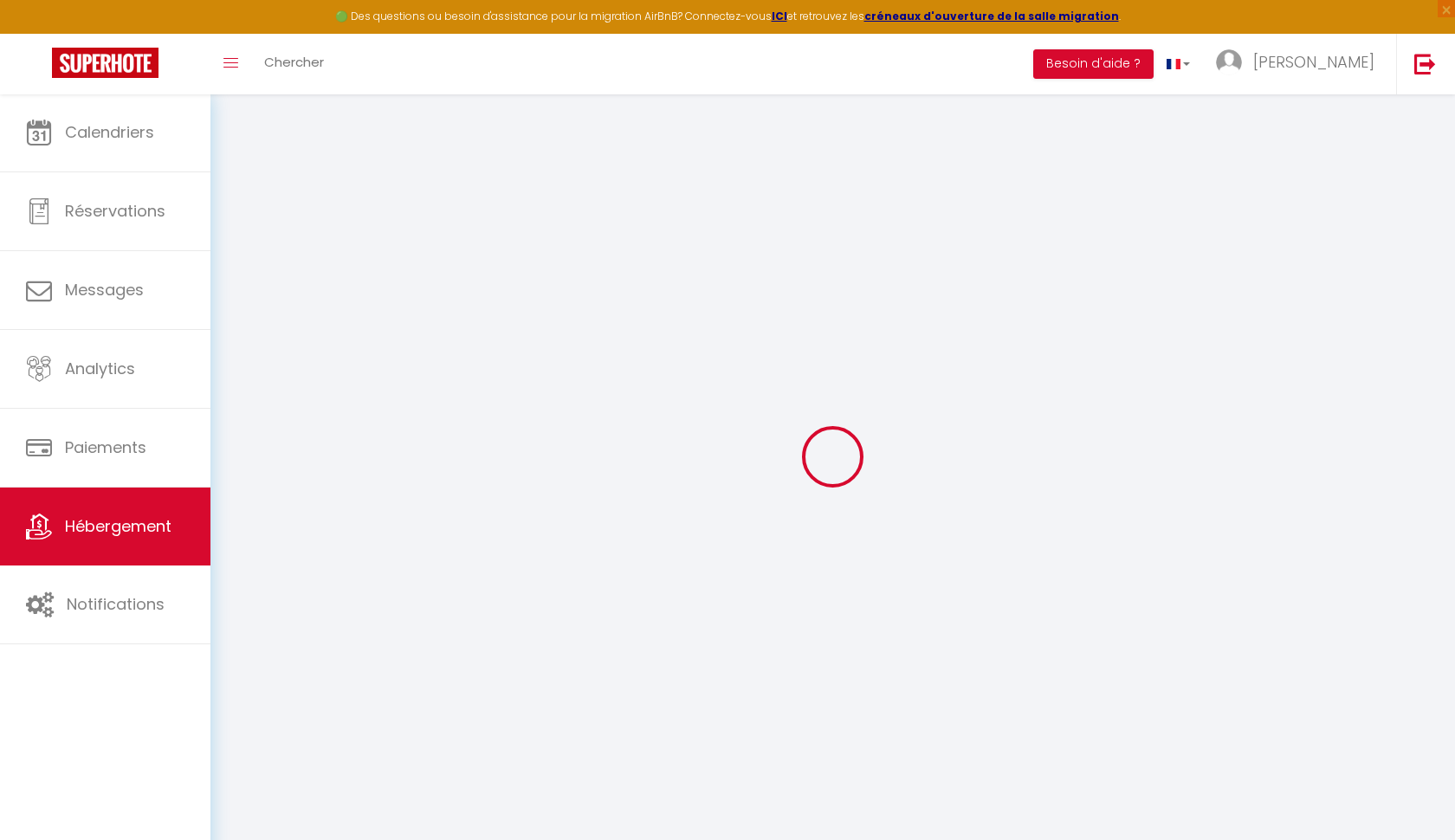
select select "2"
select select "3"
type input "242"
type input "140"
select select
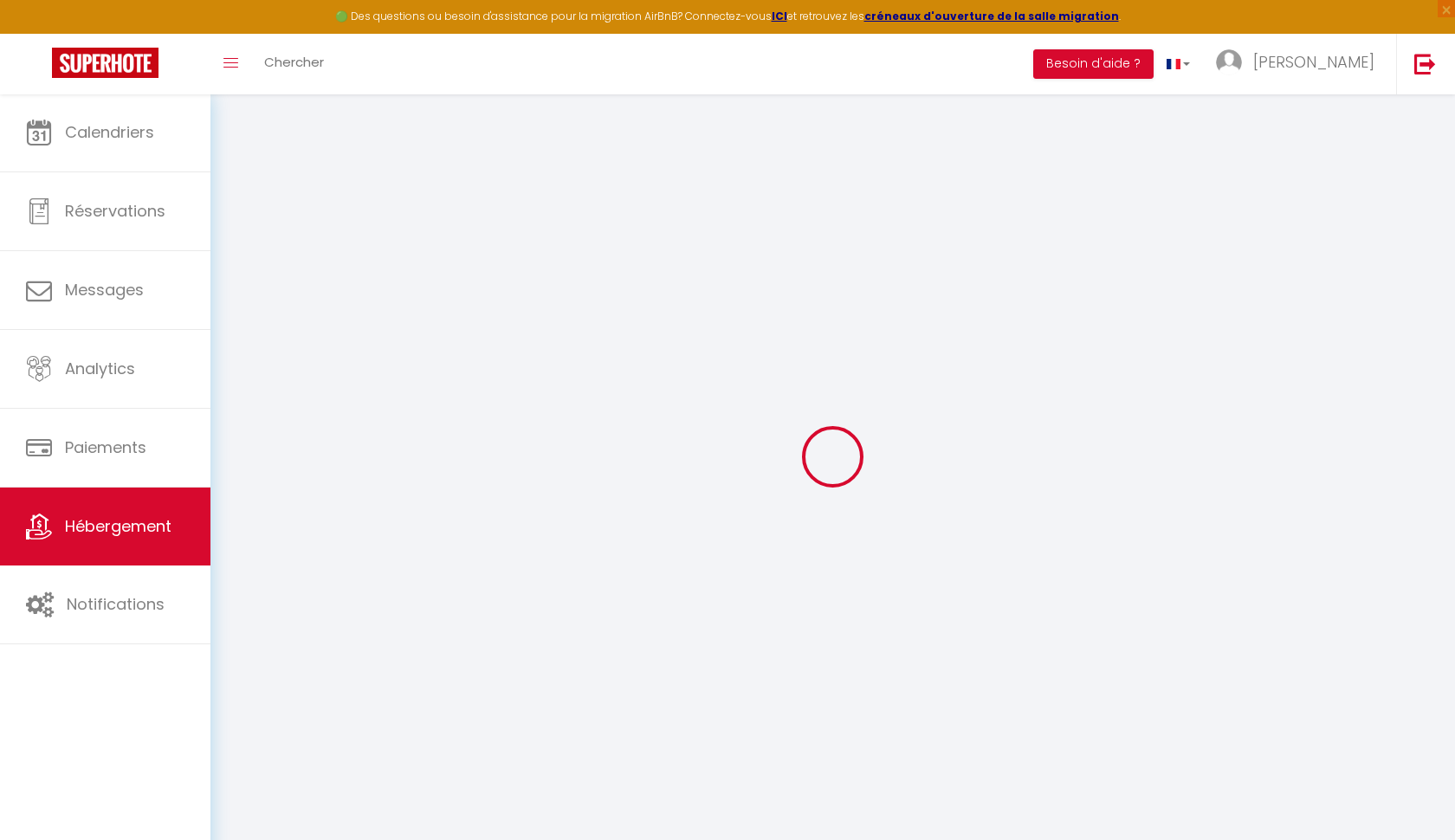
select select
type input "10 Rue Nollet"
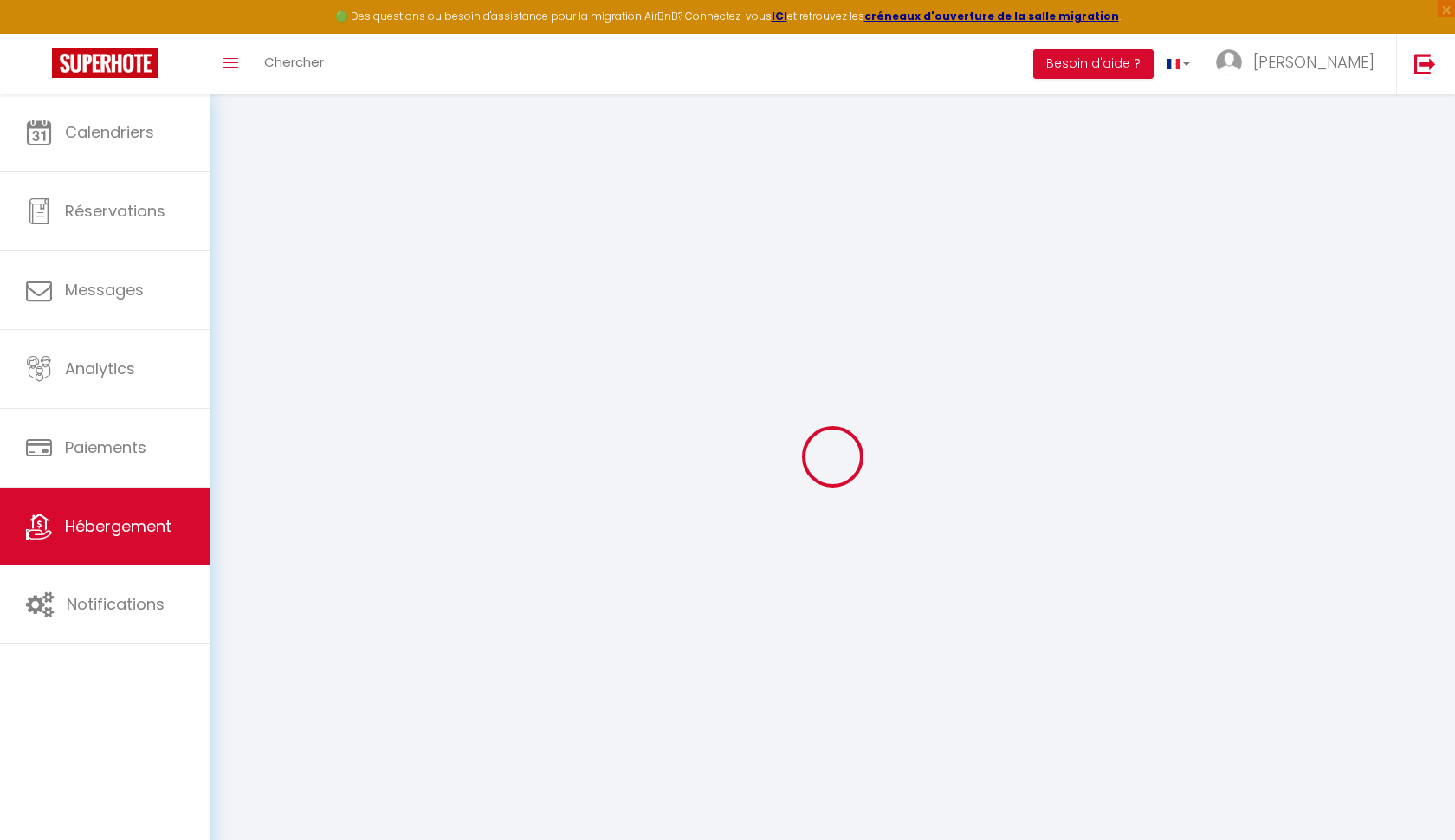
type input "75017"
type input "[GEOGRAPHIC_DATA]"
type input "[EMAIL_ADDRESS][DOMAIN_NAME]"
select select
checkbox input "false"
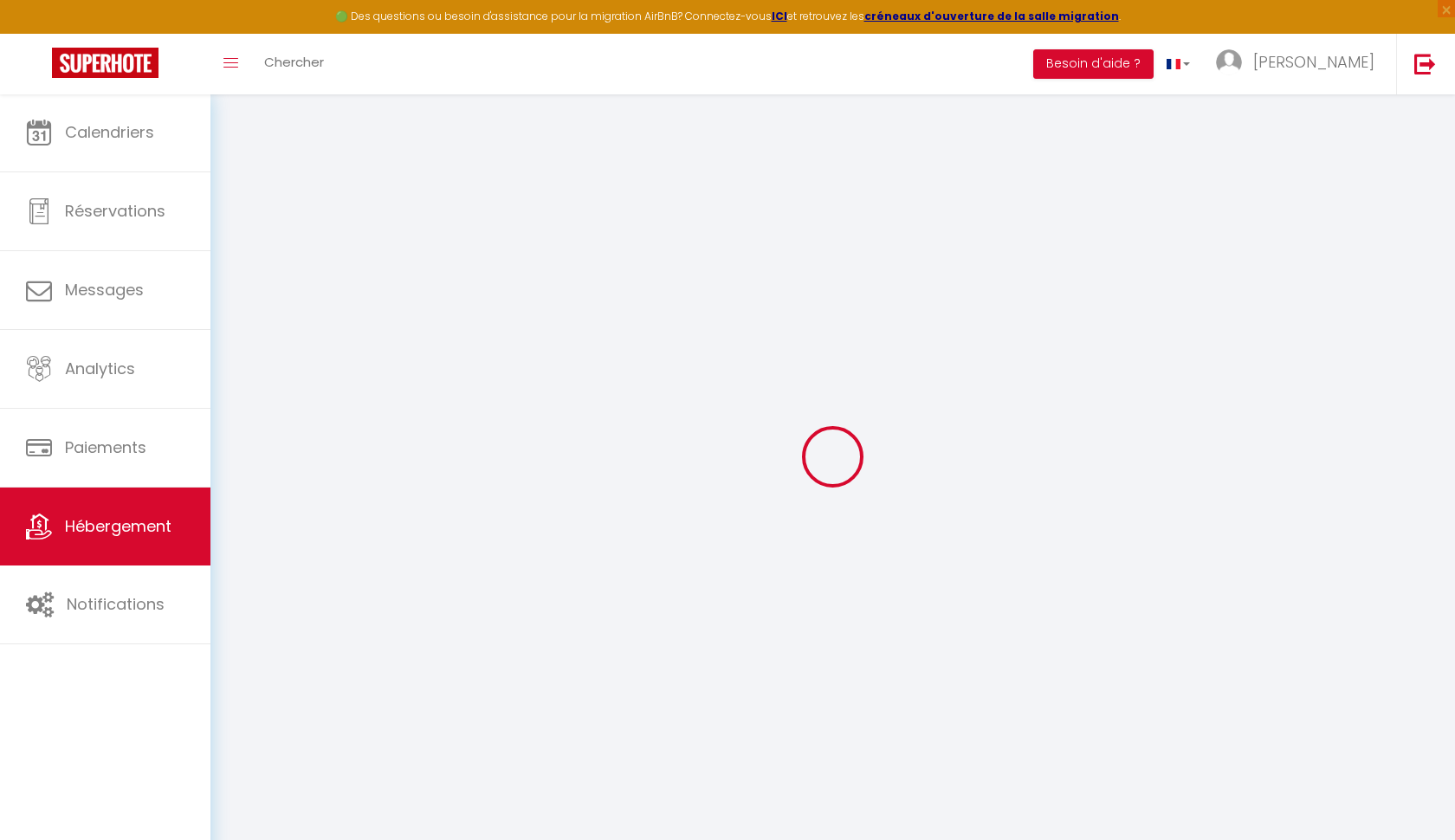
checkbox input "false"
type input "0"
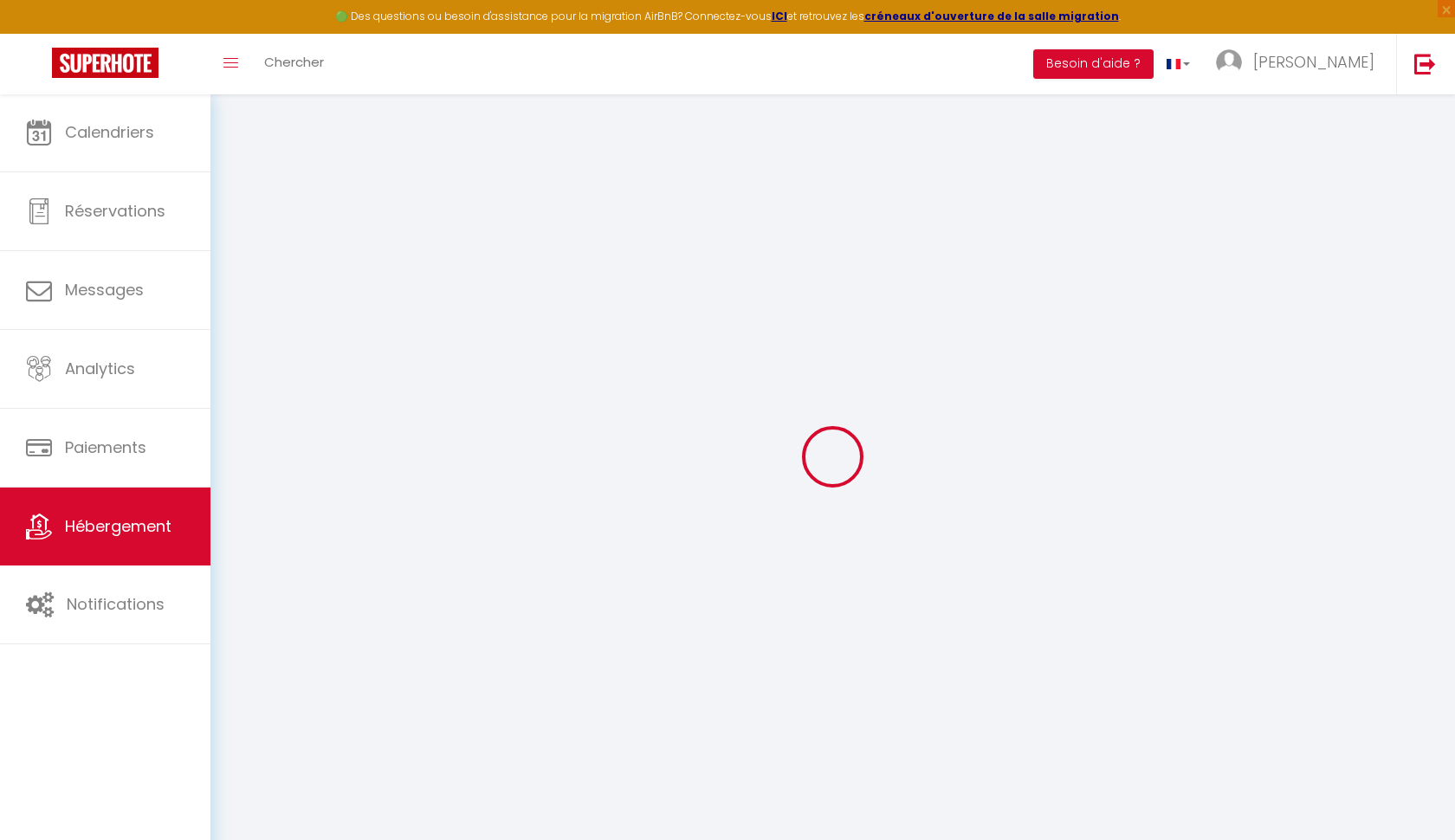
type input "0"
select select
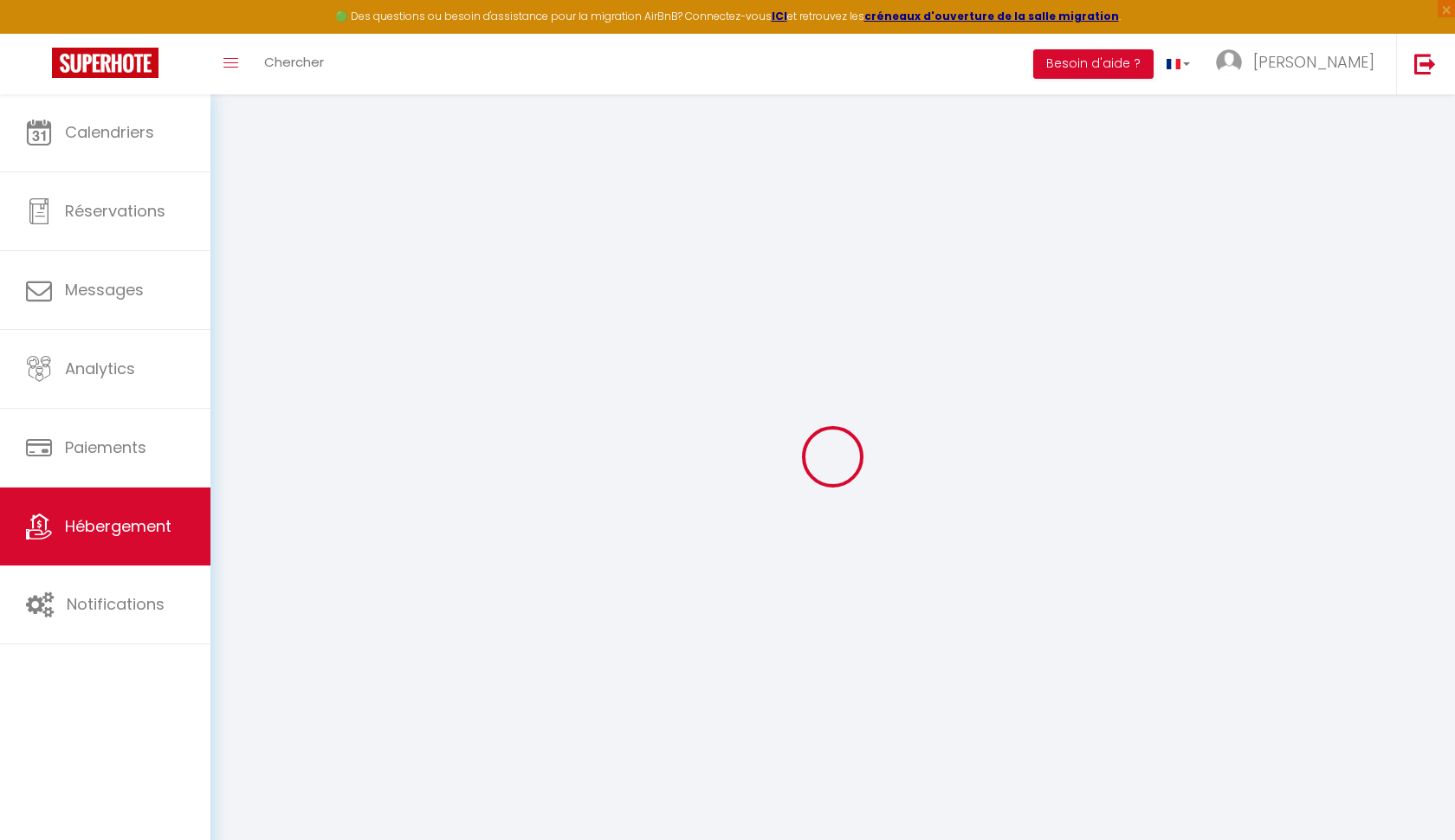
select select
checkbox input "false"
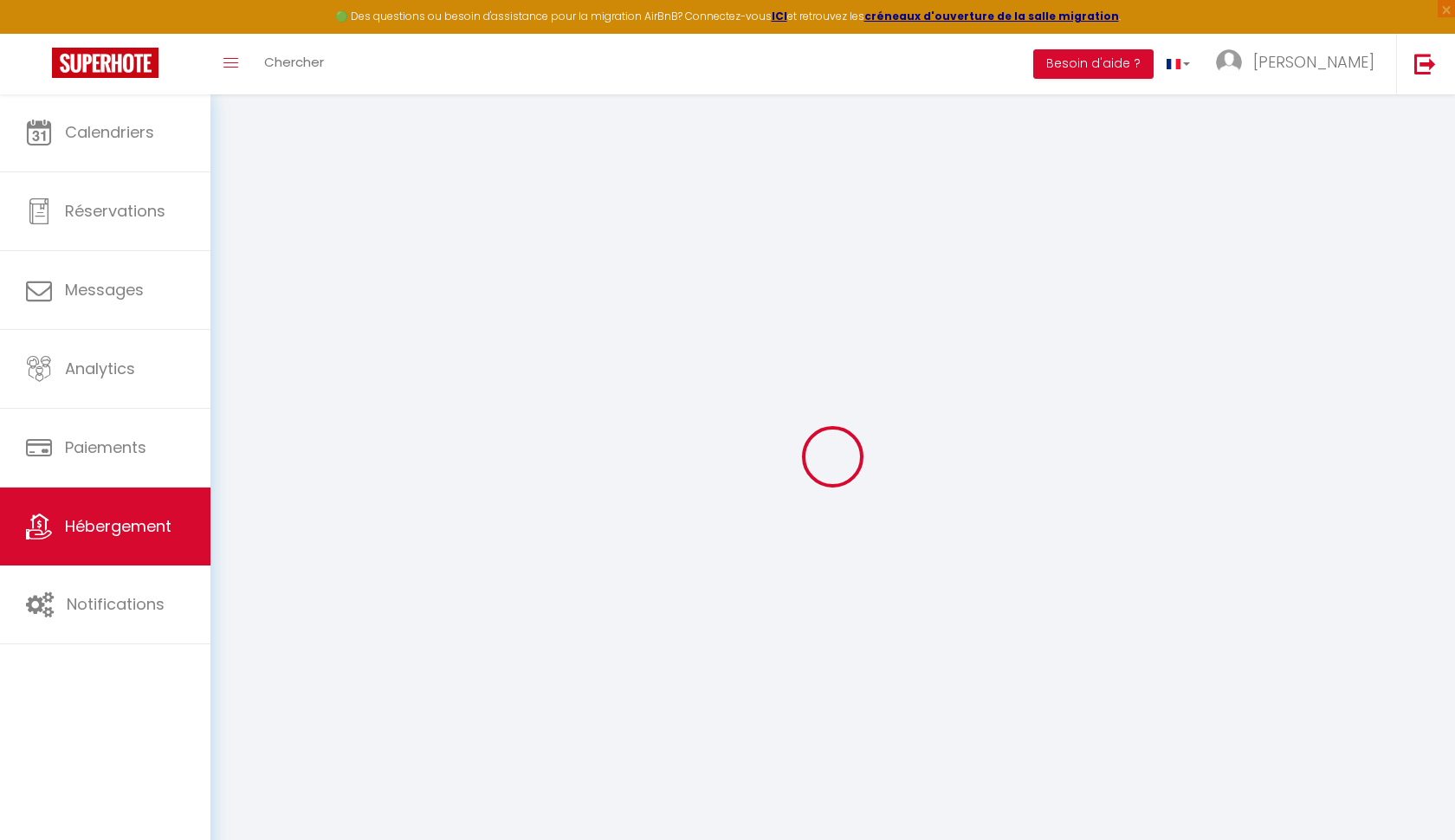
checkbox input "false"
select select
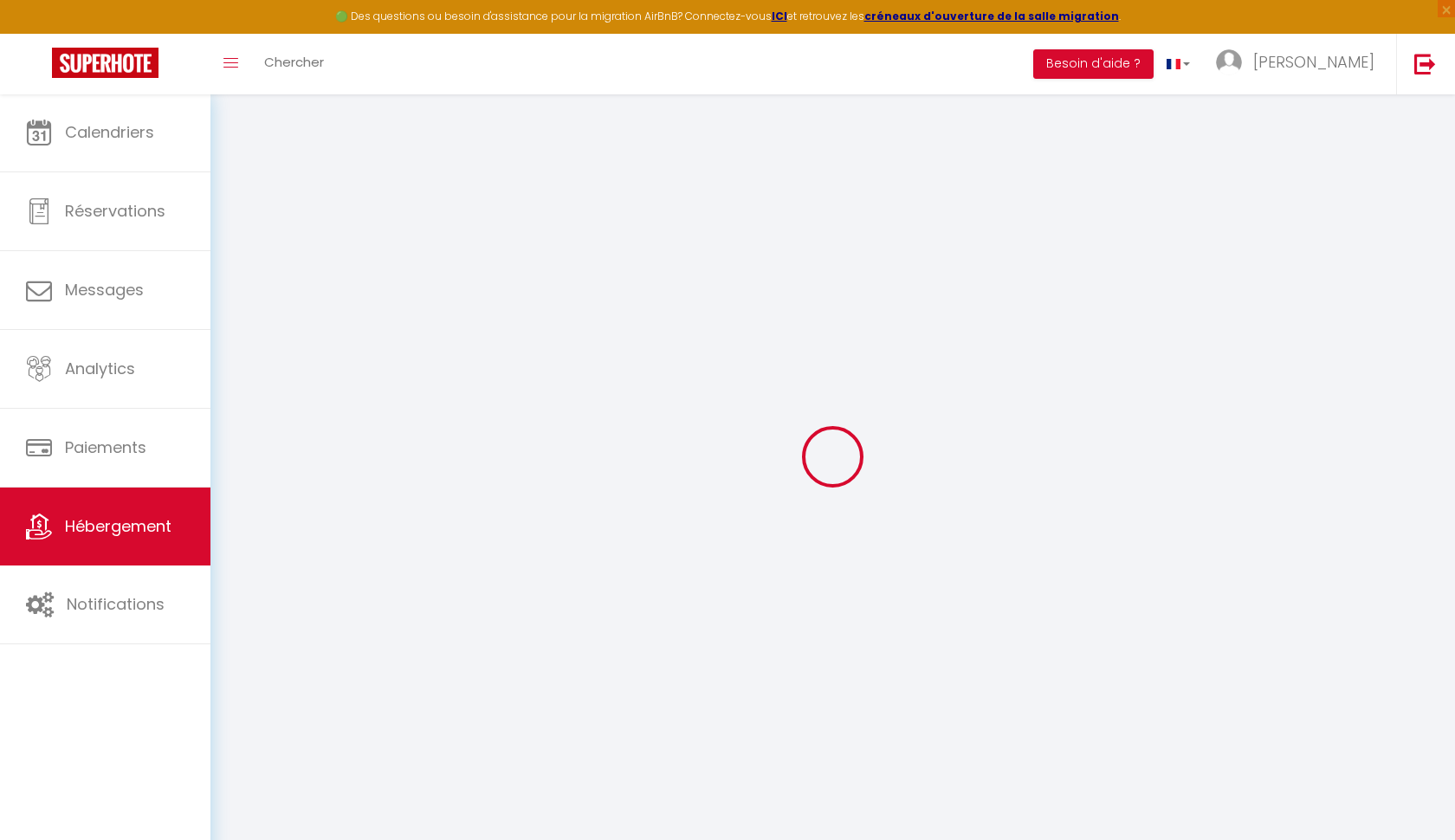
select select
checkbox input "false"
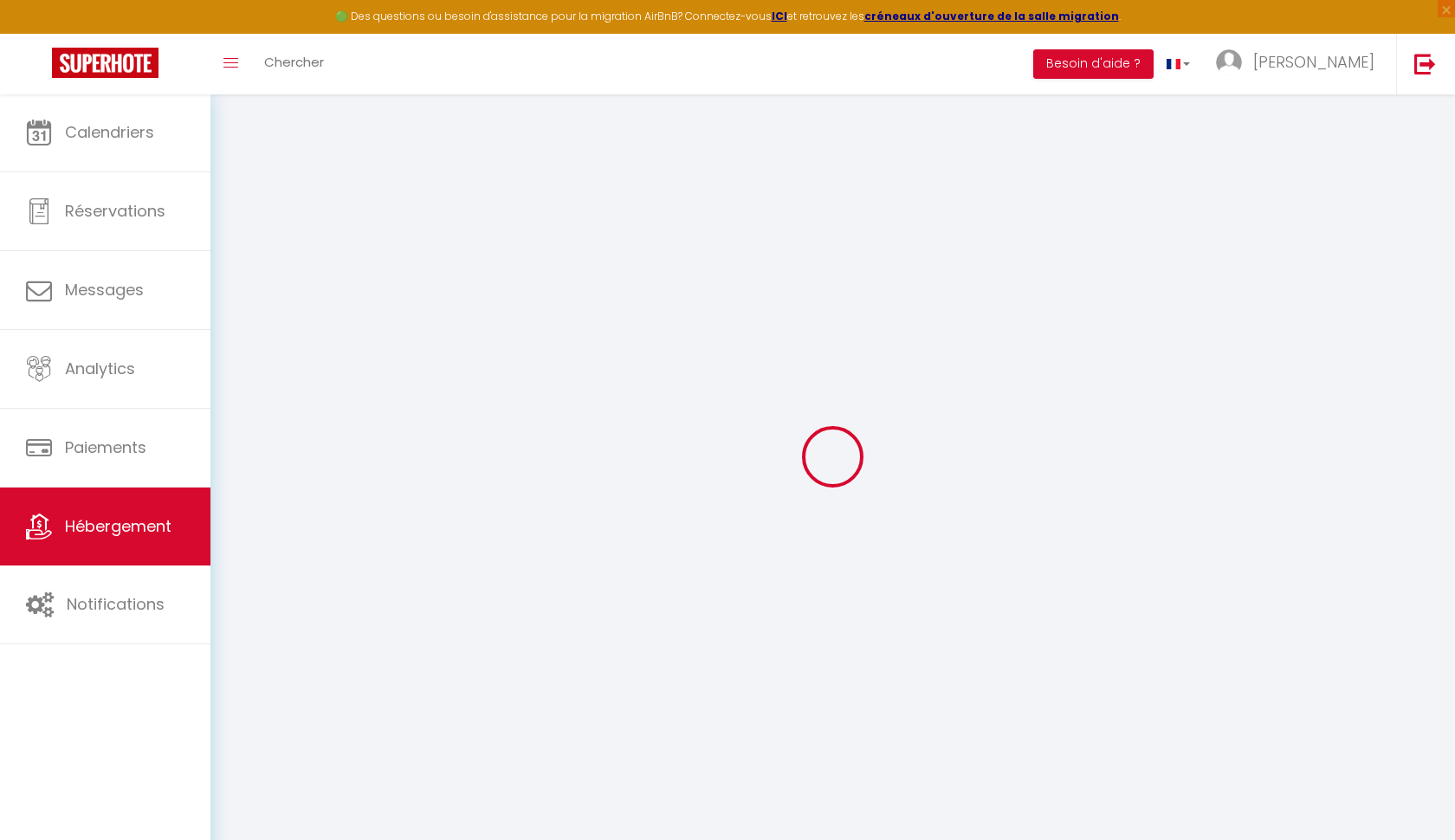
checkbox input "false"
select select "2"
checkbox input "true"
checkbox input "false"
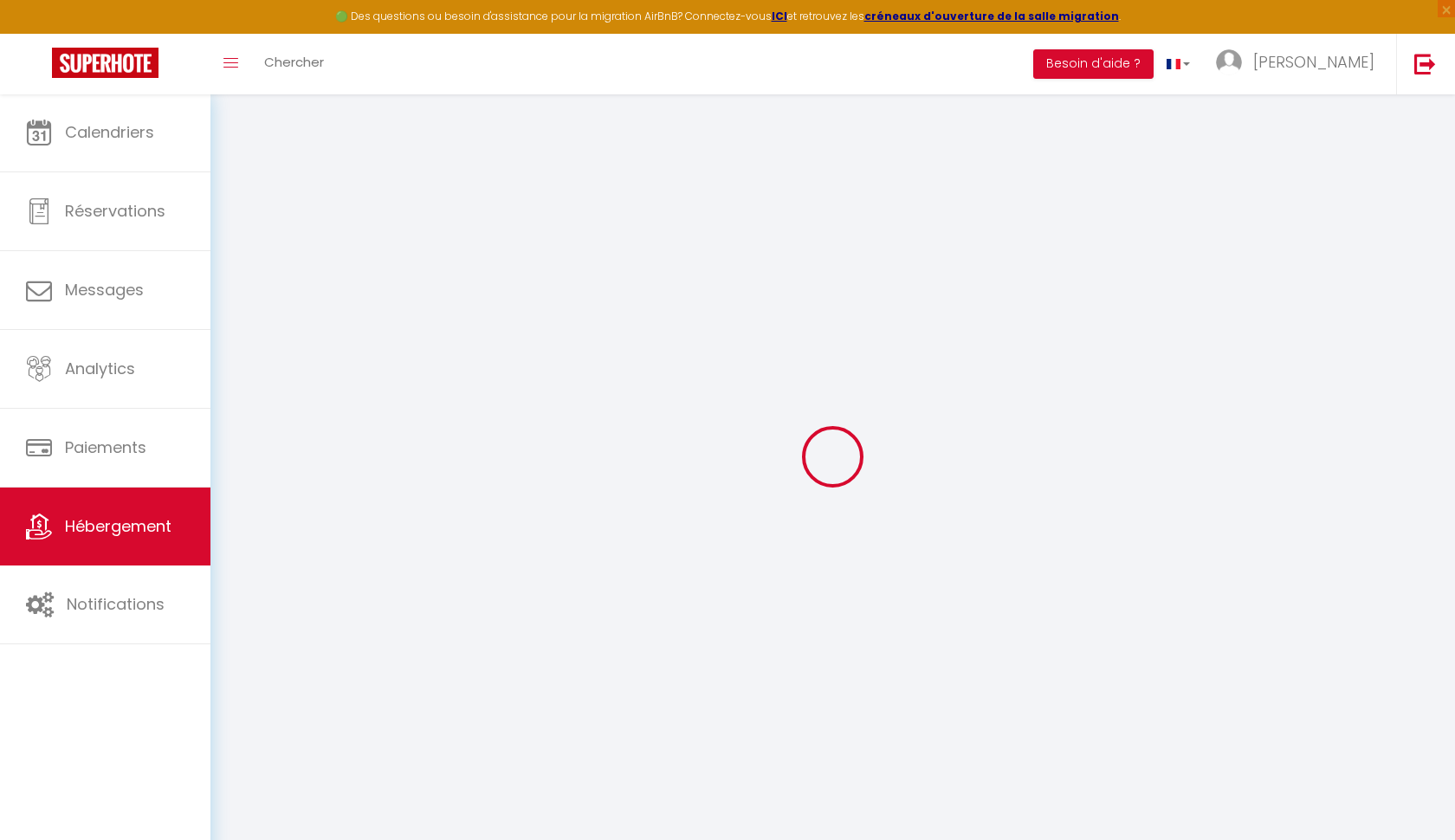
checkbox input "false"
select select
checkbox input "false"
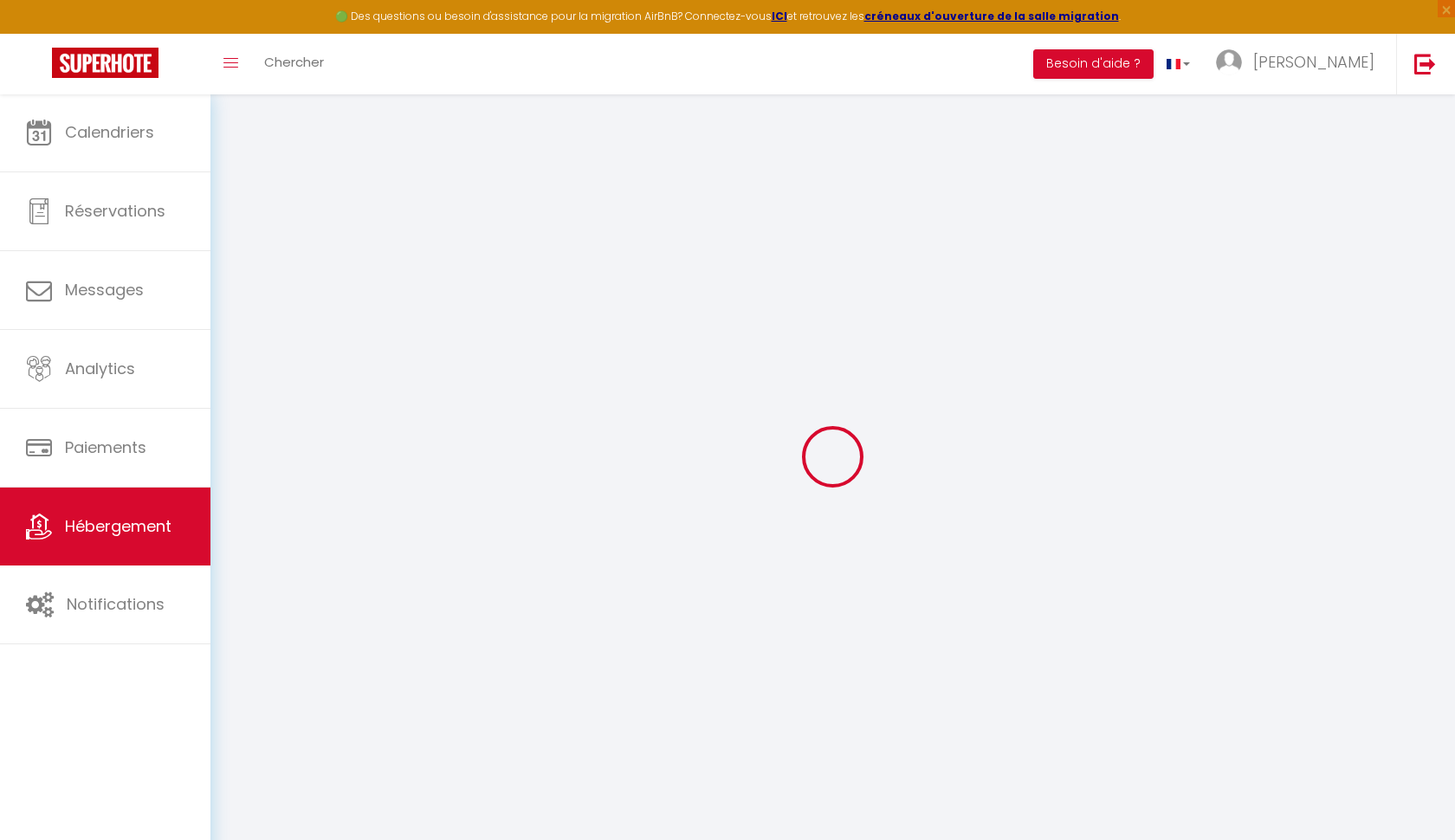
checkbox input "false"
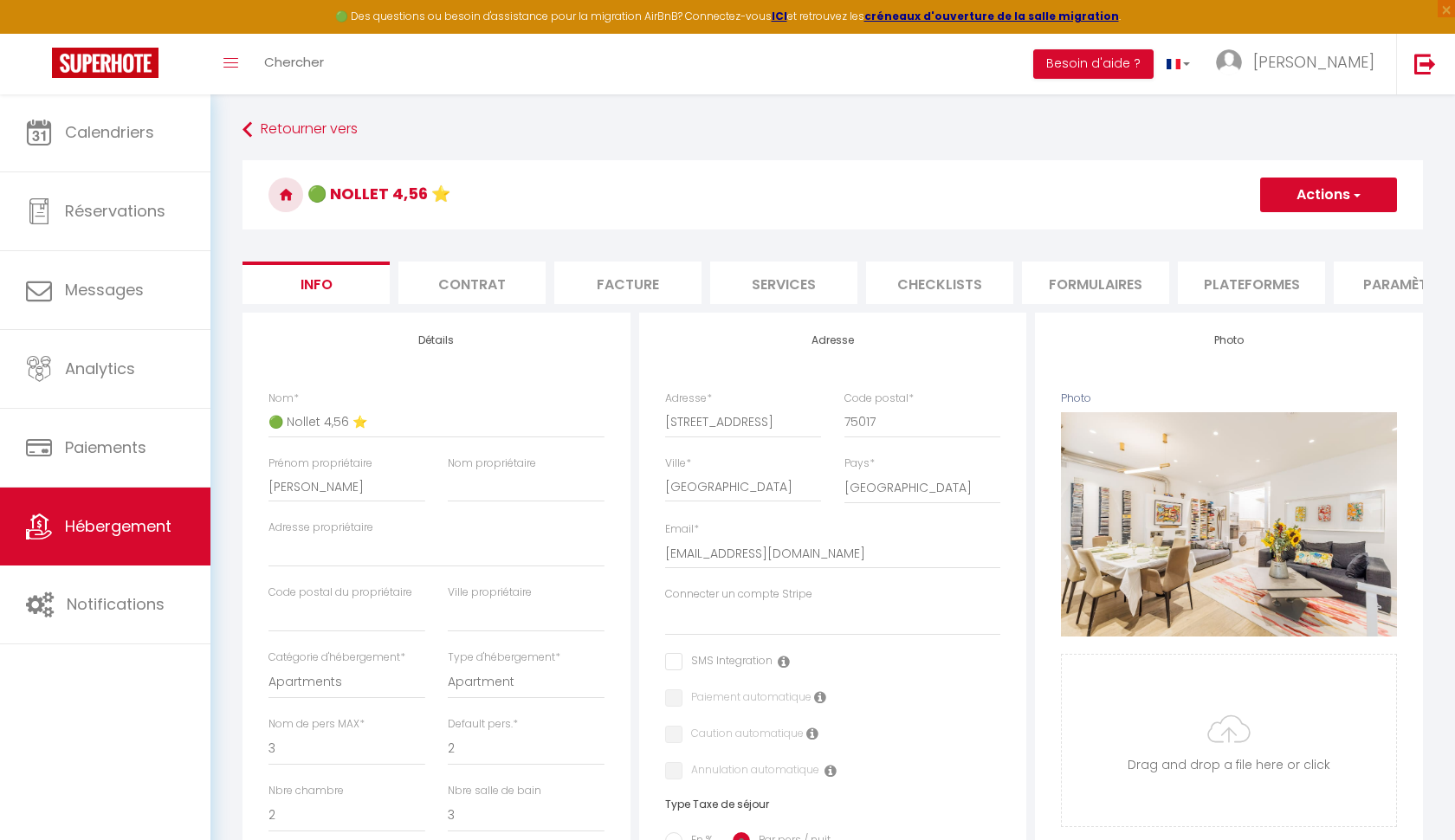
select select
checkbox input "false"
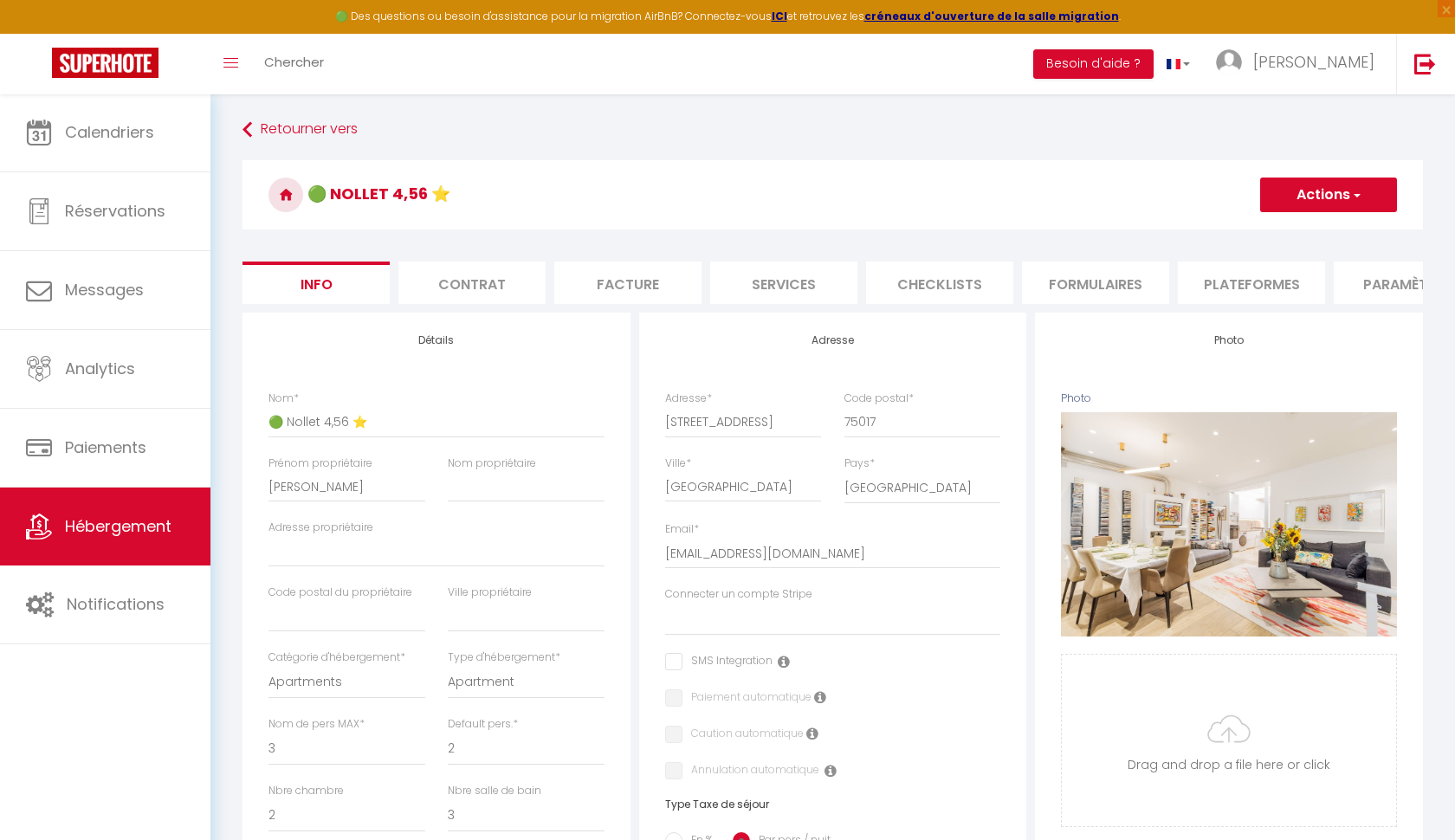
checkbox input "false"
click at [782, 291] on li "Services" at bounding box center [784, 282] width 147 height 42
checkbox input "true"
checkbox input "false"
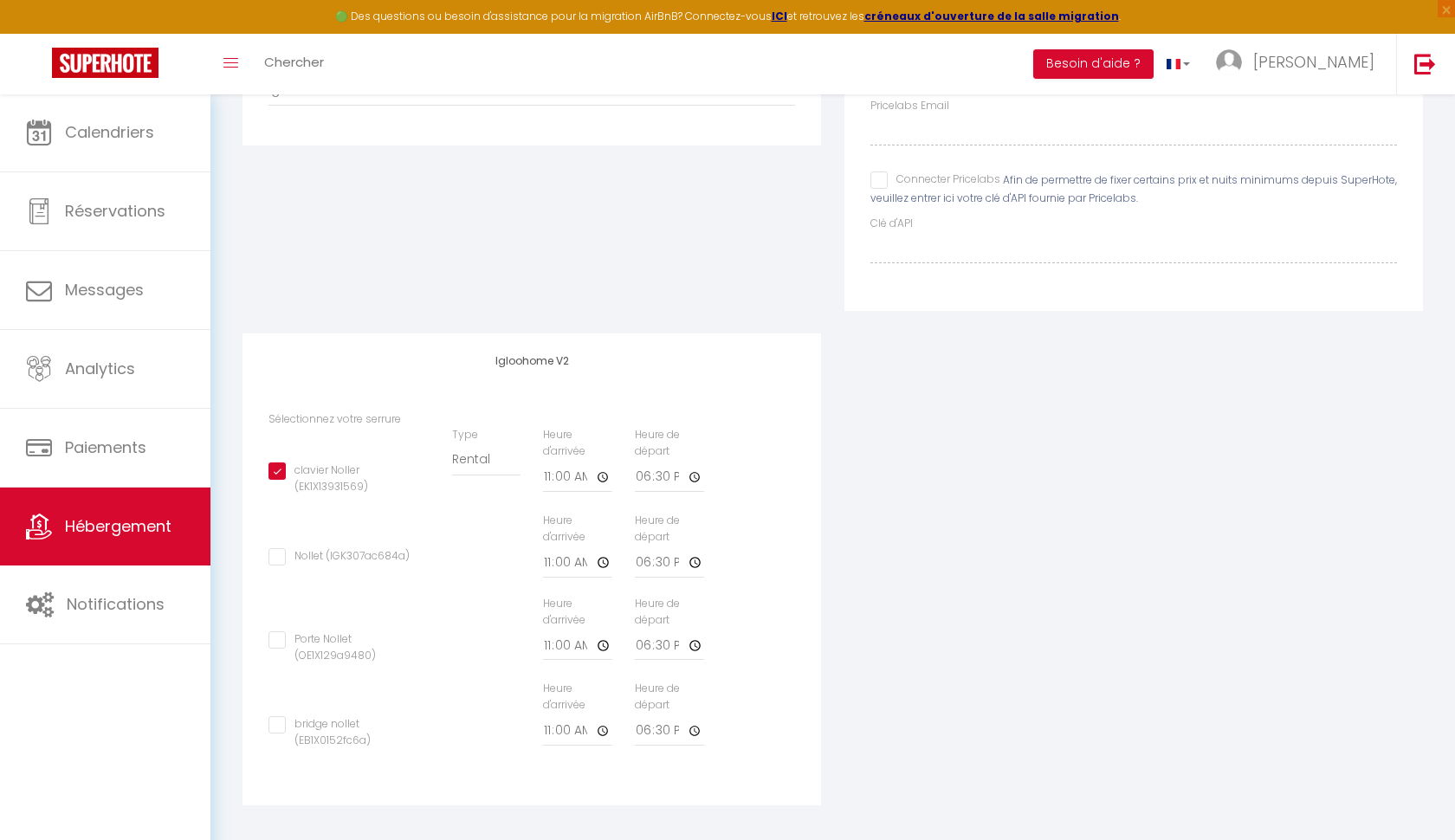
scroll to position [332, 0]
click at [277, 718] on input "bridge nollet (EB1X0152fc6a)" at bounding box center [348, 726] width 160 height 17
checkbox input "true"
checkbox input "false"
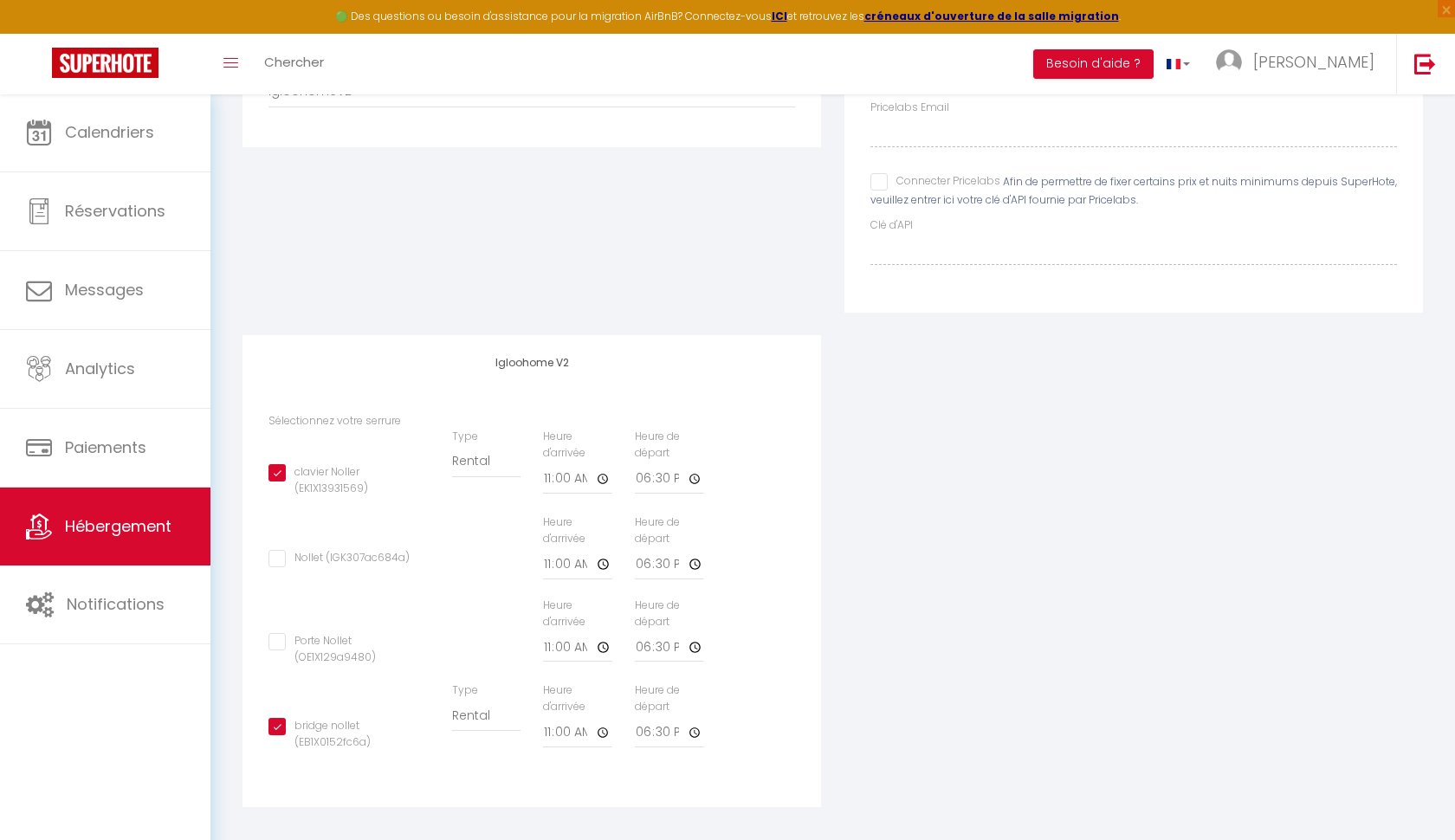
click at [277, 635] on input "Porte Nollet (OE1X129a9480)" at bounding box center [348, 642] width 160 height 17
checkbox input "true"
checkbox input "false"
click at [279, 475] on input "clavier Noller (EK1X13931569)" at bounding box center [348, 473] width 160 height 17
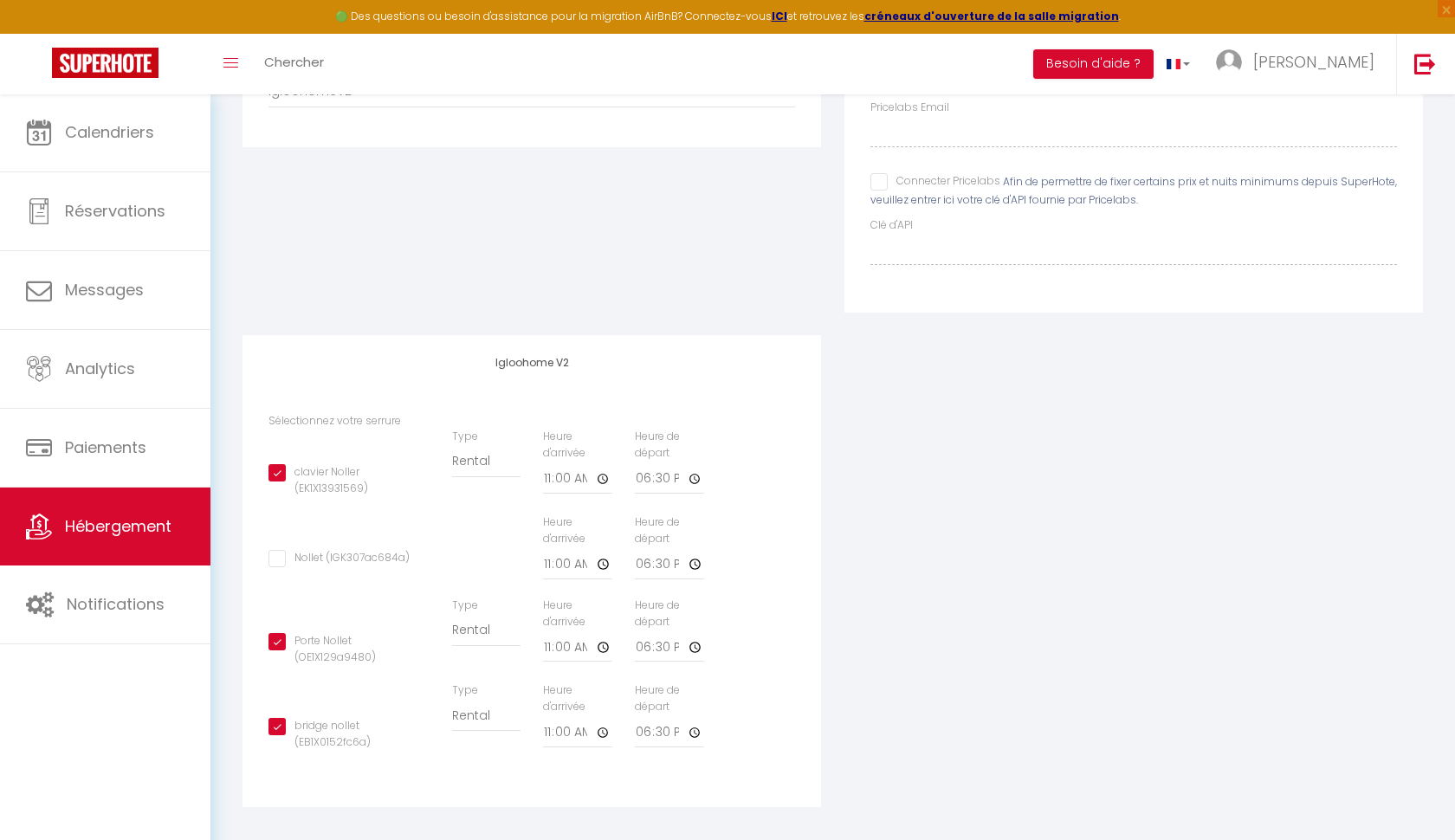
checkbox input "false"
click at [272, 722] on input "bridge nollet (EB1X0152fc6a)" at bounding box center [348, 726] width 160 height 17
checkbox input "false"
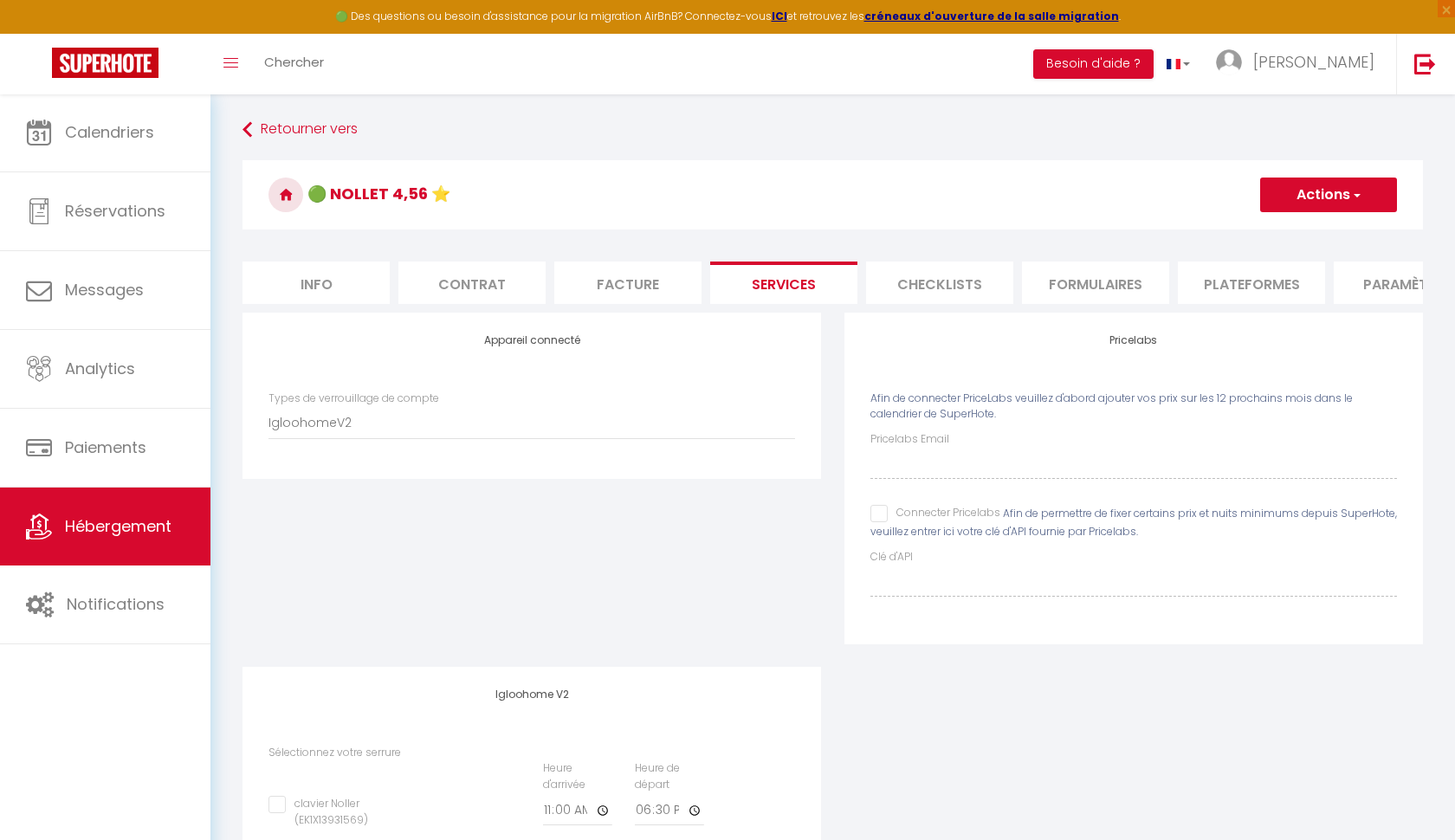
scroll to position [0, 0]
click at [1362, 186] on button "Actions" at bounding box center [1329, 195] width 137 height 34
click at [1310, 232] on link "Enregistrer" at bounding box center [1328, 233] width 137 height 23
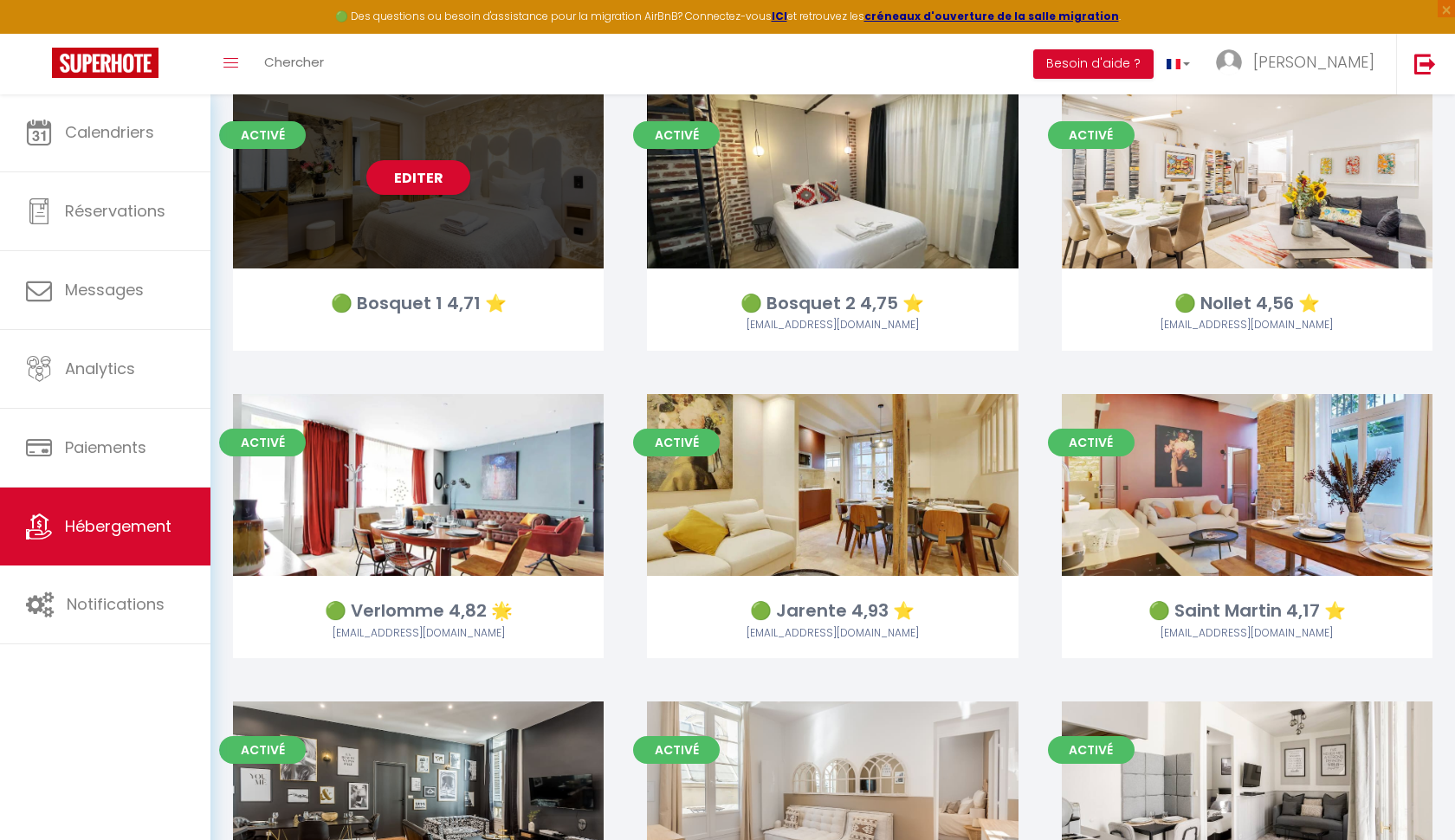
scroll to position [1370, 0]
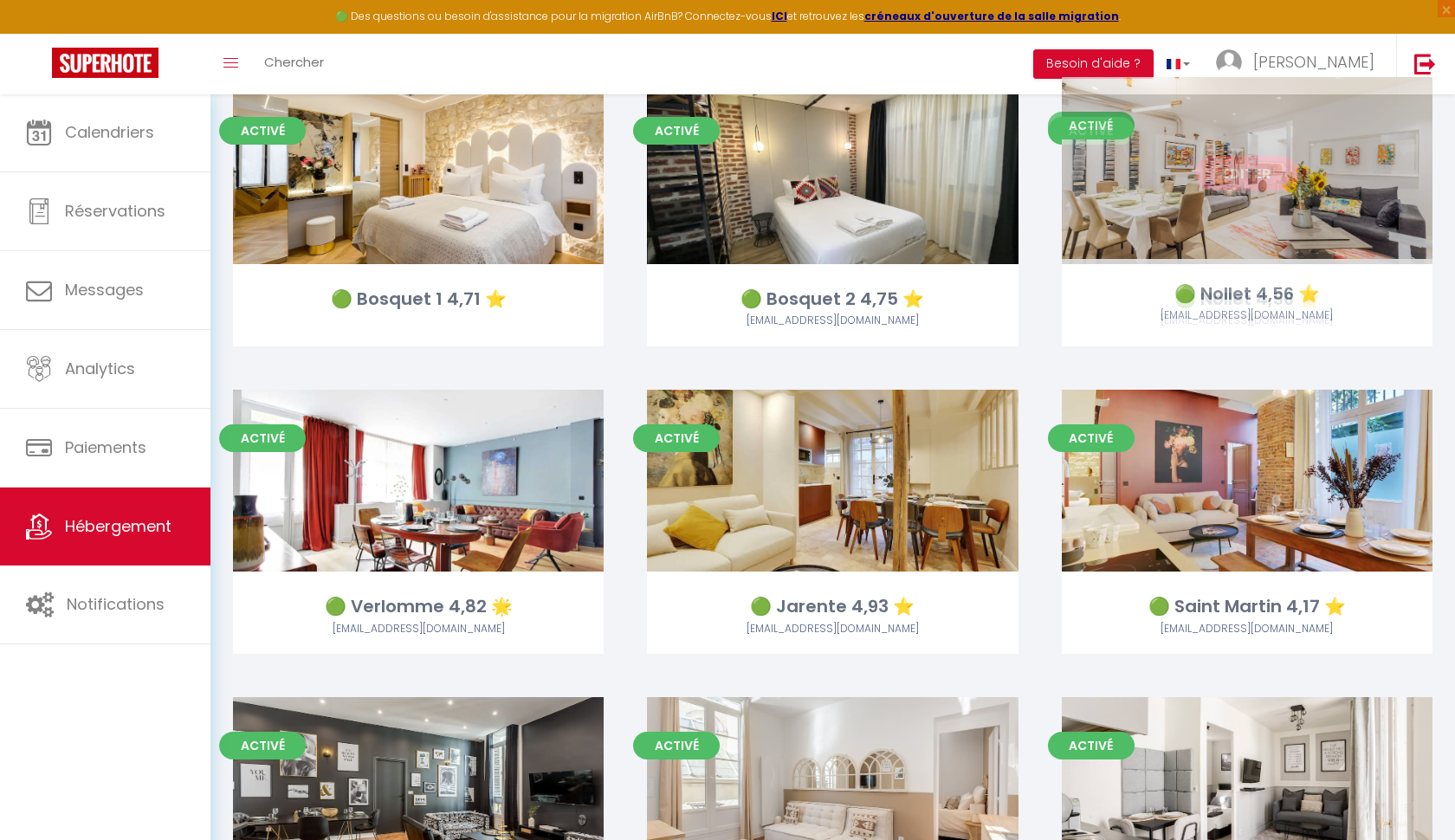
click at [1254, 166] on link "Editer" at bounding box center [1247, 173] width 104 height 34
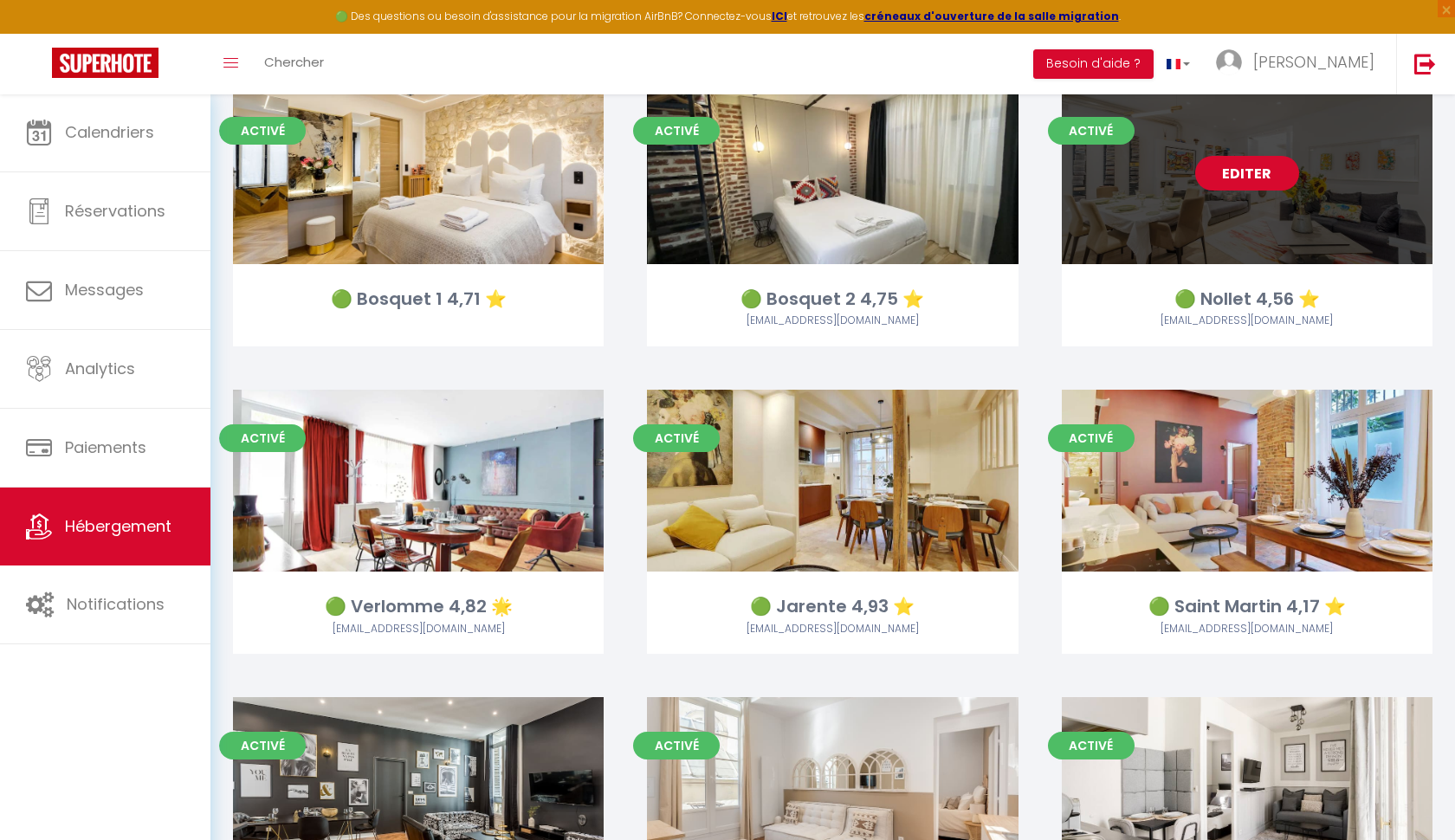
click at [1246, 174] on link "Editer" at bounding box center [1247, 173] width 104 height 34
click at [1245, 174] on link "Editer" at bounding box center [1247, 173] width 104 height 34
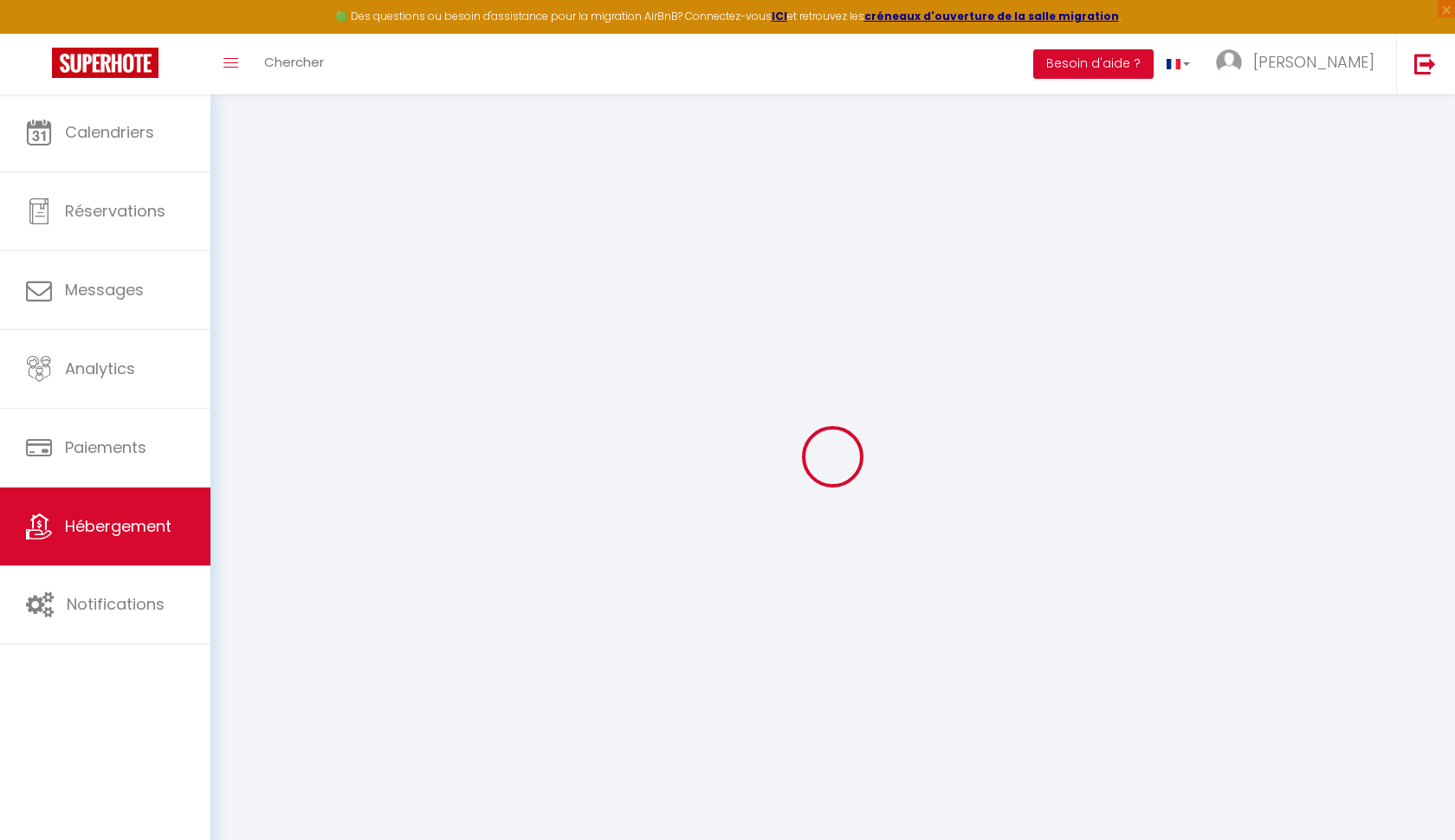
select select "IgloohomeV2"
select select
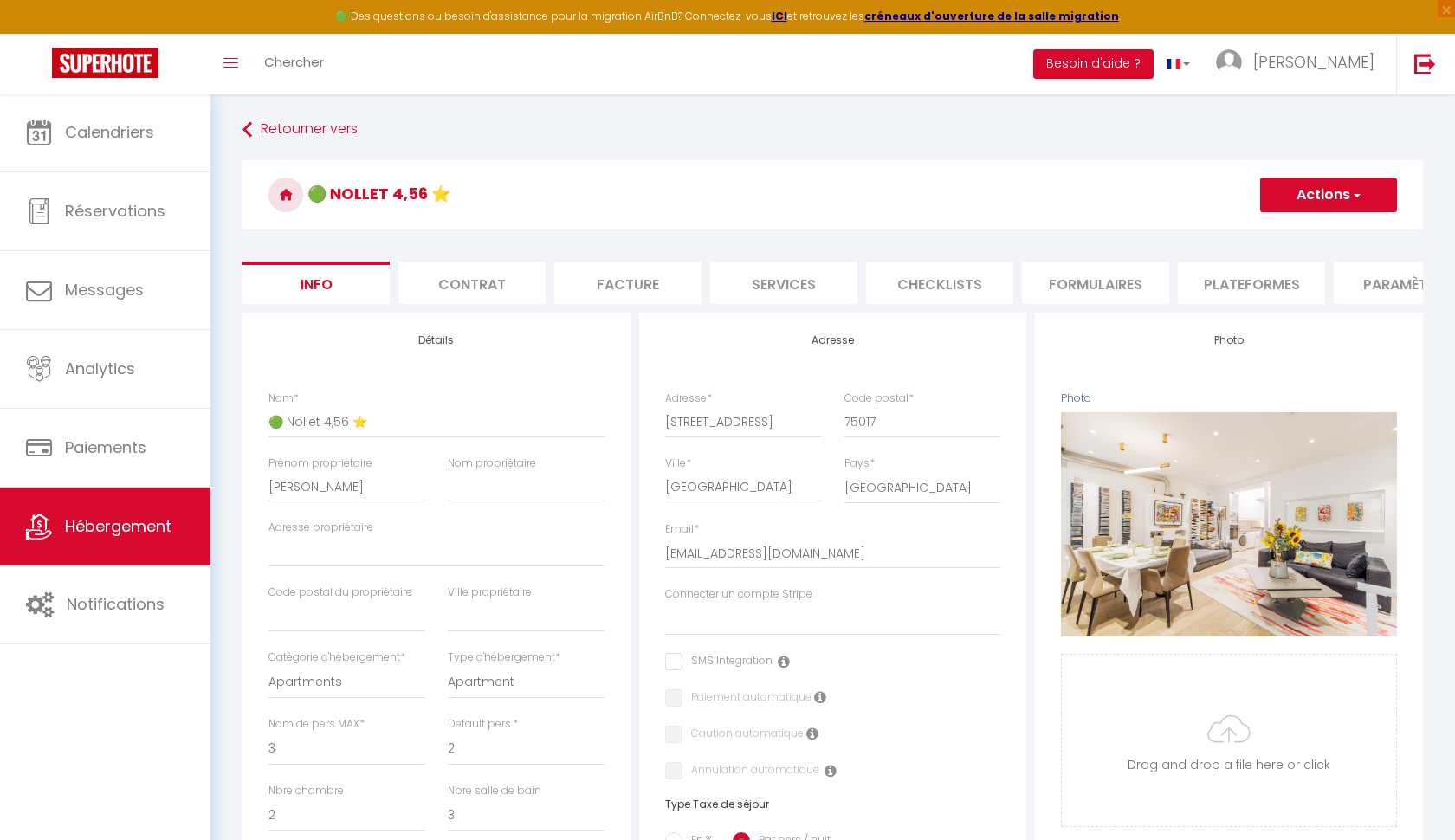
click at [808, 279] on li "Services" at bounding box center [784, 282] width 147 height 42
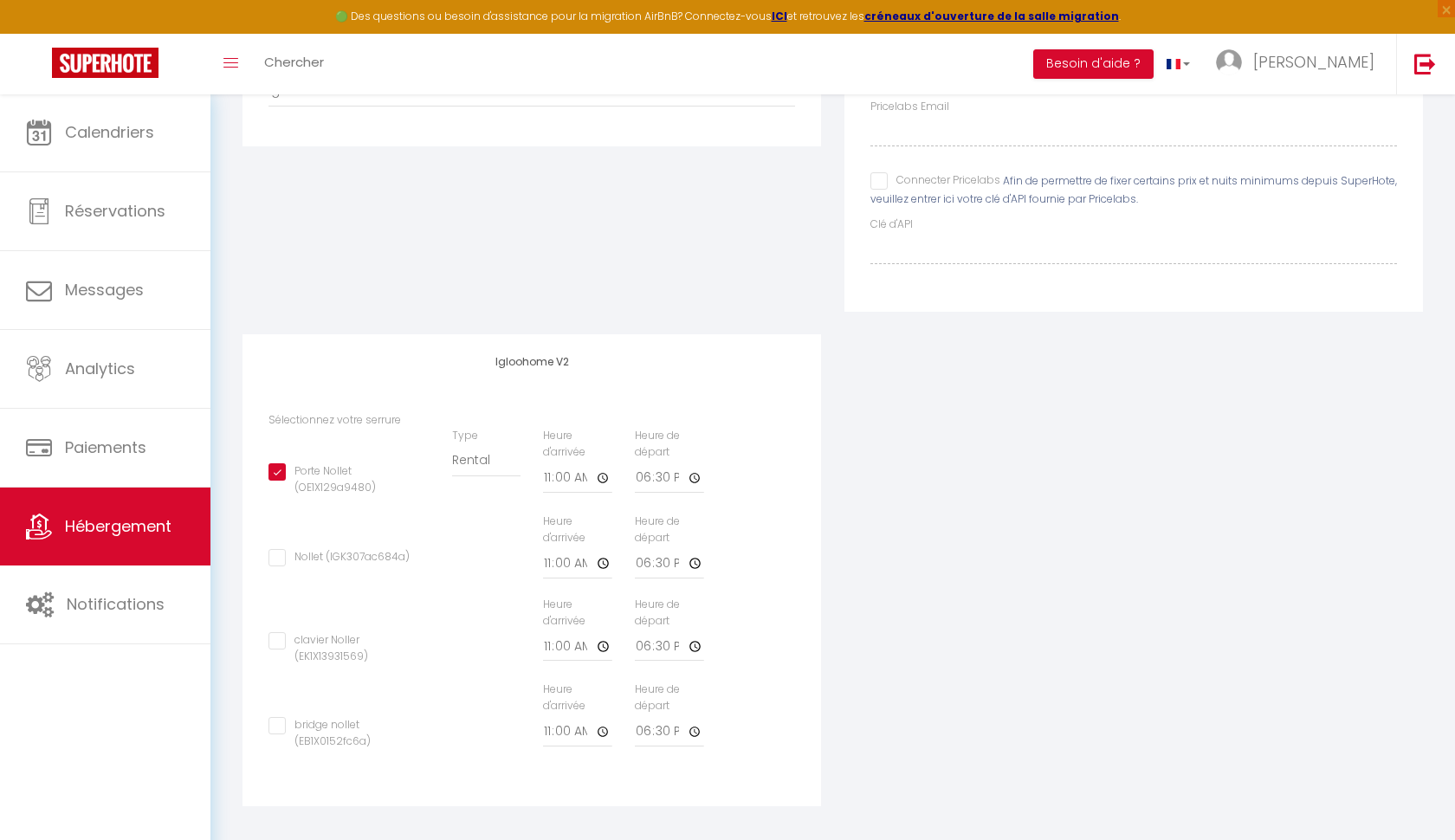
scroll to position [332, 0]
click at [275, 464] on input "Porte Nollet (OE1X129a9480)" at bounding box center [348, 473] width 160 height 17
click at [274, 718] on input "bridge nollet (EB1X0152fc6a)" at bounding box center [348, 726] width 160 height 17
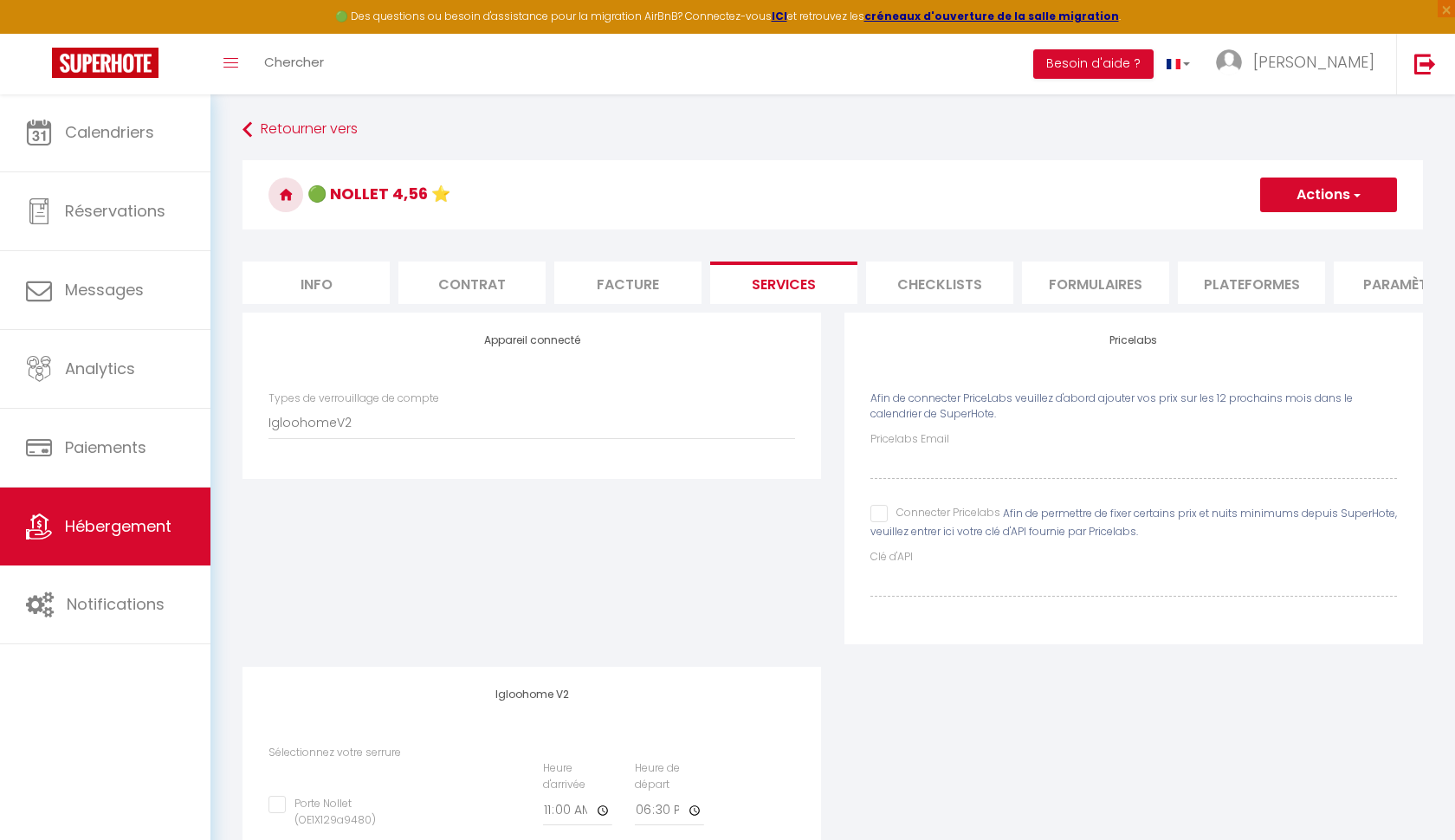
scroll to position [0, 0]
click at [1309, 196] on button "Actions" at bounding box center [1329, 195] width 137 height 34
click at [1285, 236] on link "Enregistrer" at bounding box center [1328, 233] width 137 height 23
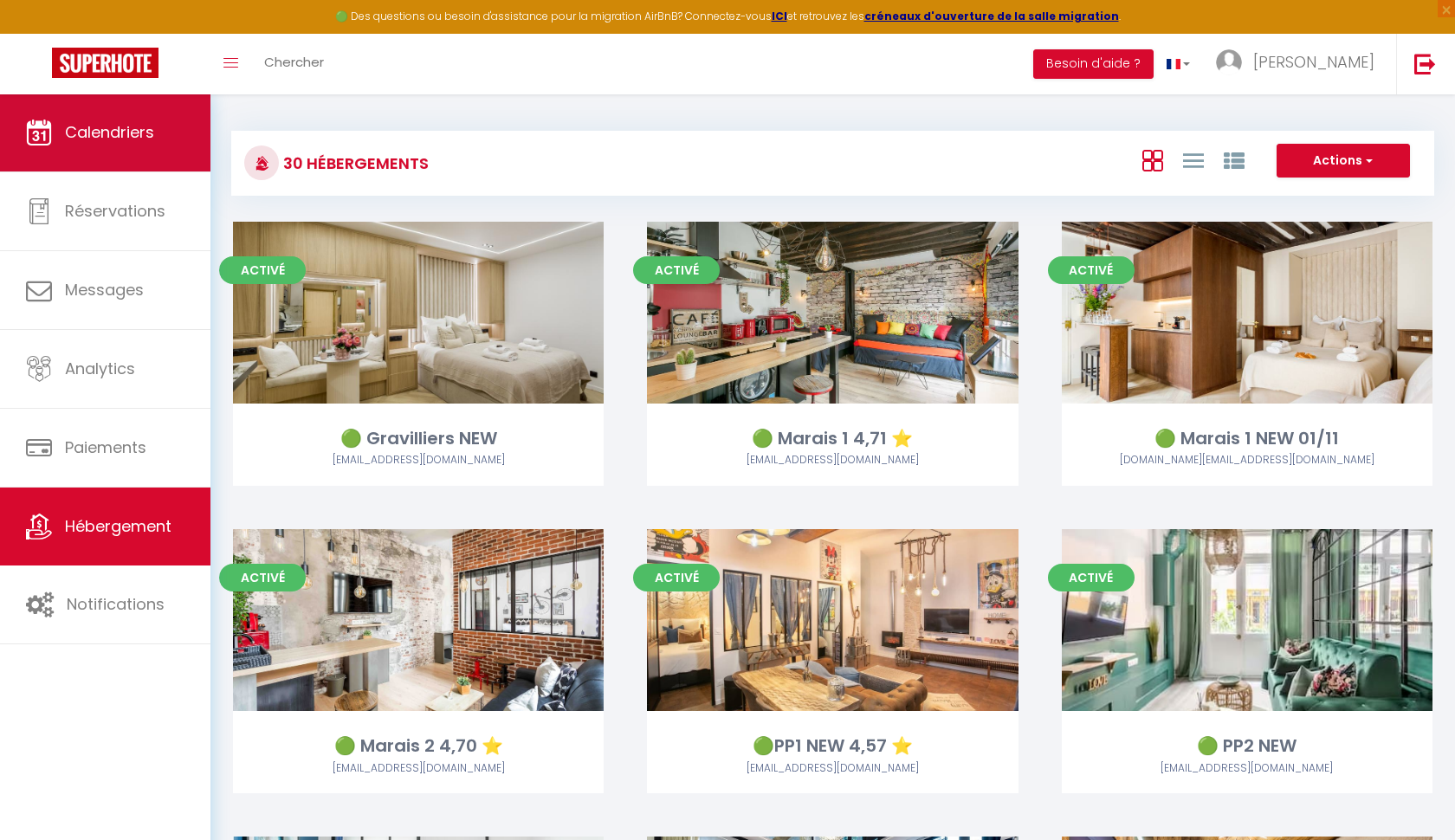
click at [115, 148] on link "Calendriers" at bounding box center [105, 132] width 211 height 77
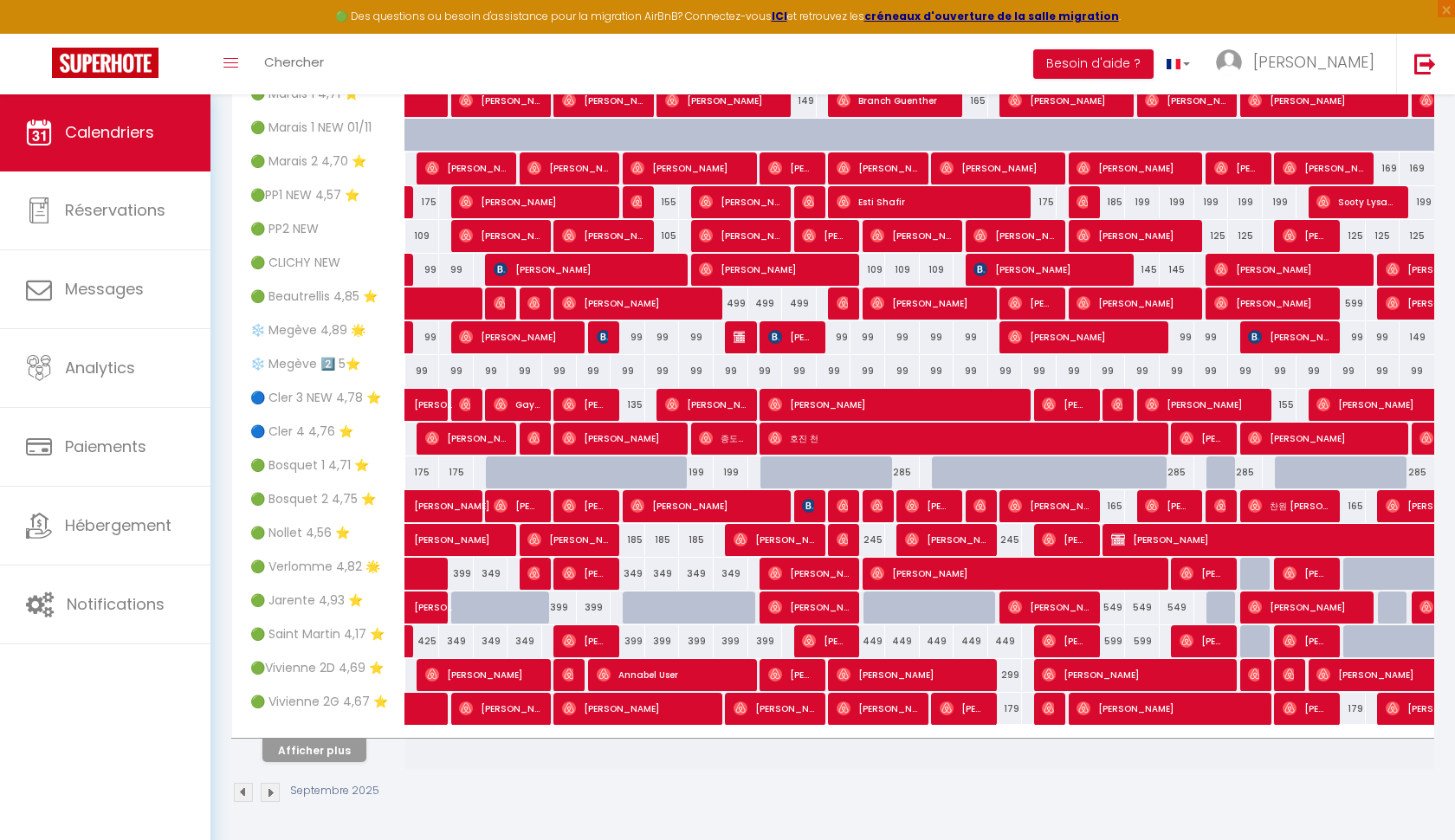
scroll to position [342, 0]
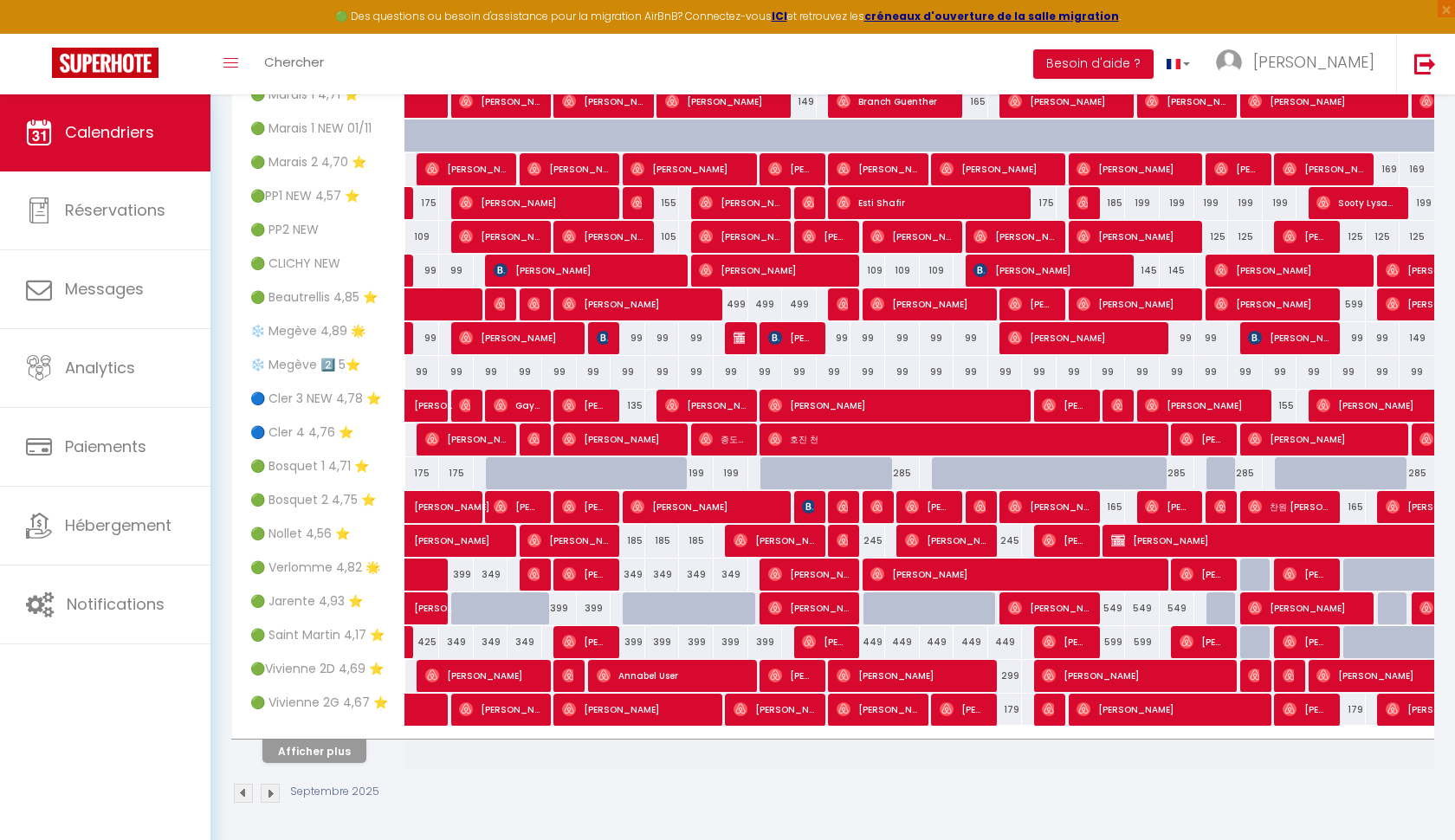
click at [629, 641] on div "399" at bounding box center [628, 641] width 34 height 32
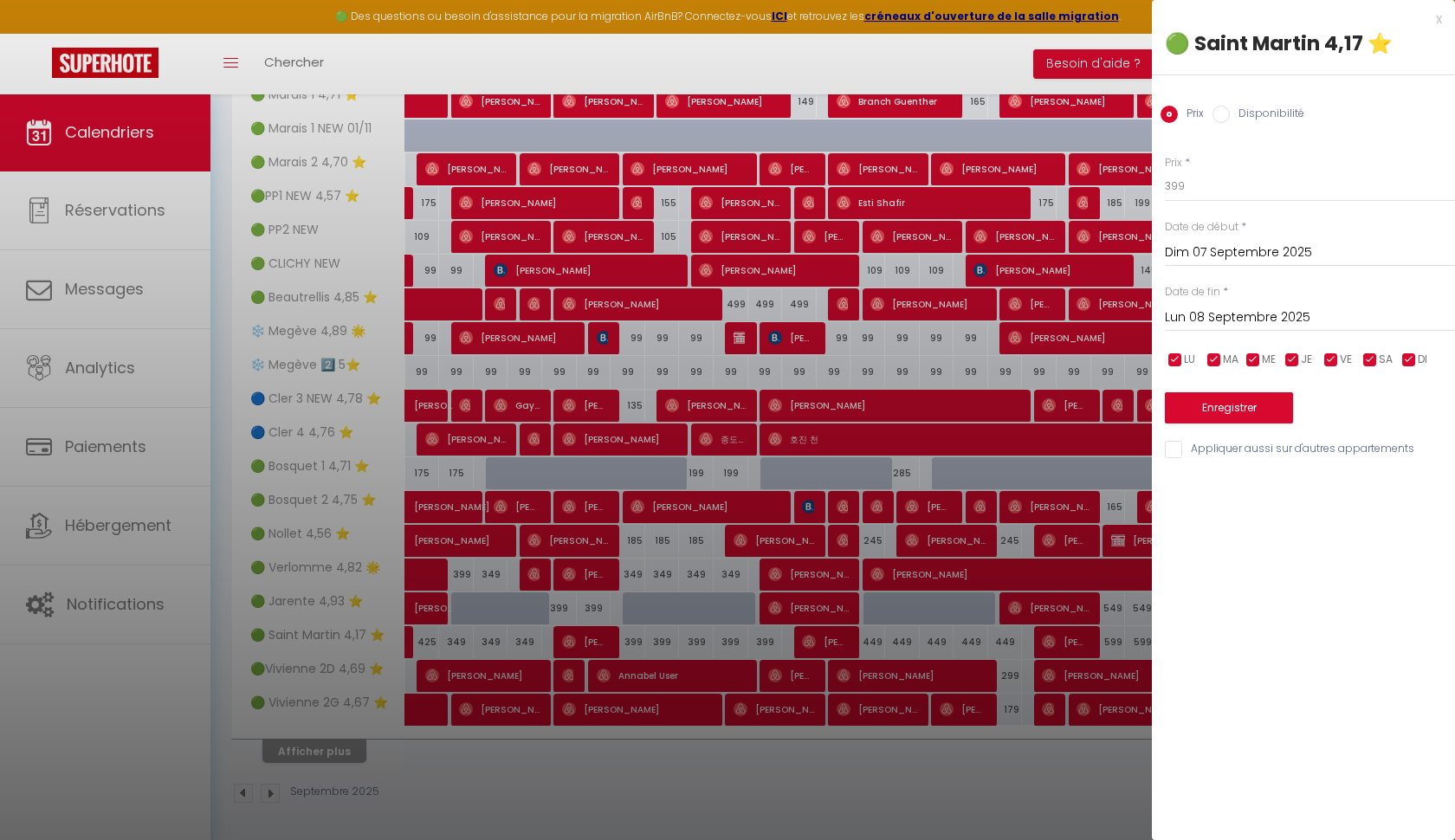
click at [1254, 315] on input "Lun 08 Septembre 2025" at bounding box center [1310, 318] width 290 height 23
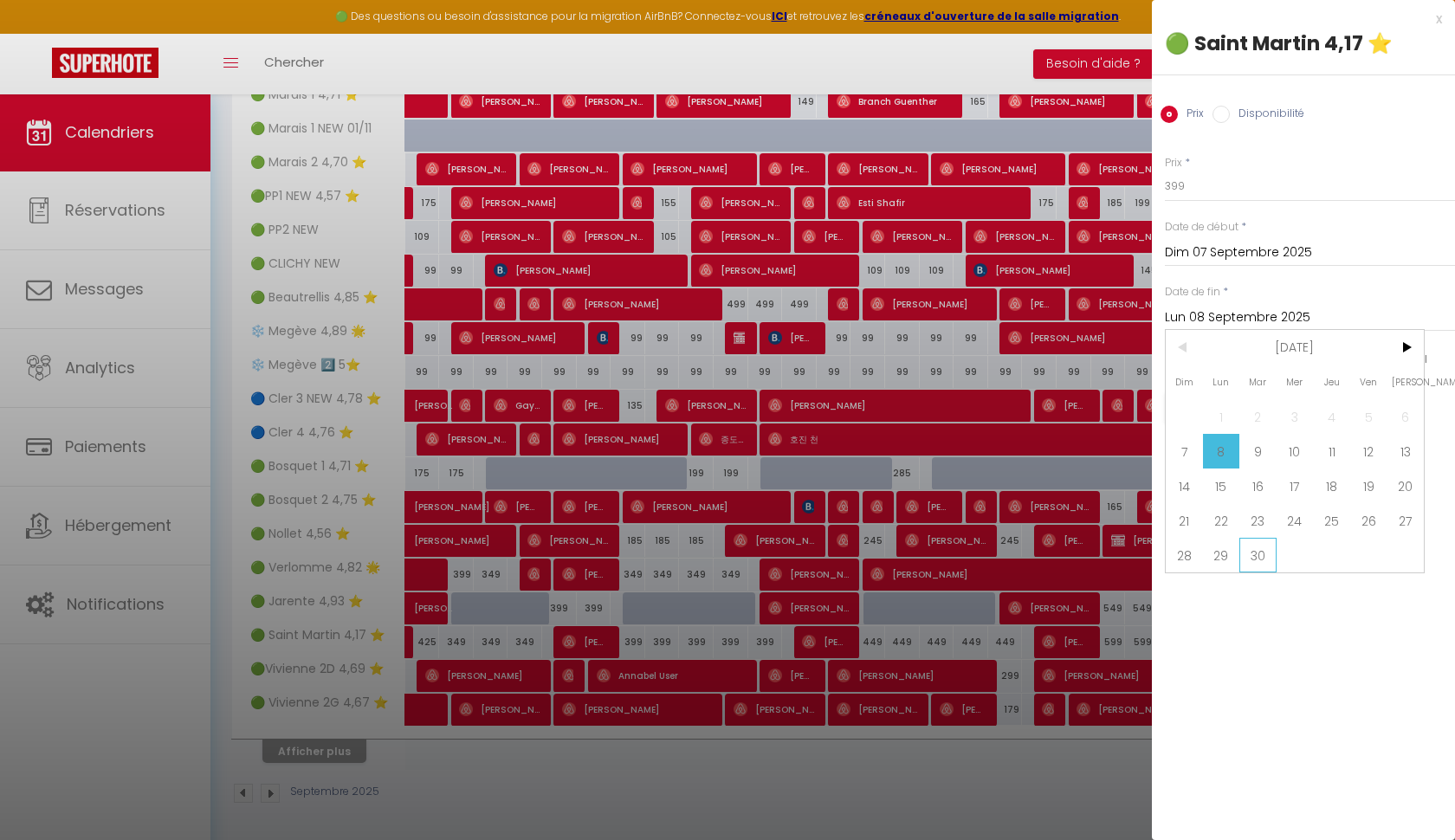
click at [1255, 557] on span "30" at bounding box center [1258, 555] width 37 height 34
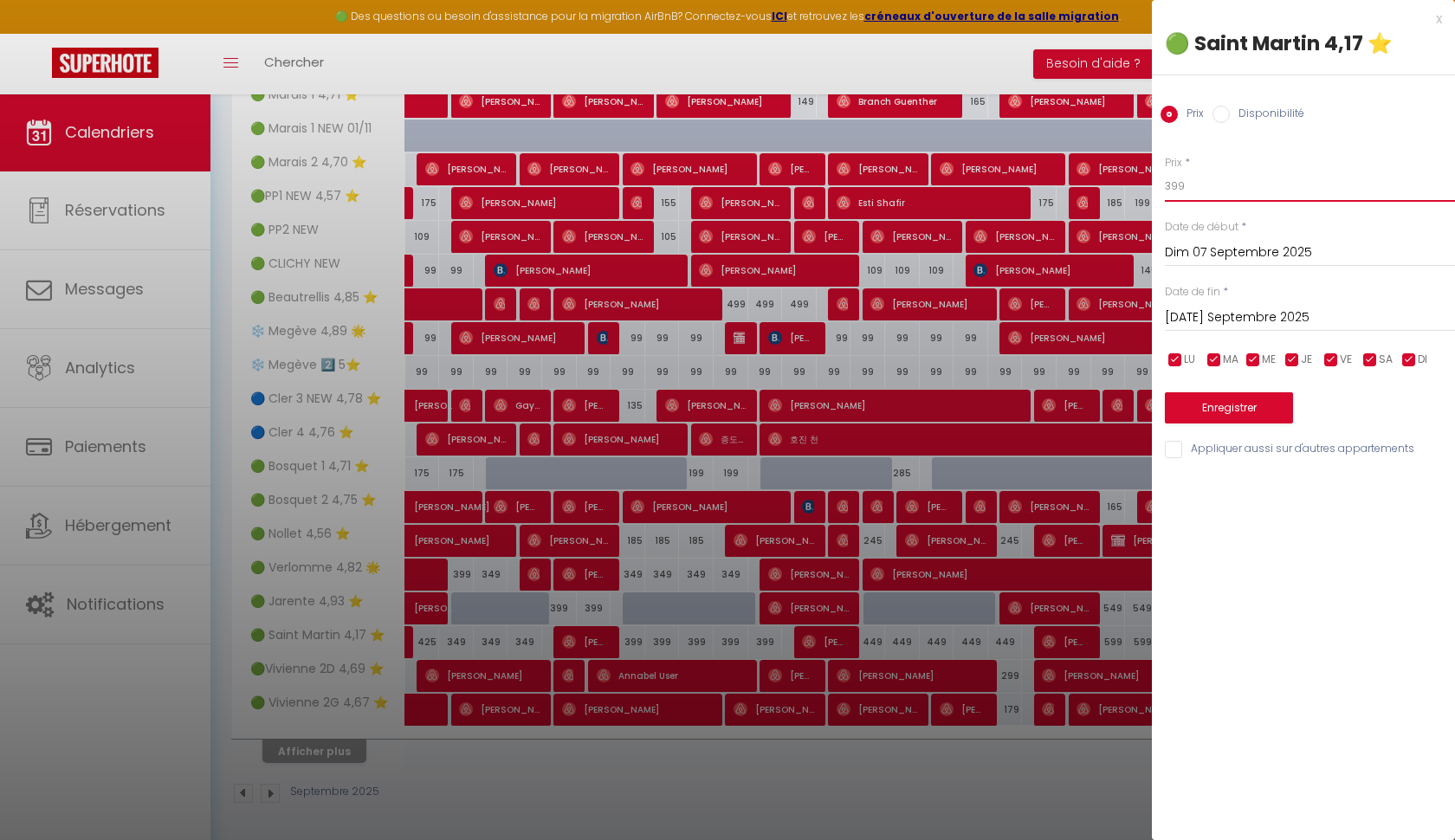
click at [1200, 196] on input "399" at bounding box center [1310, 186] width 290 height 32
click at [1198, 402] on button "Enregistrer" at bounding box center [1229, 408] width 128 height 32
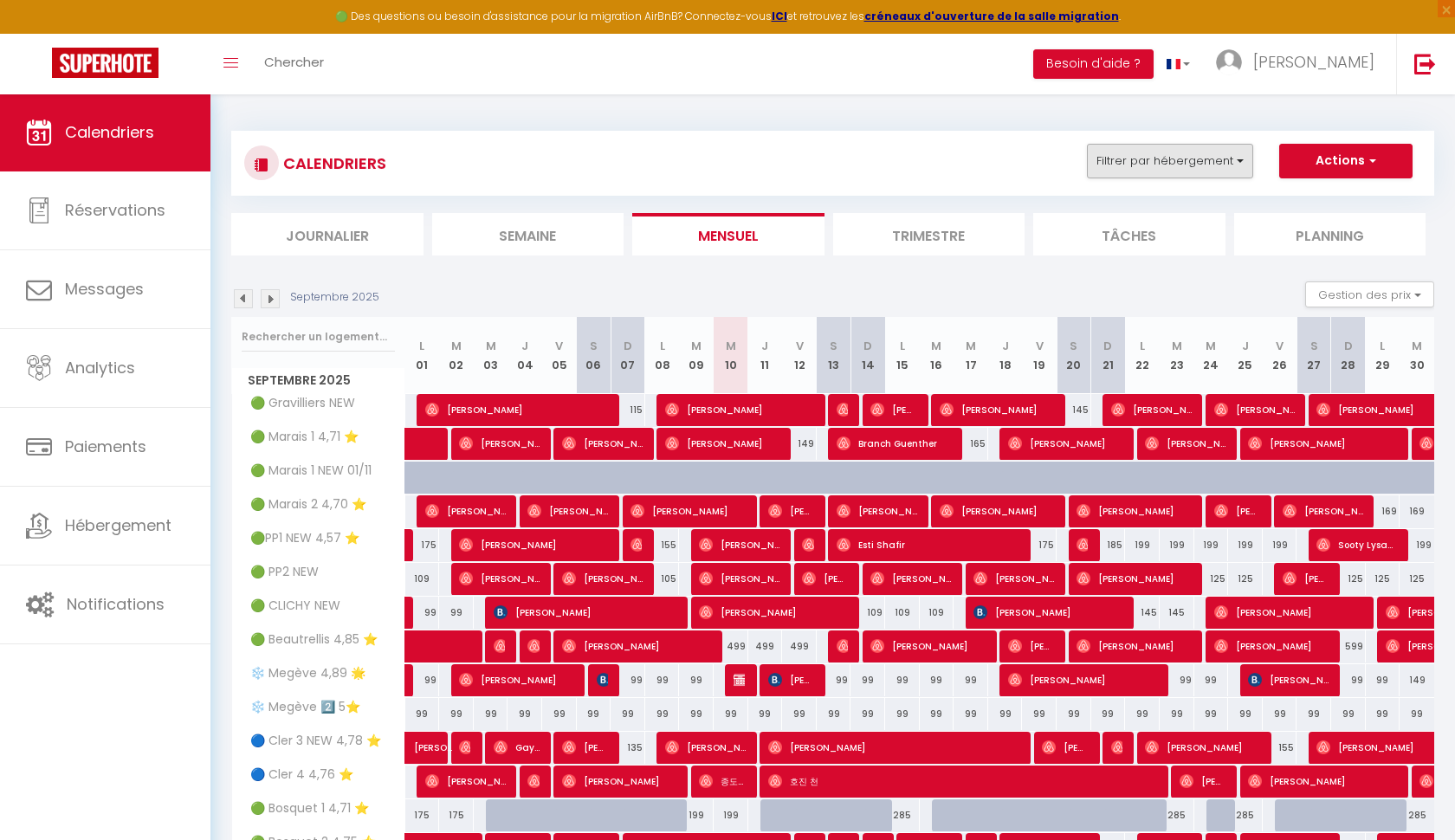
scroll to position [0, 0]
click at [1230, 160] on button "Filtrer par hébergement" at bounding box center [1171, 161] width 167 height 34
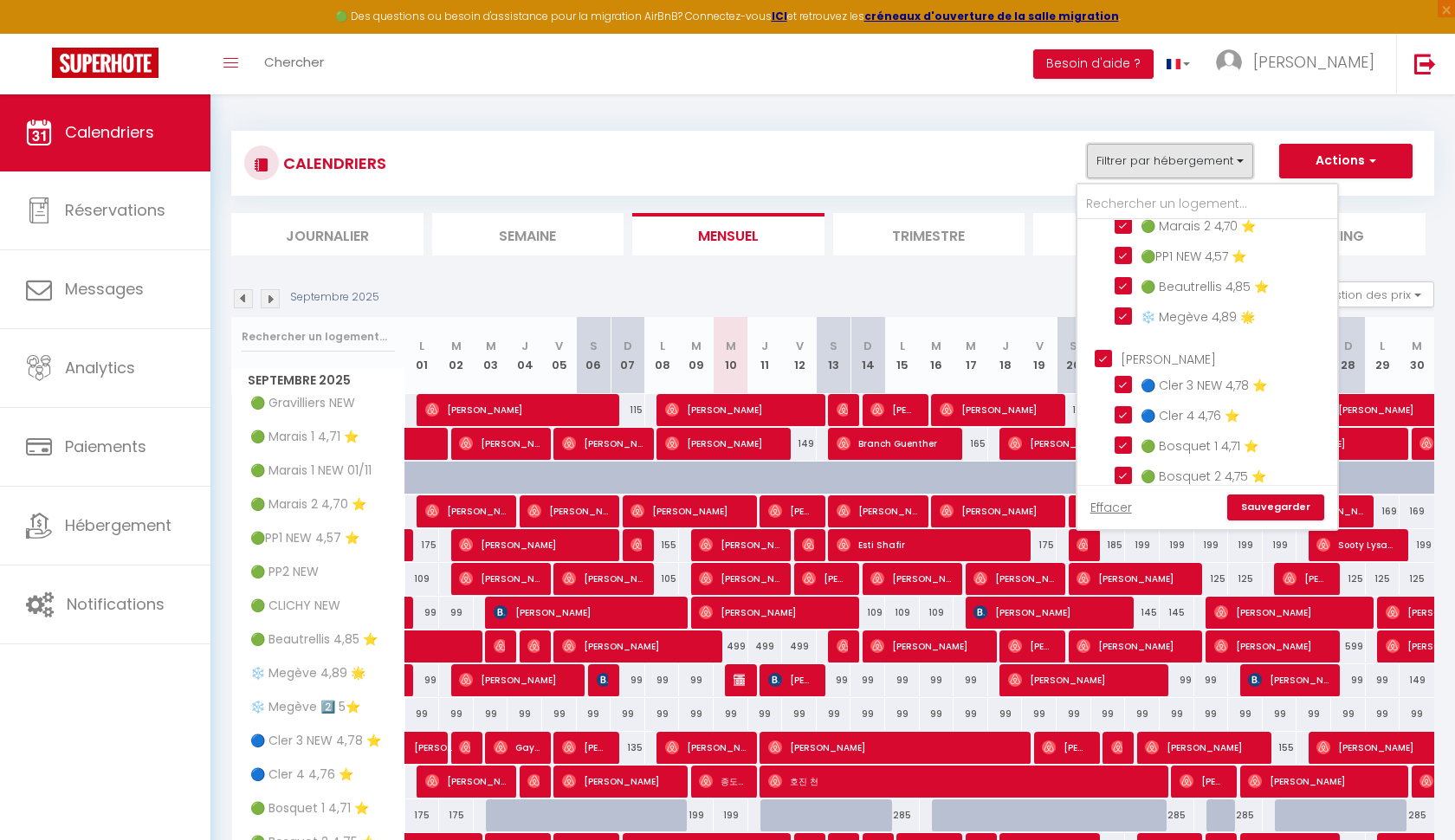
scroll to position [133, 0]
click at [1099, 356] on input "PERE DIANE" at bounding box center [1225, 354] width 260 height 17
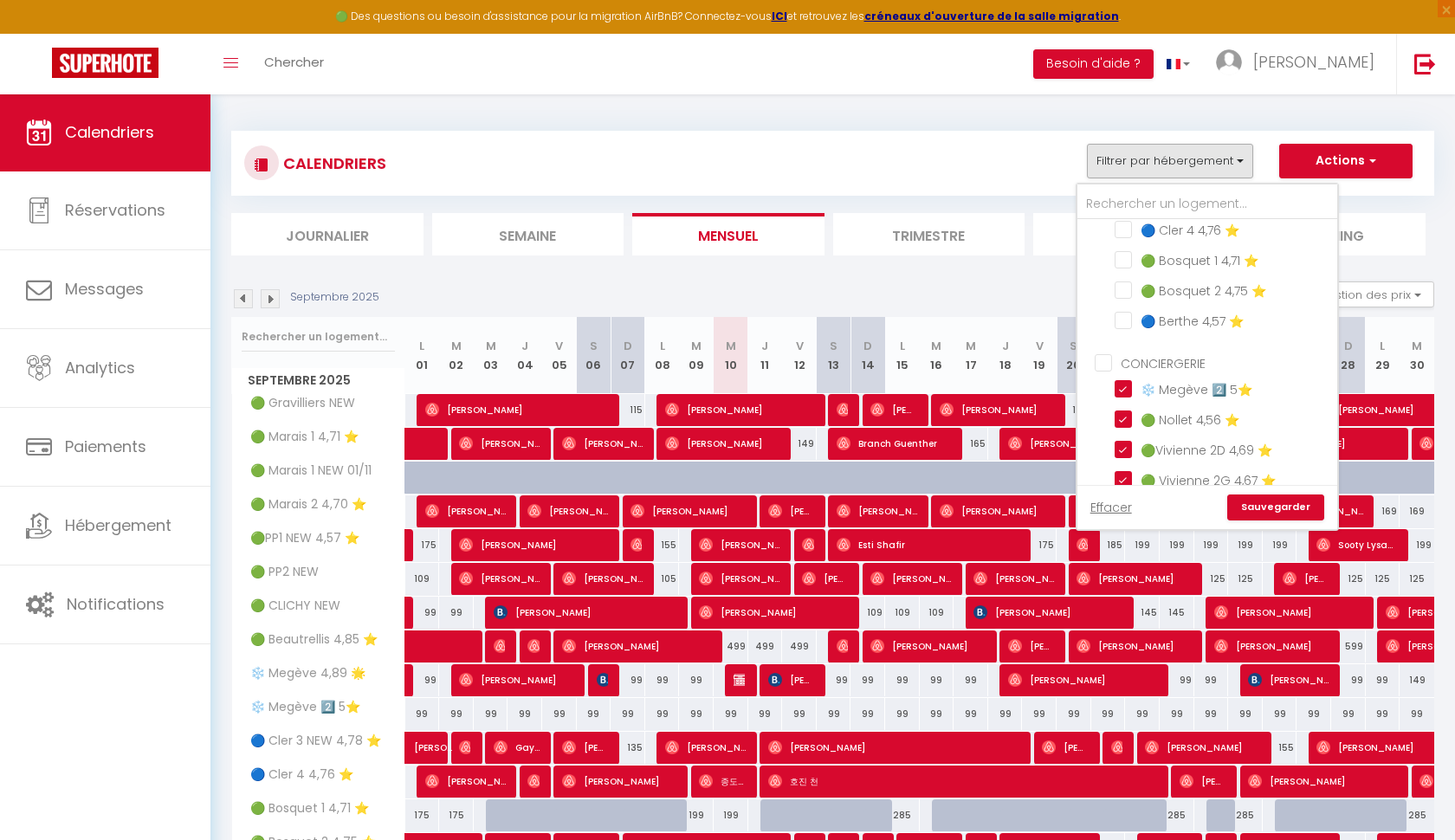
scroll to position [343, 0]
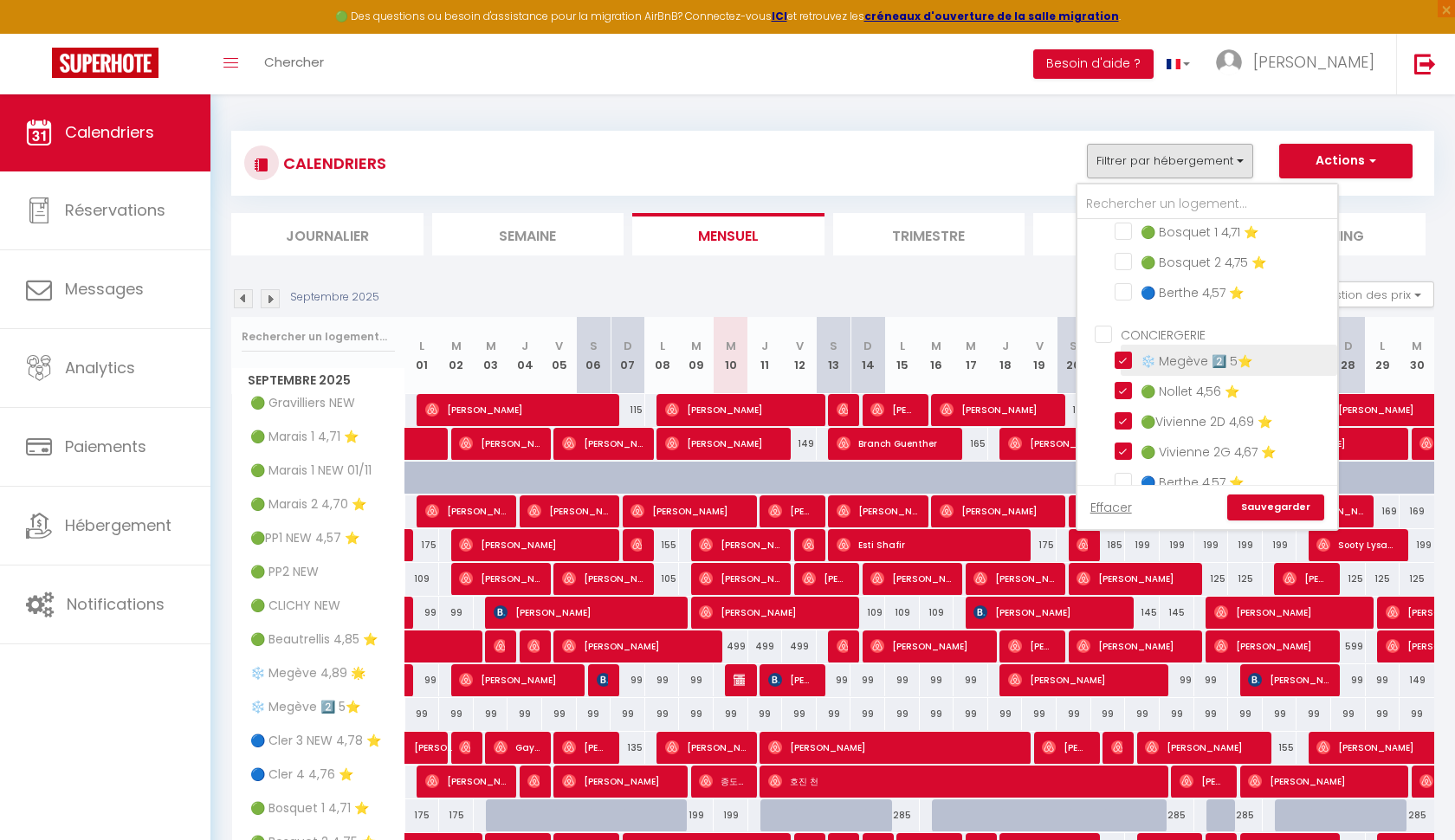
click at [1121, 360] on input "❄️ Megève 2️⃣ 5⭐️" at bounding box center [1223, 359] width 216 height 17
click at [1123, 385] on input "🟢 Nollet 4,56 ⭐️" at bounding box center [1223, 389] width 216 height 17
click at [1123, 416] on input "🟢Vivienne 2D 4,69 ⭐️" at bounding box center [1223, 420] width 216 height 17
click at [1127, 442] on input "🟢 Vivienne 2G 4,67 ⭐️" at bounding box center [1223, 451] width 216 height 17
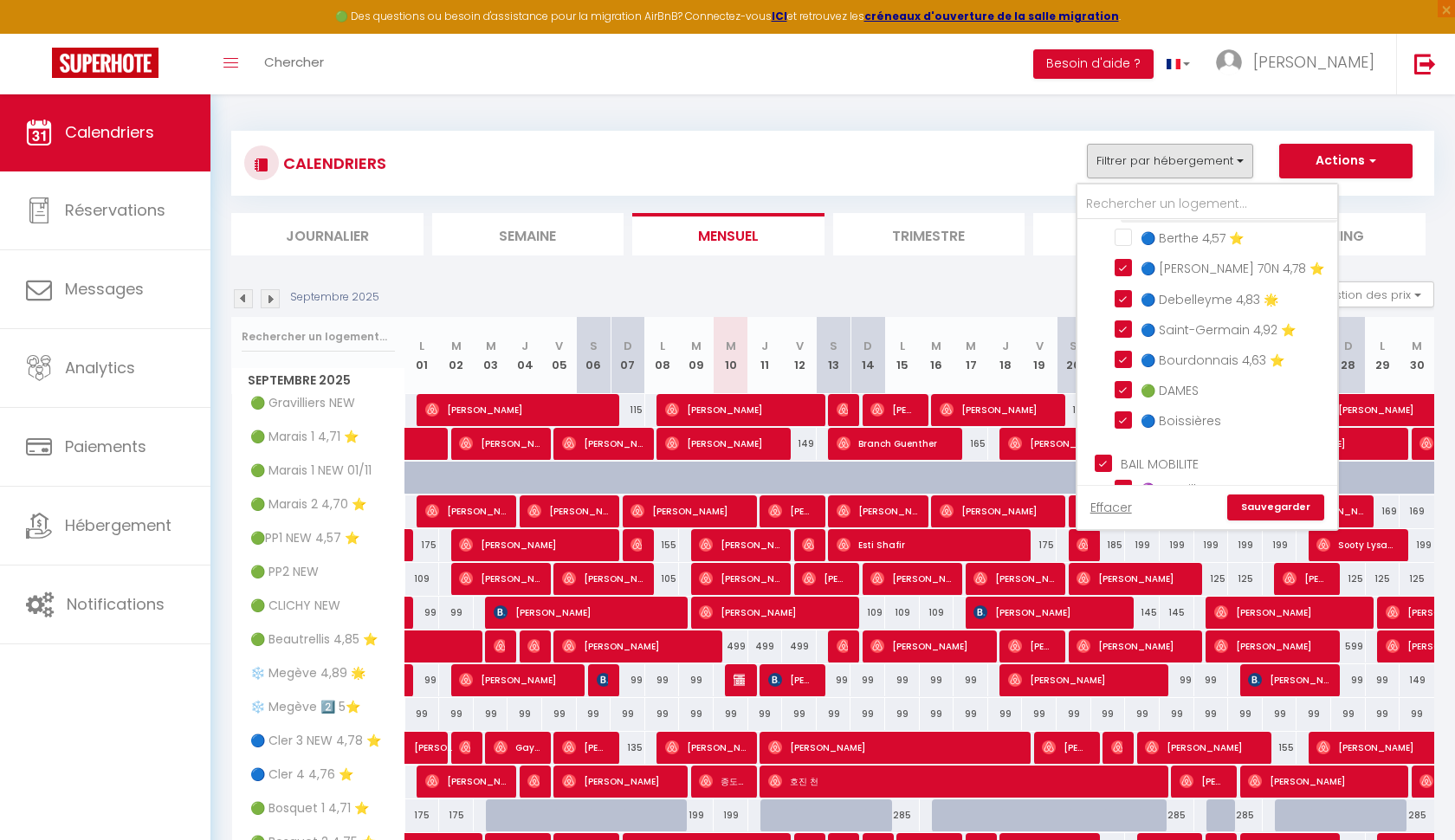
scroll to position [608, 0]
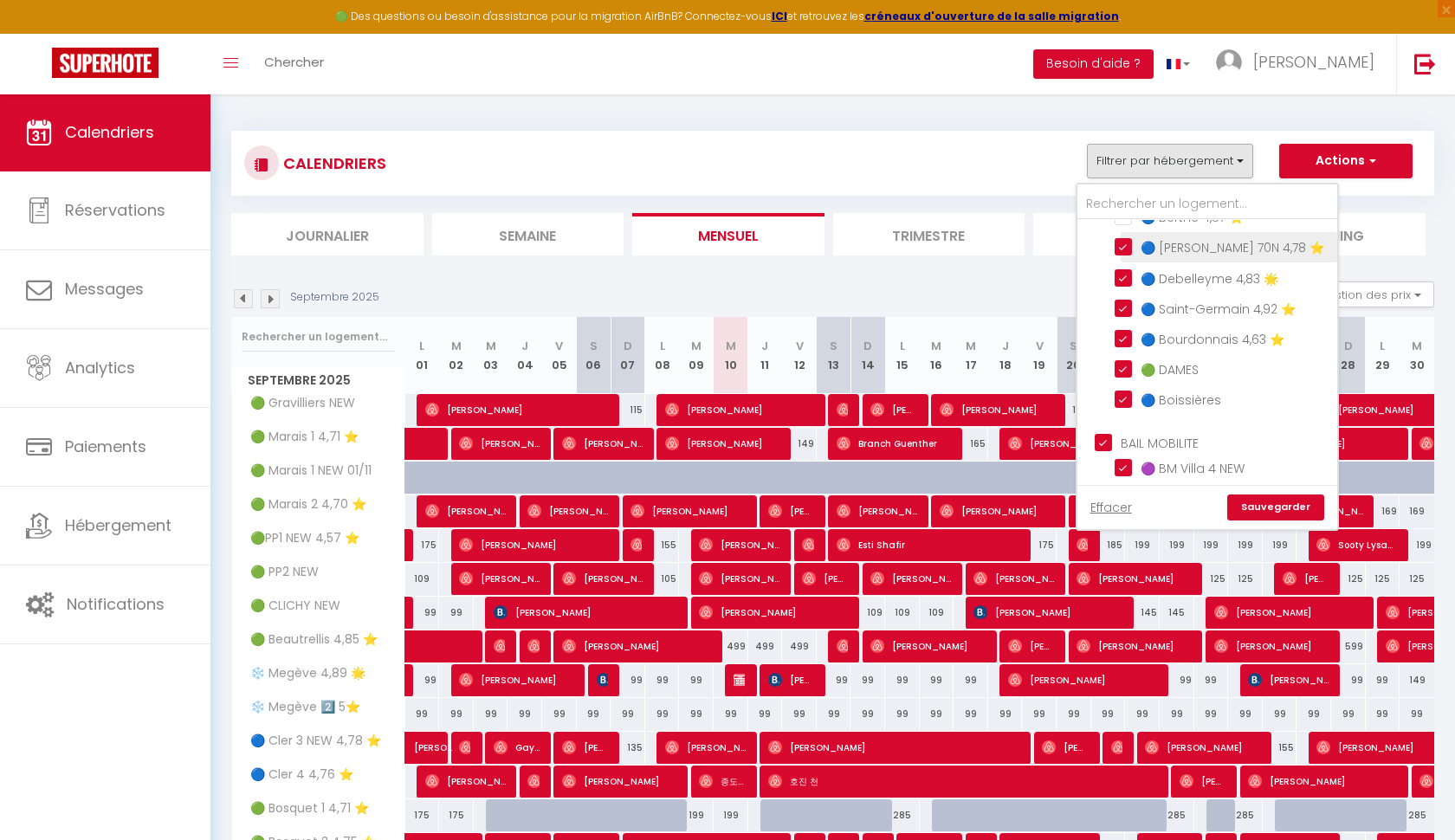
click at [1120, 237] on input "🔵 [PERSON_NAME] 70N 4,78 ⭐️" at bounding box center [1223, 246] width 216 height 17
click at [1123, 275] on input "🔵 Debelleyme 4,83 🌟" at bounding box center [1223, 276] width 216 height 17
click at [1122, 306] on input "🔵 Saint-Germain 4,92 ⭐️" at bounding box center [1223, 307] width 216 height 17
click at [1122, 335] on input "🔵 Bourdonnais 4,63 ⭐️" at bounding box center [1223, 338] width 216 height 17
click at [1123, 360] on input "🟢 DAMES" at bounding box center [1223, 368] width 216 height 17
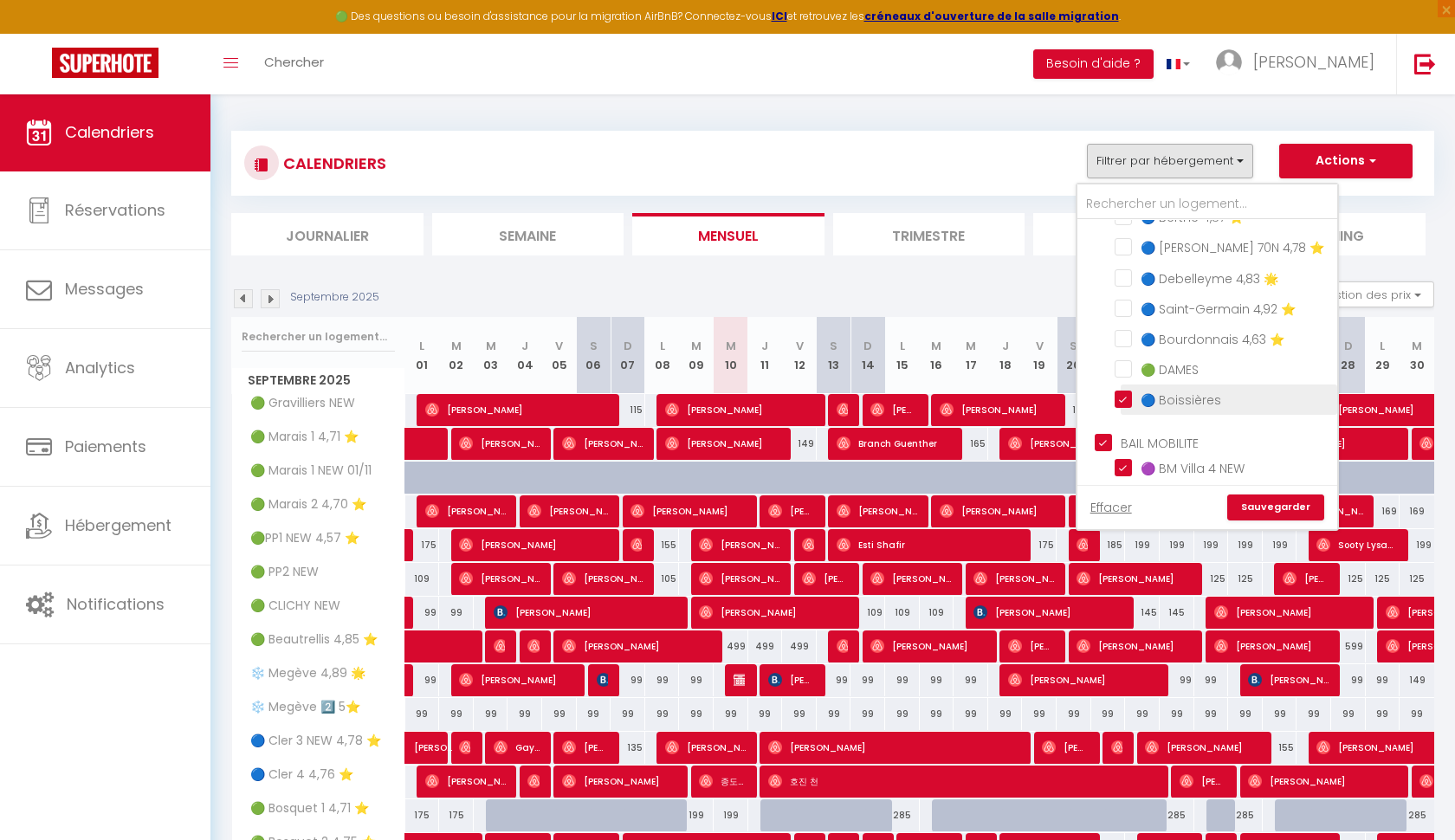
click at [1123, 394] on input "🔵 Boissières" at bounding box center [1223, 398] width 216 height 17
click at [1108, 435] on input "BAIL MOBILITE" at bounding box center [1225, 441] width 260 height 17
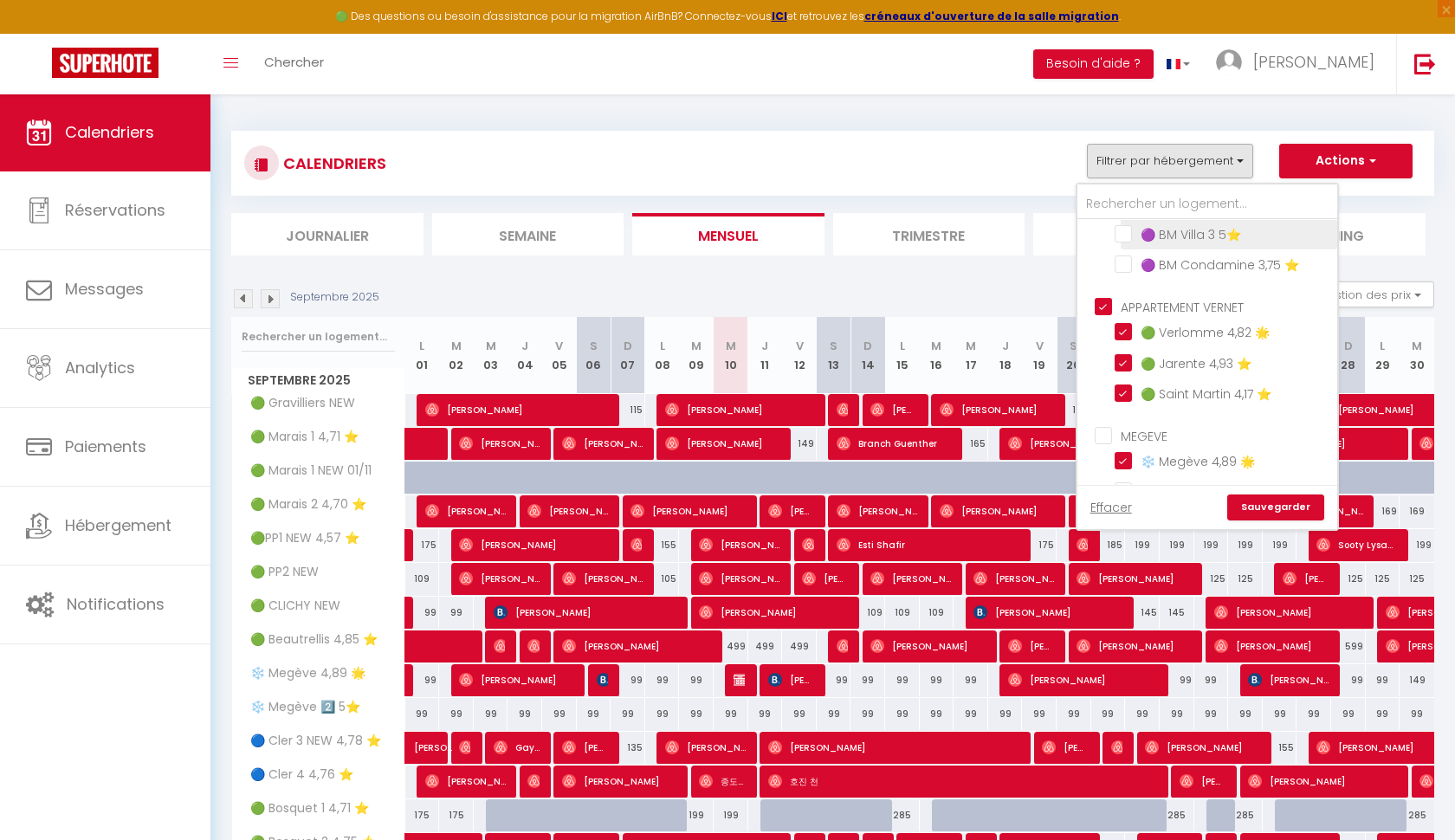
scroll to position [873, 0]
click at [1101, 298] on input "APPARTEMENT VERNET" at bounding box center [1225, 305] width 260 height 17
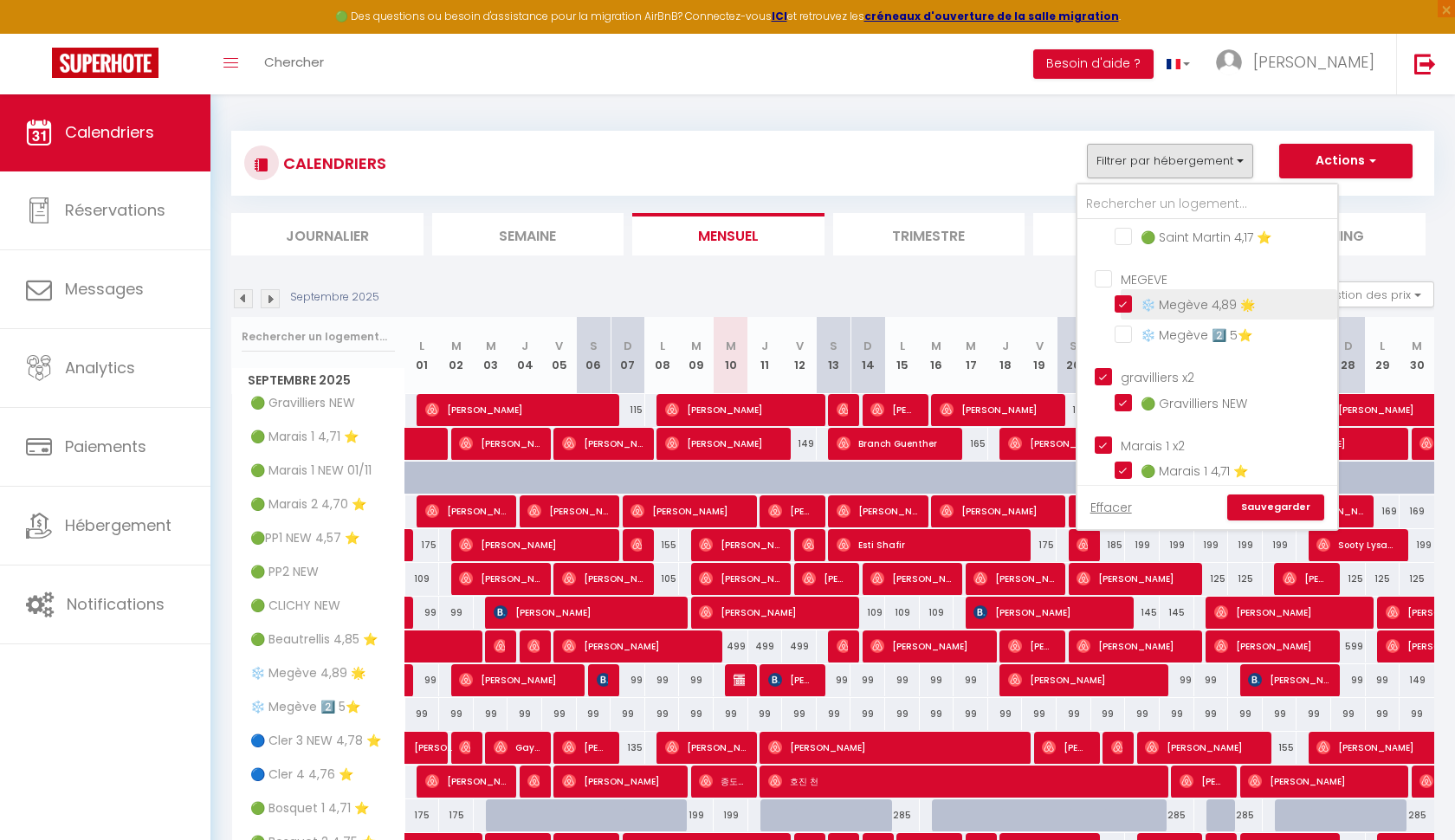
click at [1117, 305] on input "❄️ Megève 4,89 🌟" at bounding box center [1223, 303] width 216 height 17
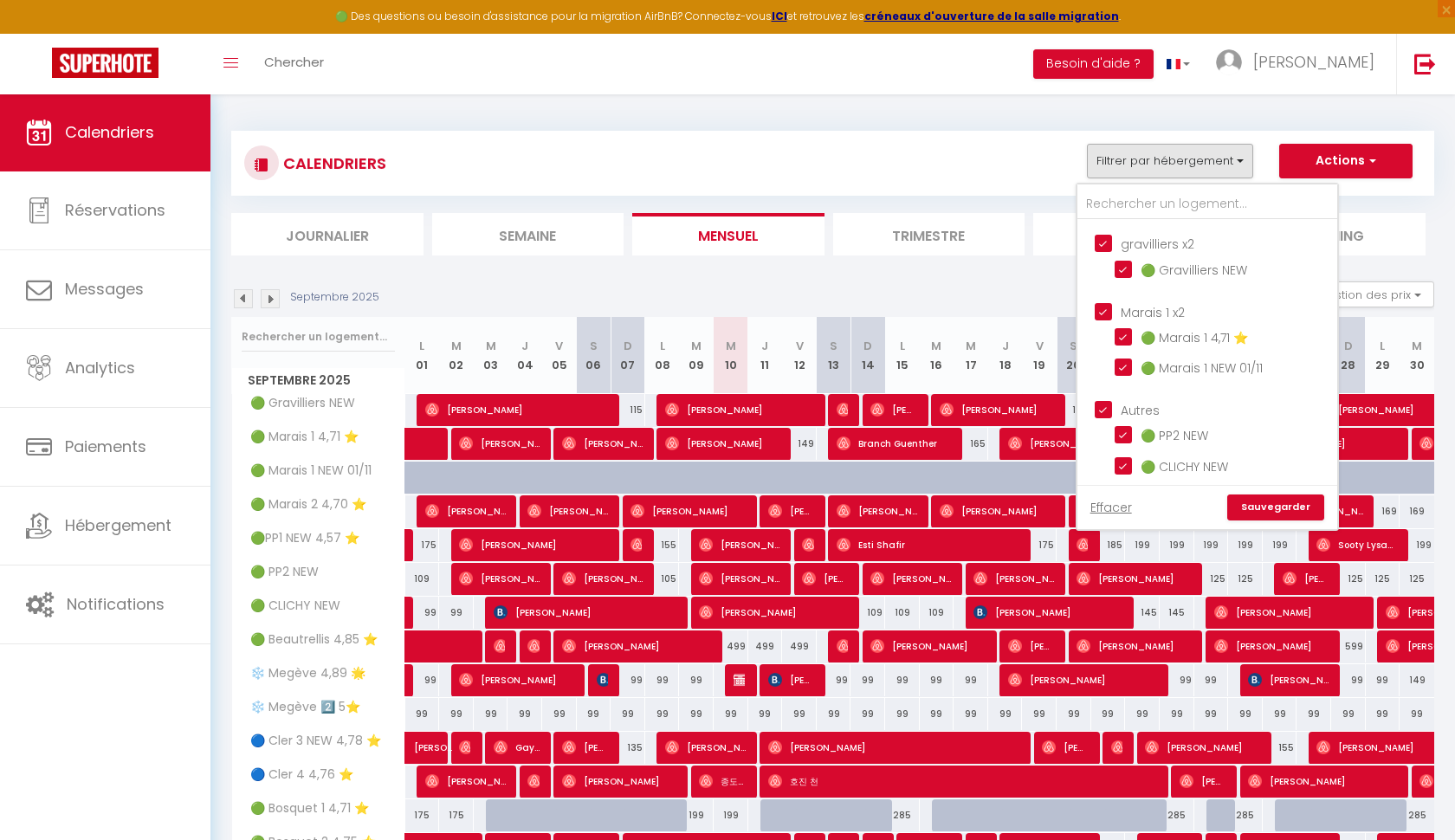
scroll to position [1162, 0]
click at [1254, 506] on link "Sauvegarder" at bounding box center [1275, 507] width 97 height 26
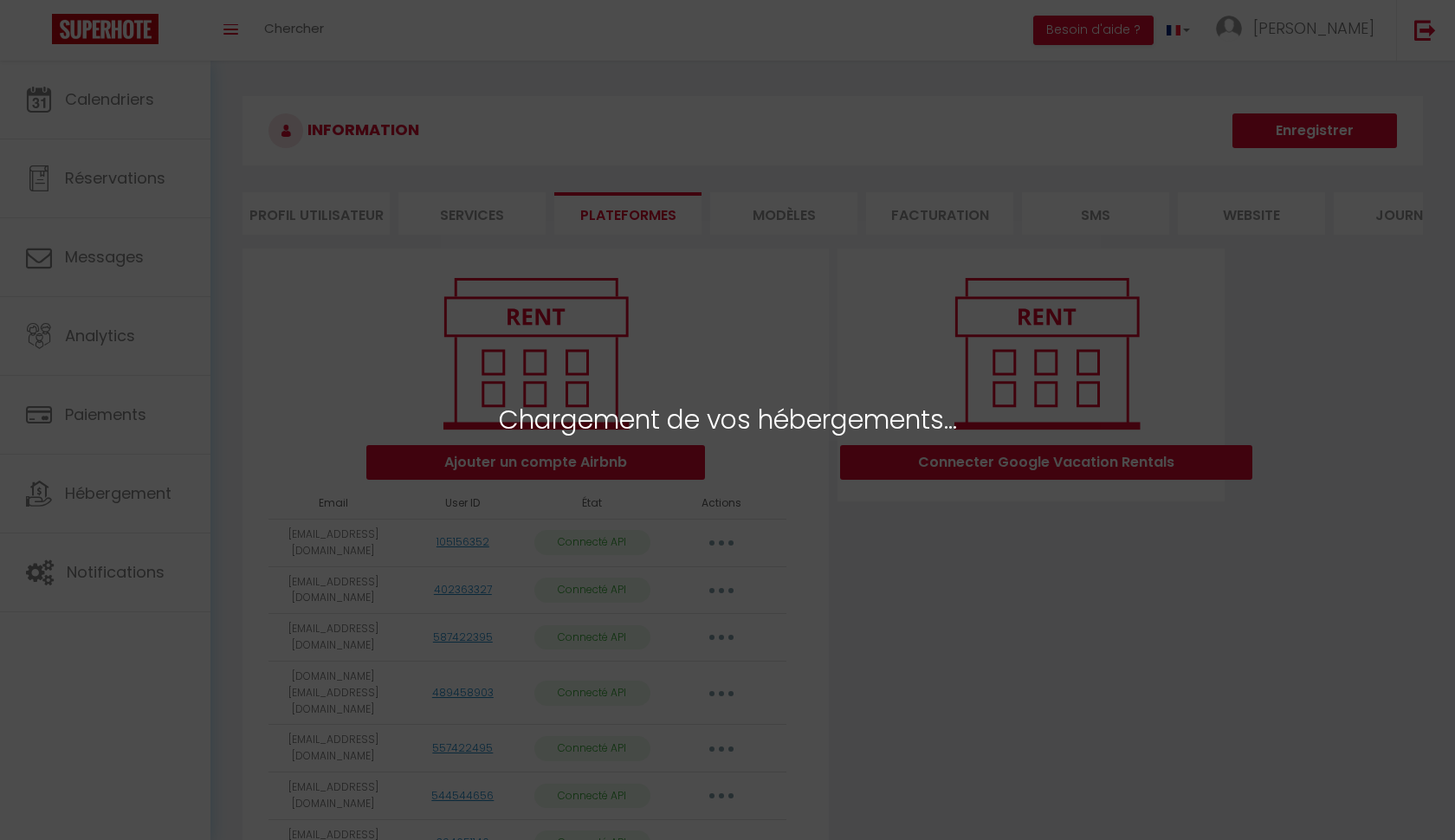
select select "53826"
select select "53827"
select select "63145"
select select "73569"
select select "75001"
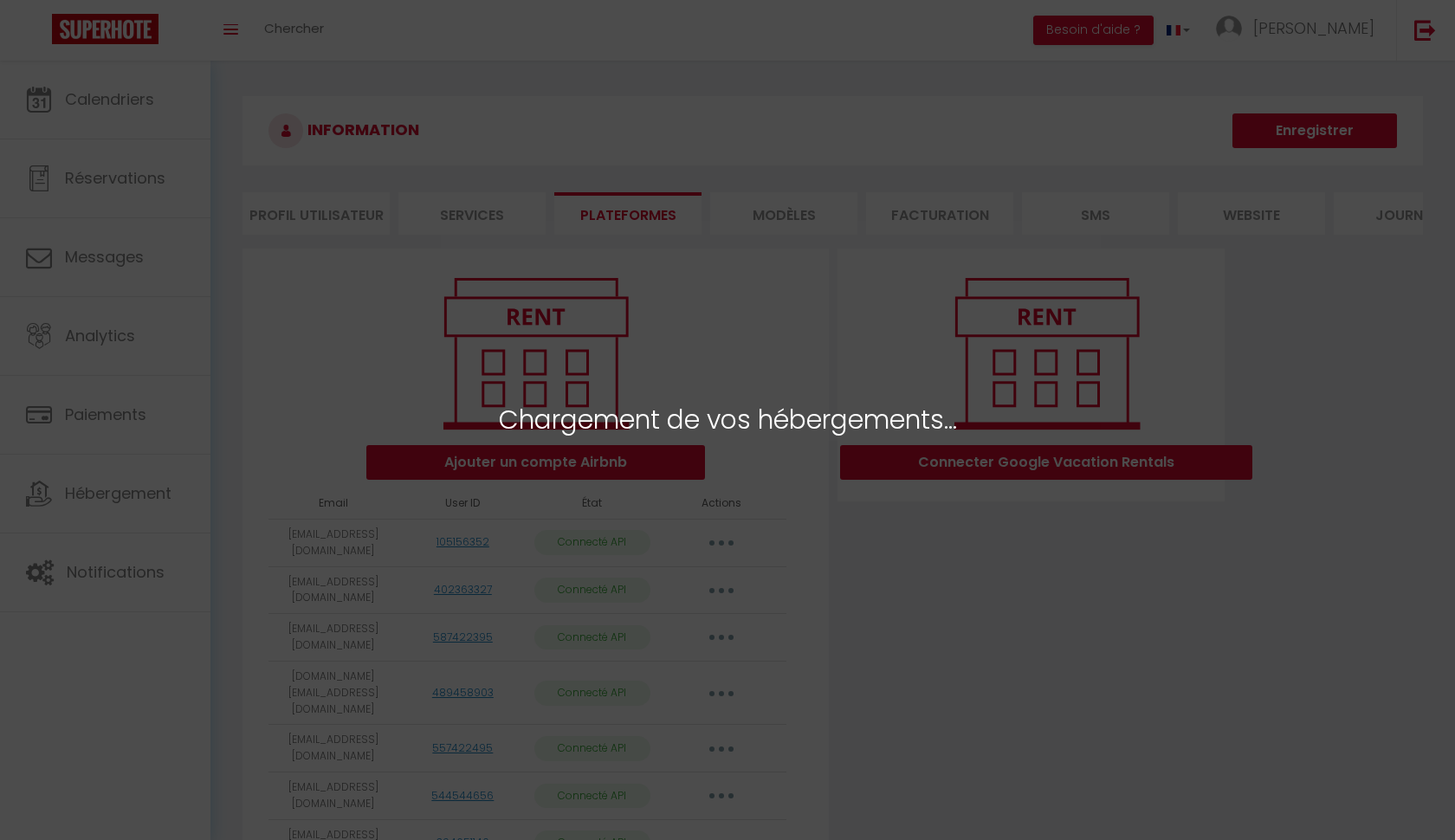
select select "75656"
select select "53832"
select select "53831"
select select "53834"
select select "53835"
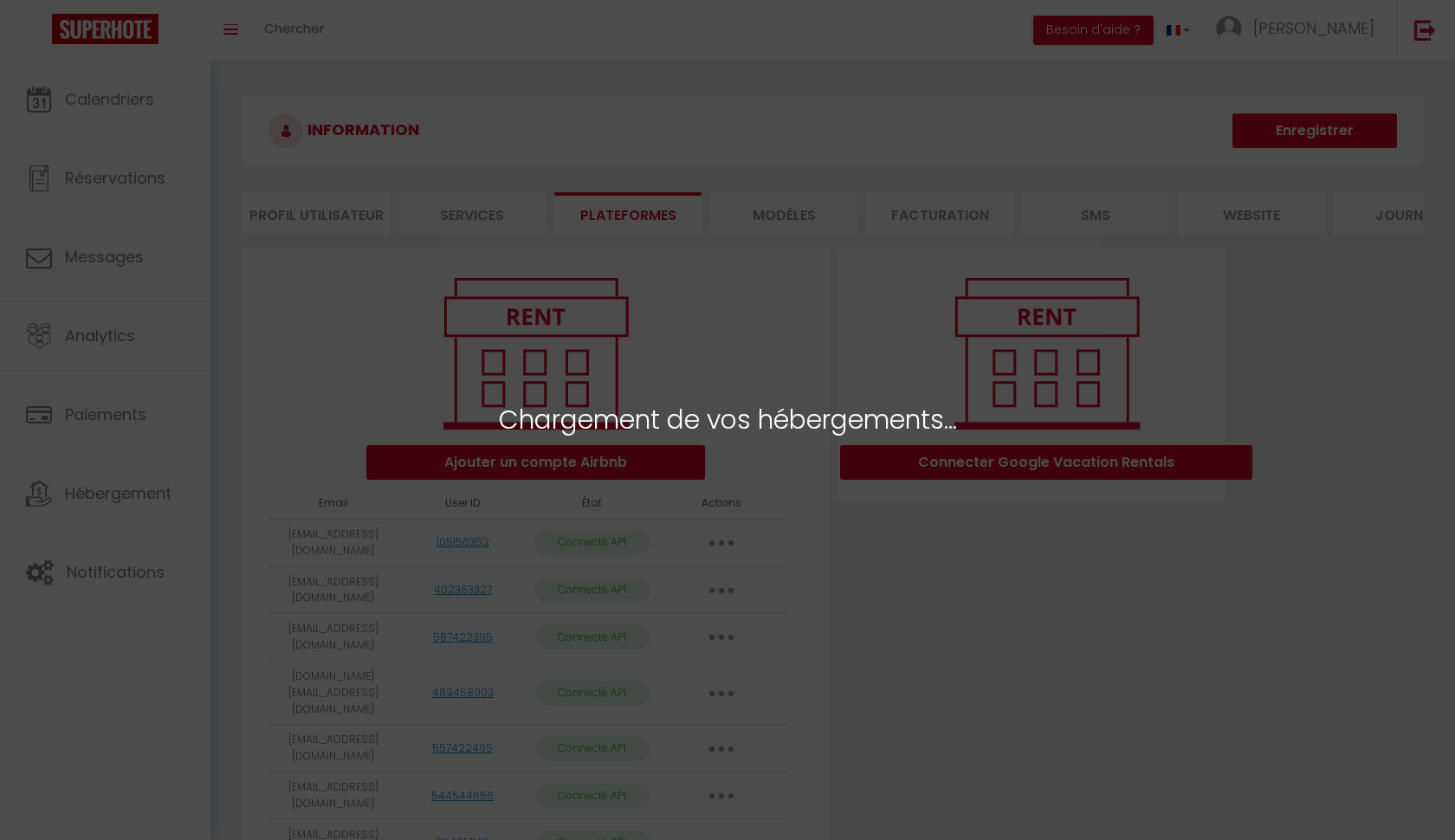
select select "71907"
select select "58349"
select select "63318"
select select "53855"
select select "53856"
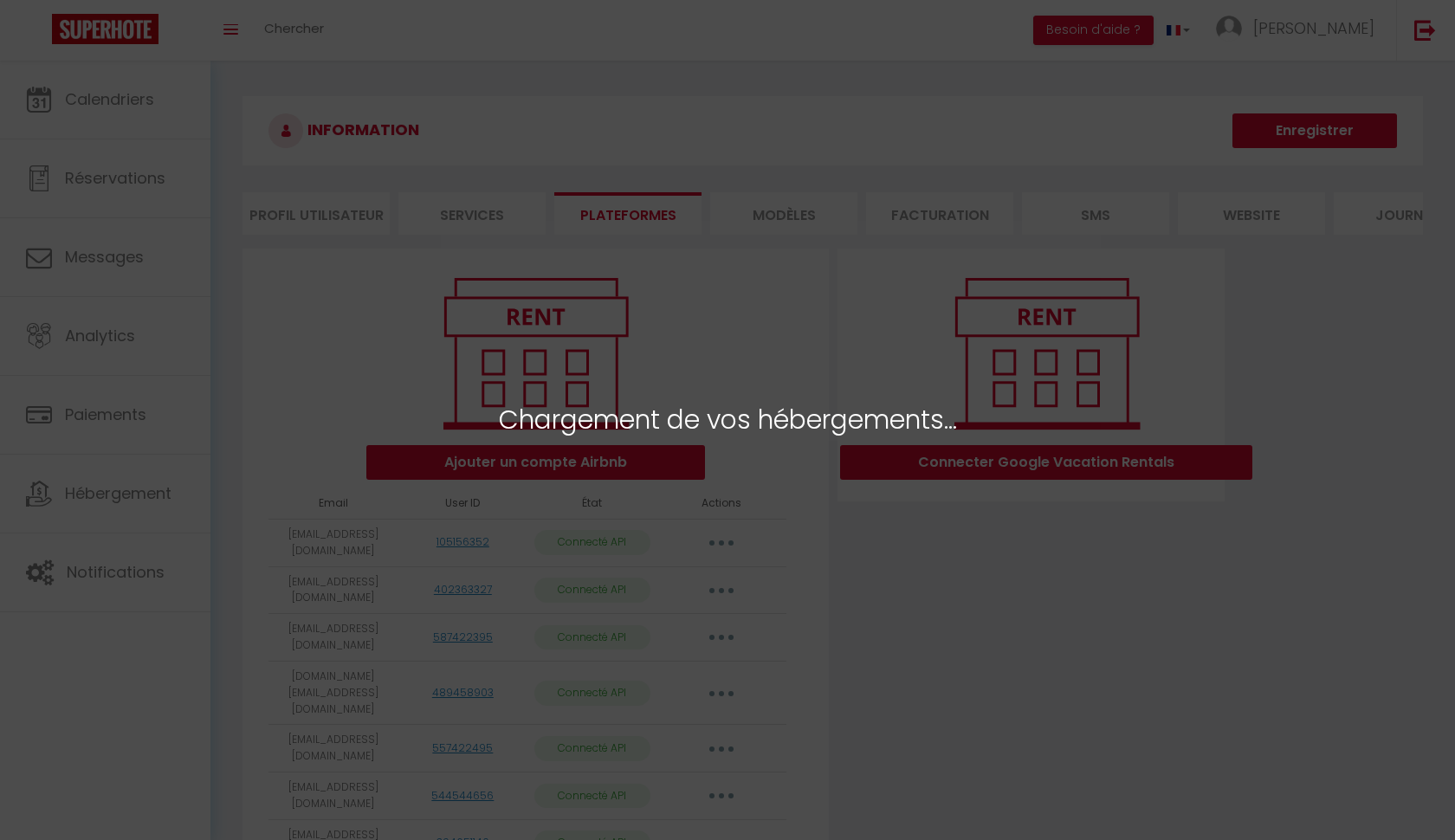
select select "56180"
select select "58325"
select select "72524"
select select "53841"
select select "57280"
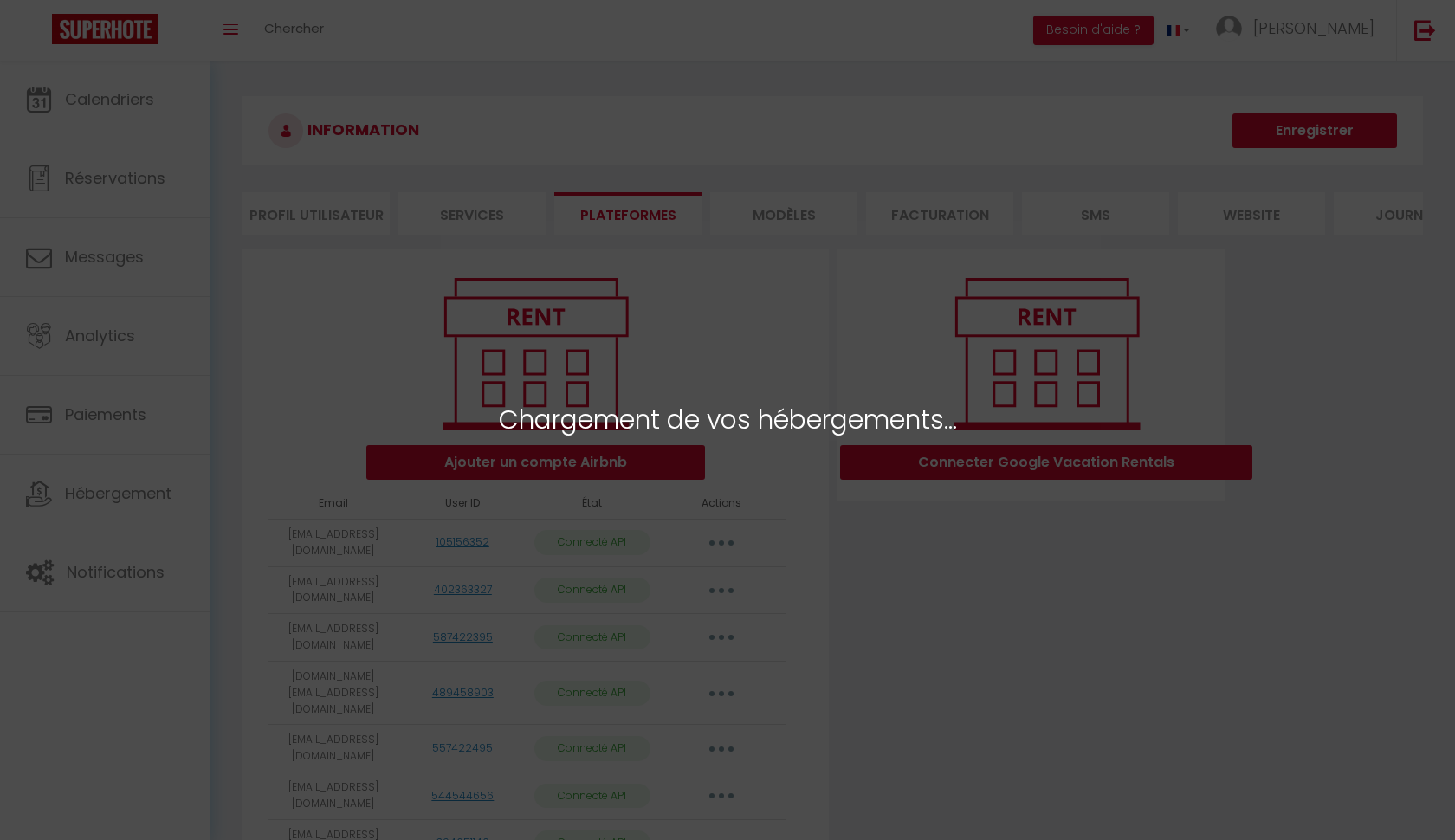
select select "53836"
select select "53842"
select select "53843"
select select "63144"
select select "53839"
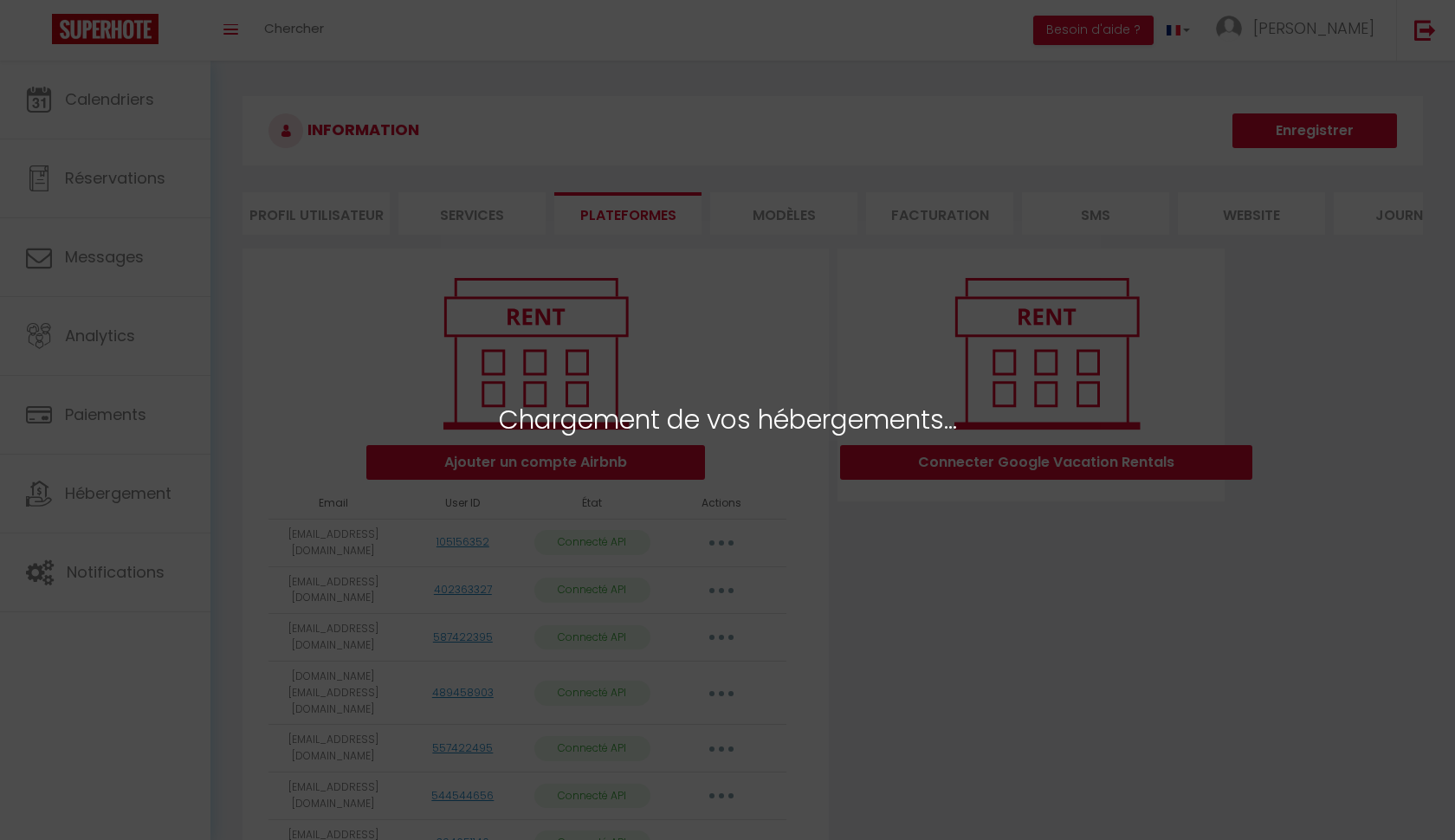
select select "59500"
select select "56178"
select select "53858"
select select "53826"
select select "53827"
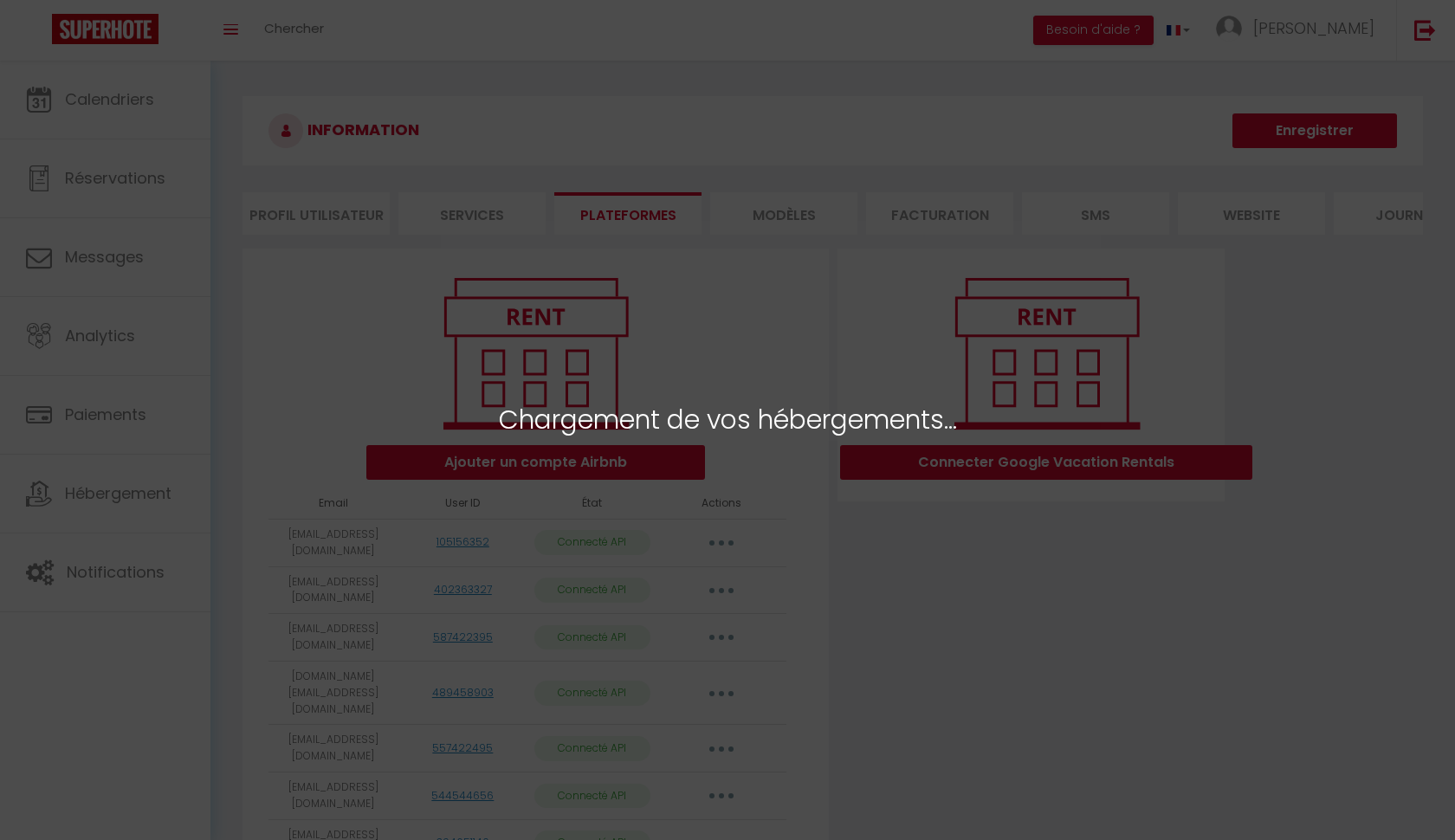
select select "63145"
select select "73569"
select select "75001"
select select "75656"
select select "53832"
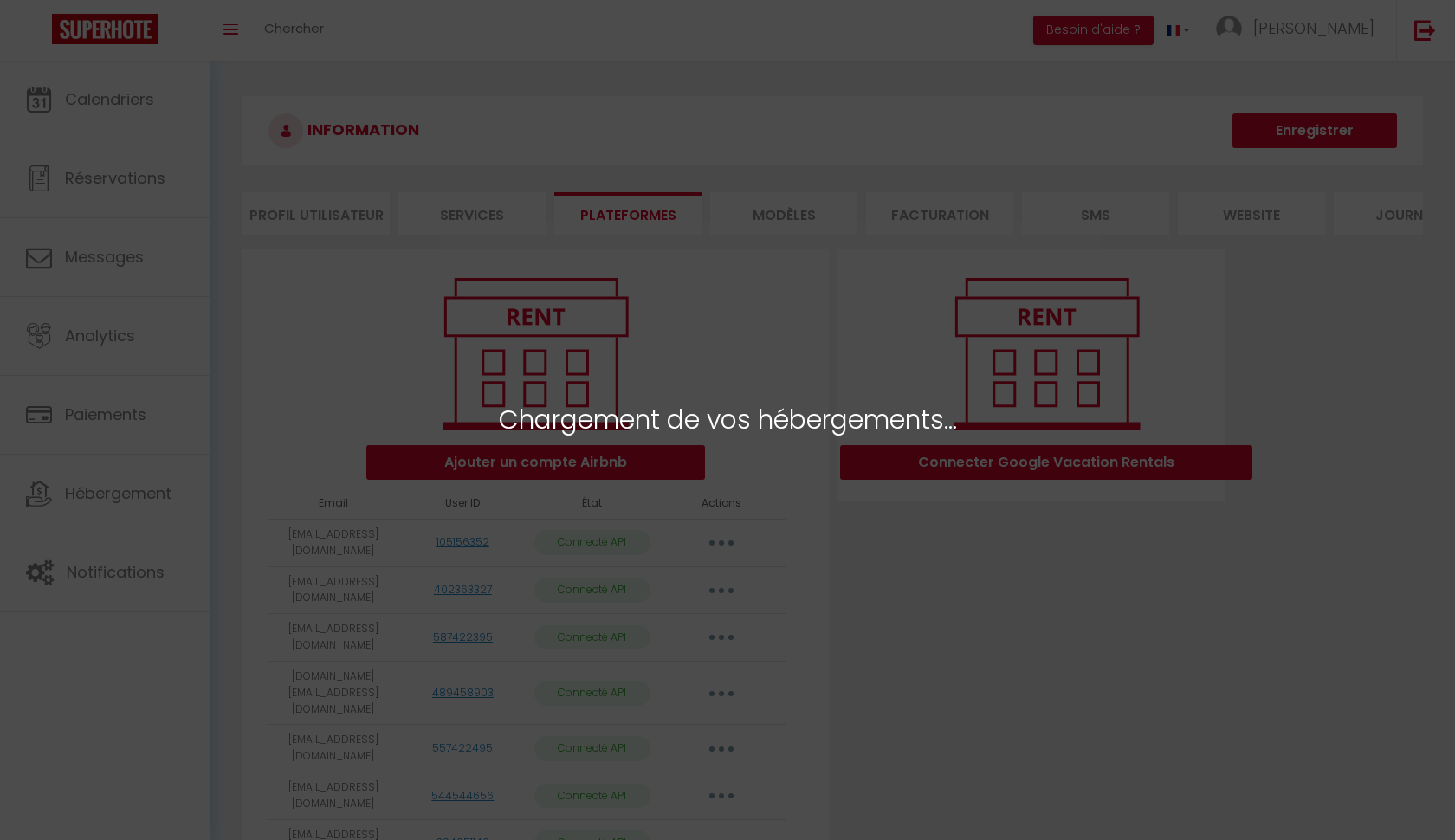
select select "53831"
select select "53834"
select select "53835"
select select "71907"
select select "58349"
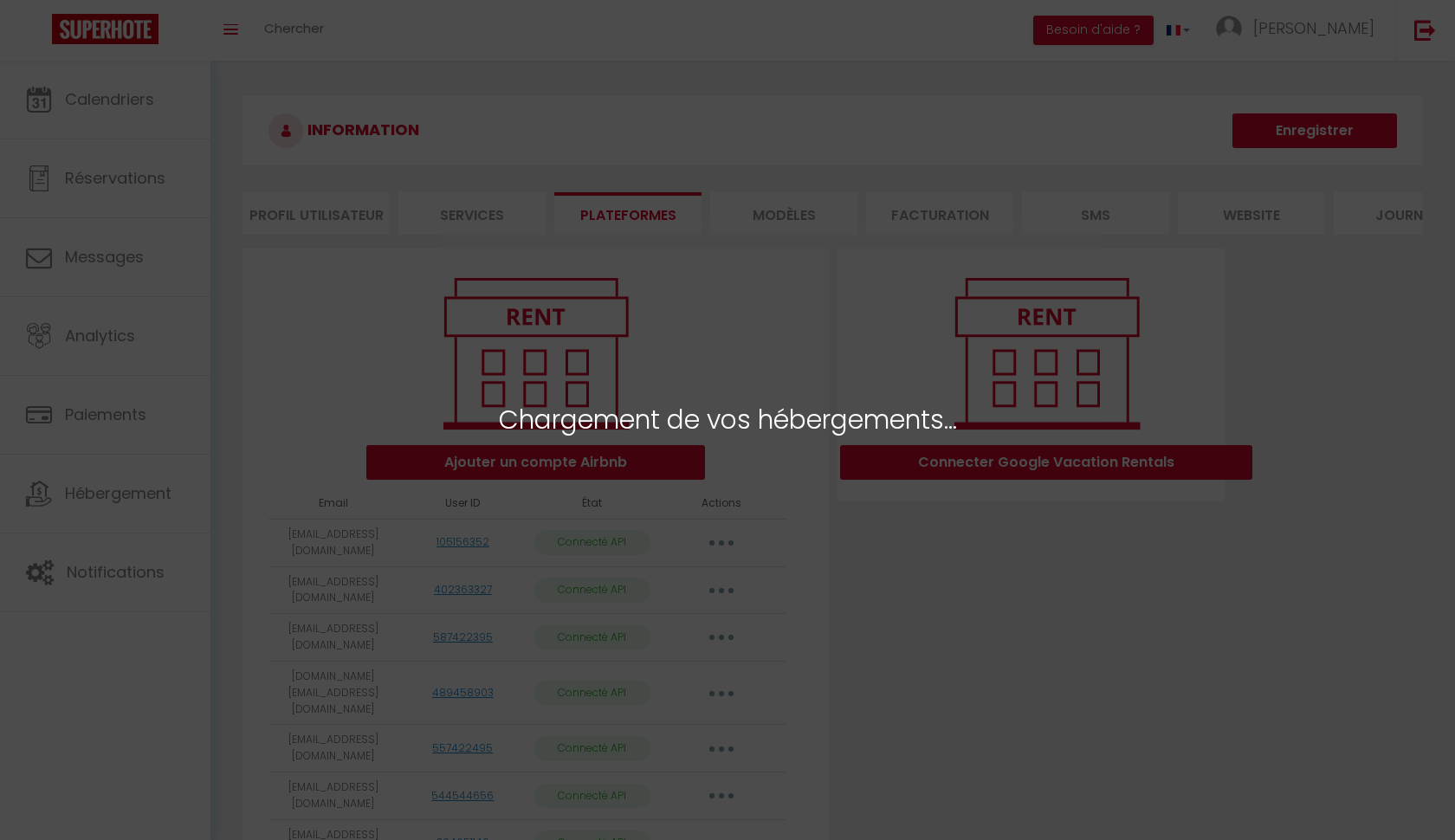
select select "63318"
select select "53855"
select select "53856"
select select "56180"
select select "58325"
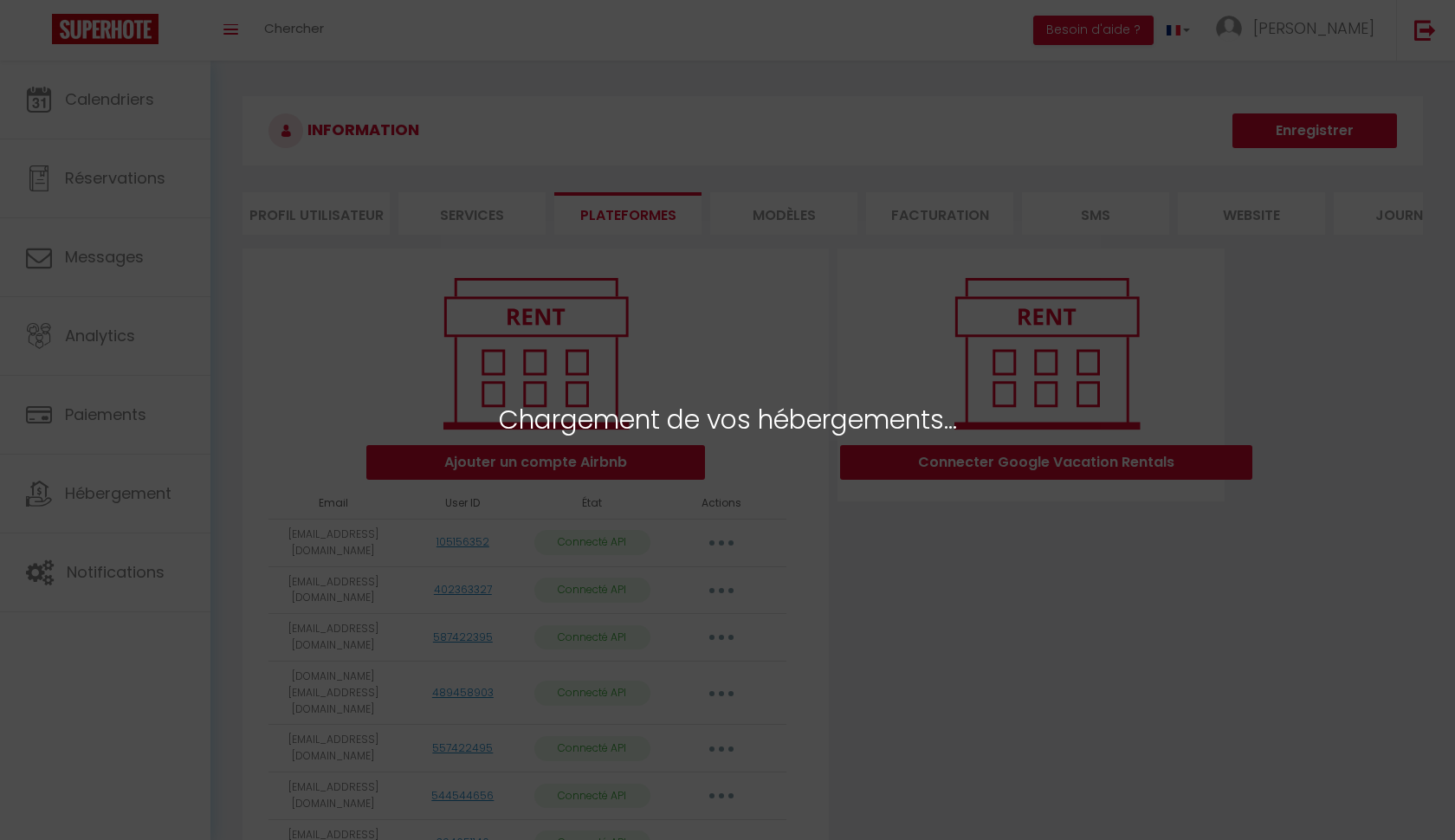
select select "72524"
select select "53841"
select select "57280"
select select "53836"
select select "53842"
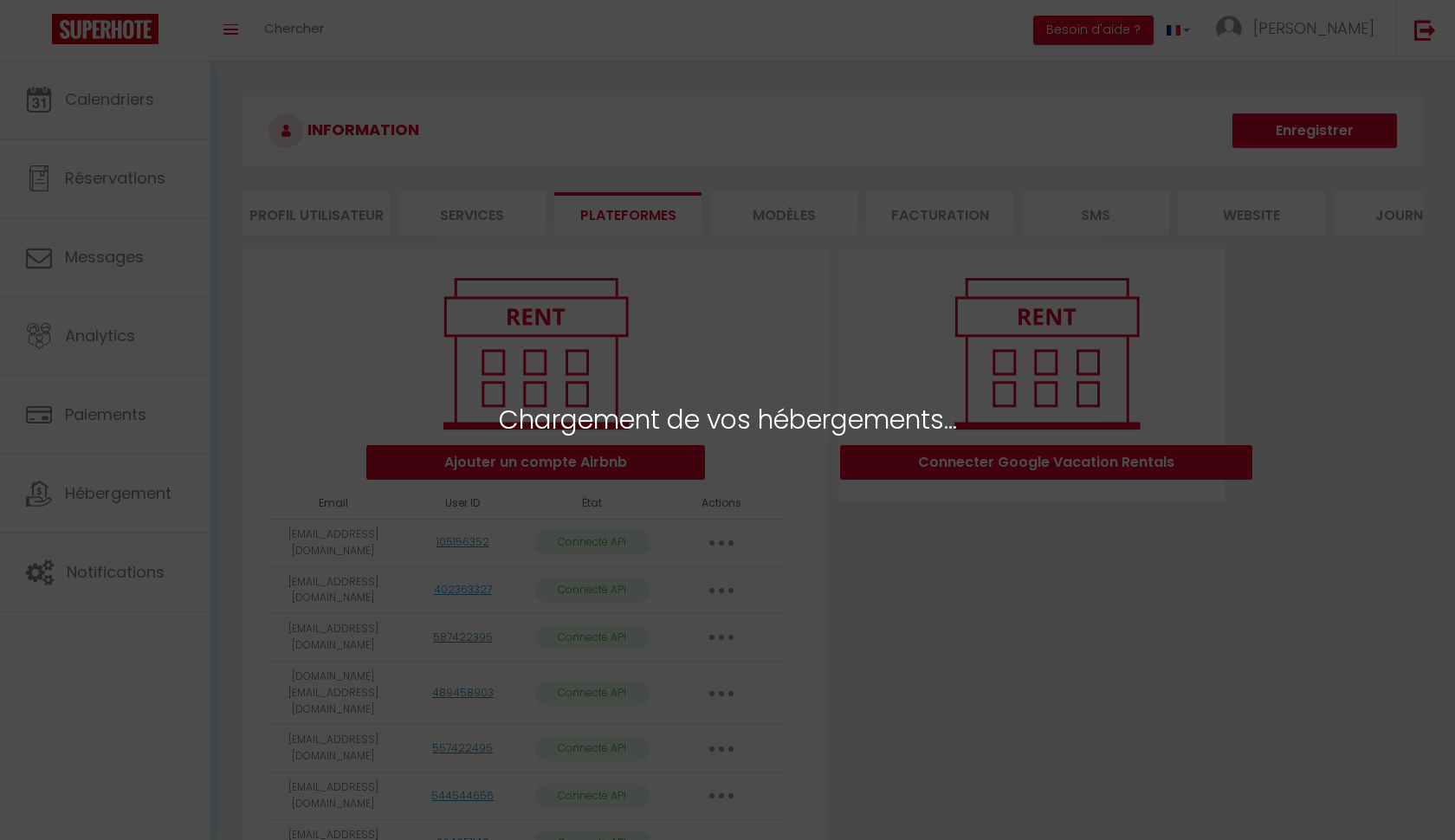
select select "53843"
select select "63144"
select select "53839"
select select "59500"
select select "56178"
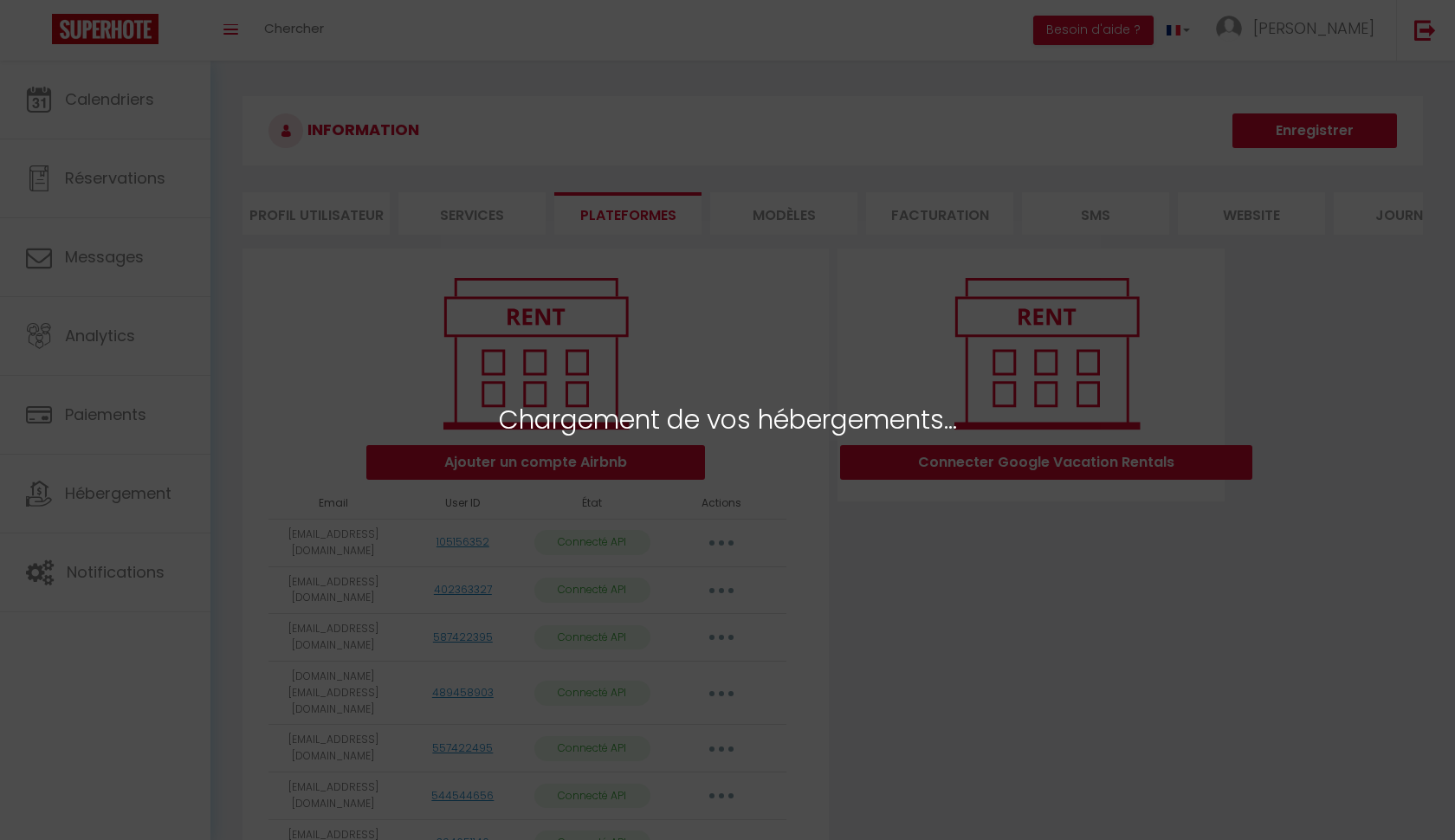
select select "53858"
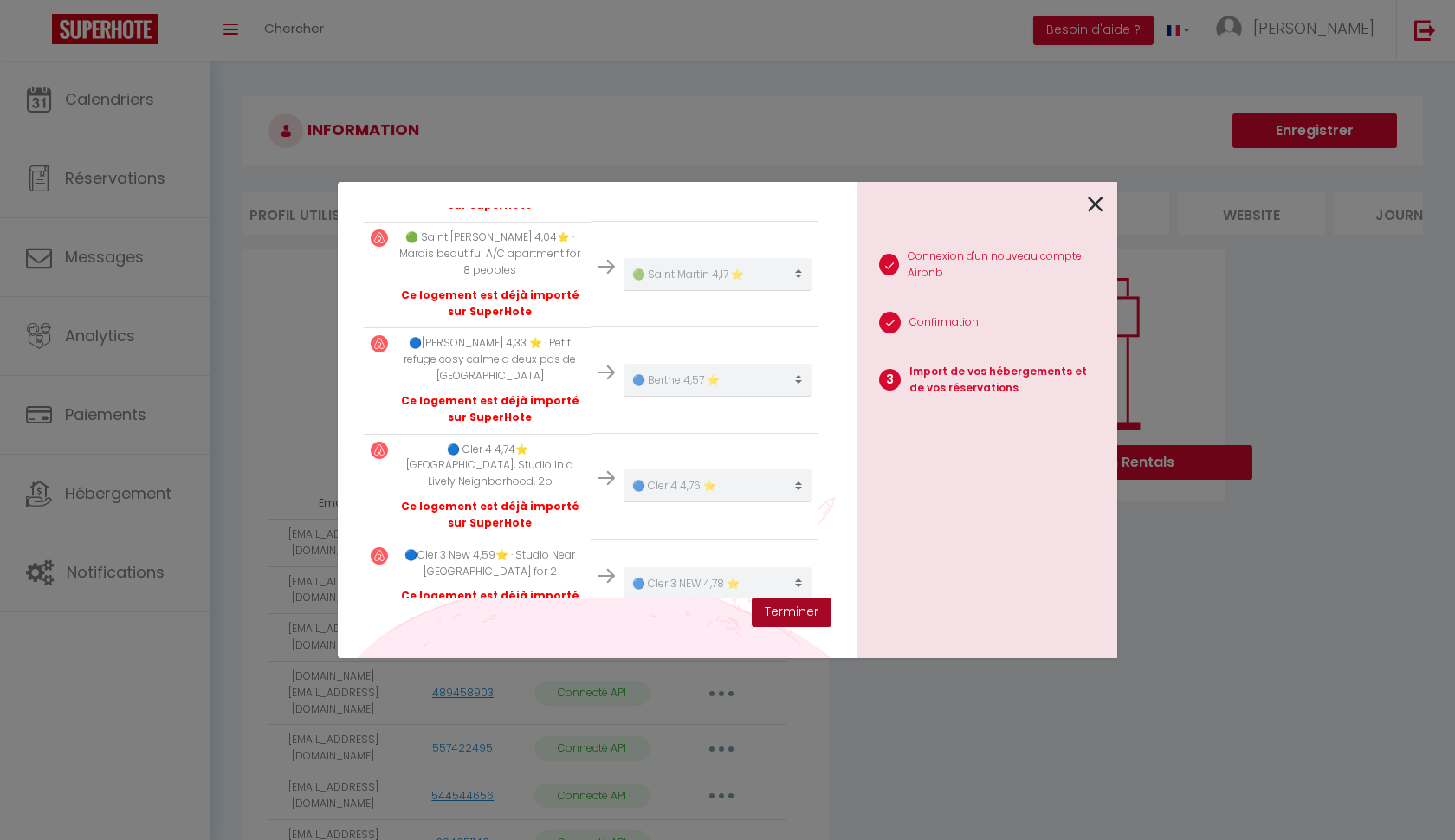
scroll to position [2538, 0]
click at [773, 615] on button "Terminer" at bounding box center [792, 611] width 79 height 30
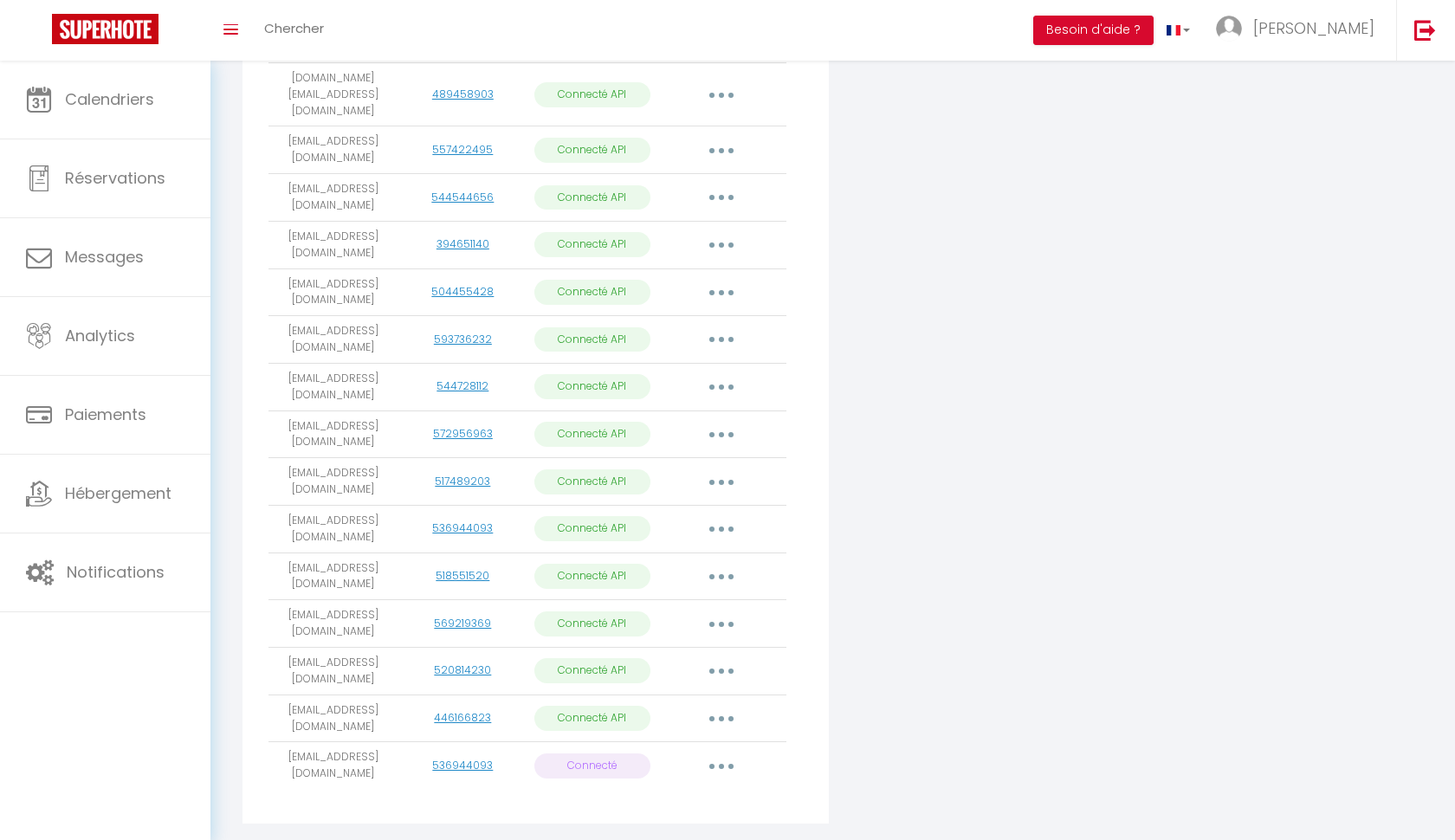
scroll to position [597, 0]
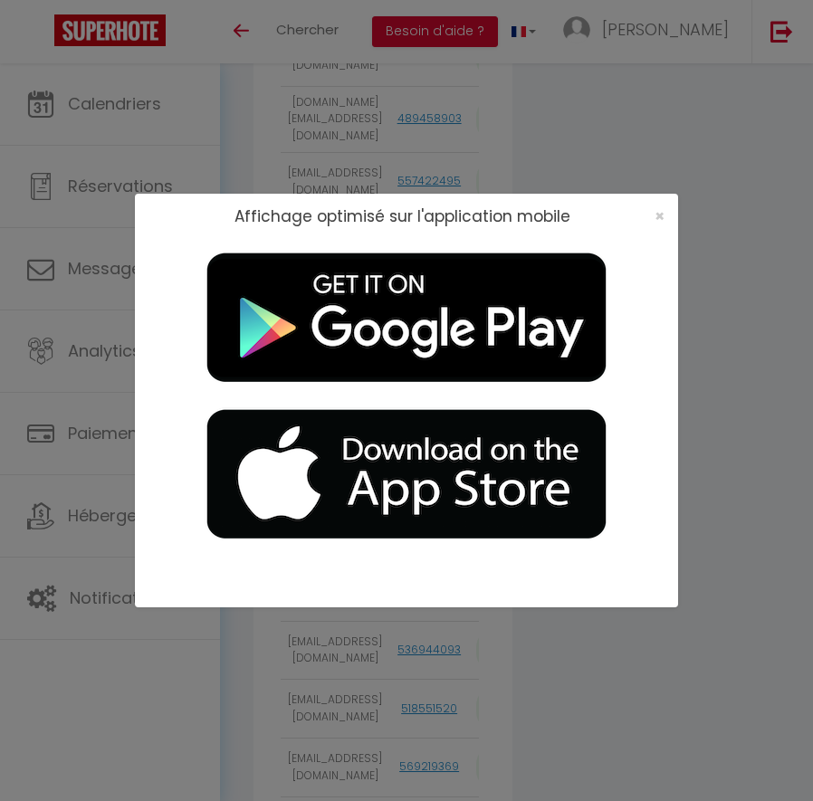
click at [319, 81] on div "Affichage optimisé sur l'application mobile ×" at bounding box center [406, 400] width 543 height 801
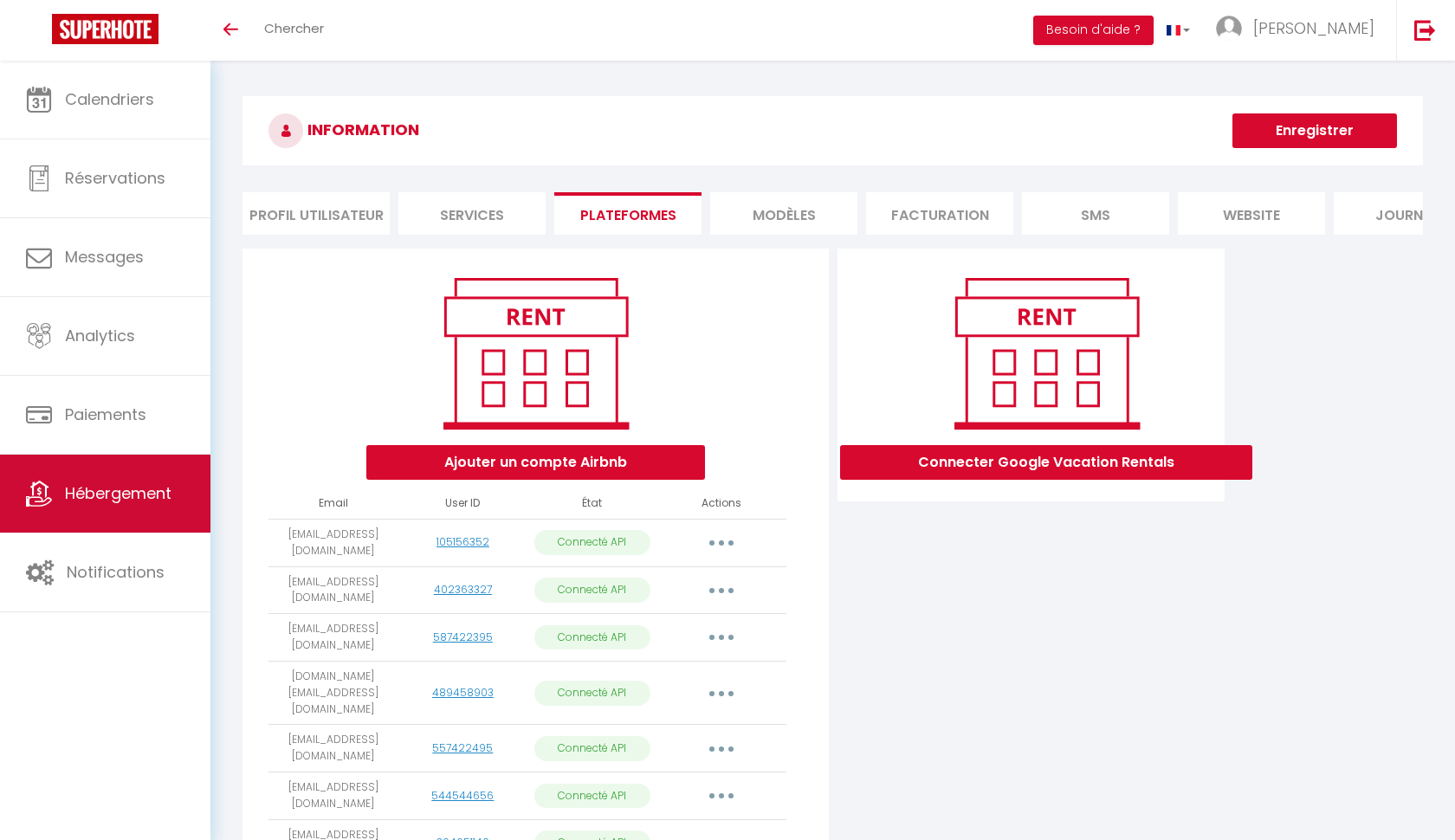
click at [74, 489] on span "Hébergement" at bounding box center [118, 493] width 106 height 22
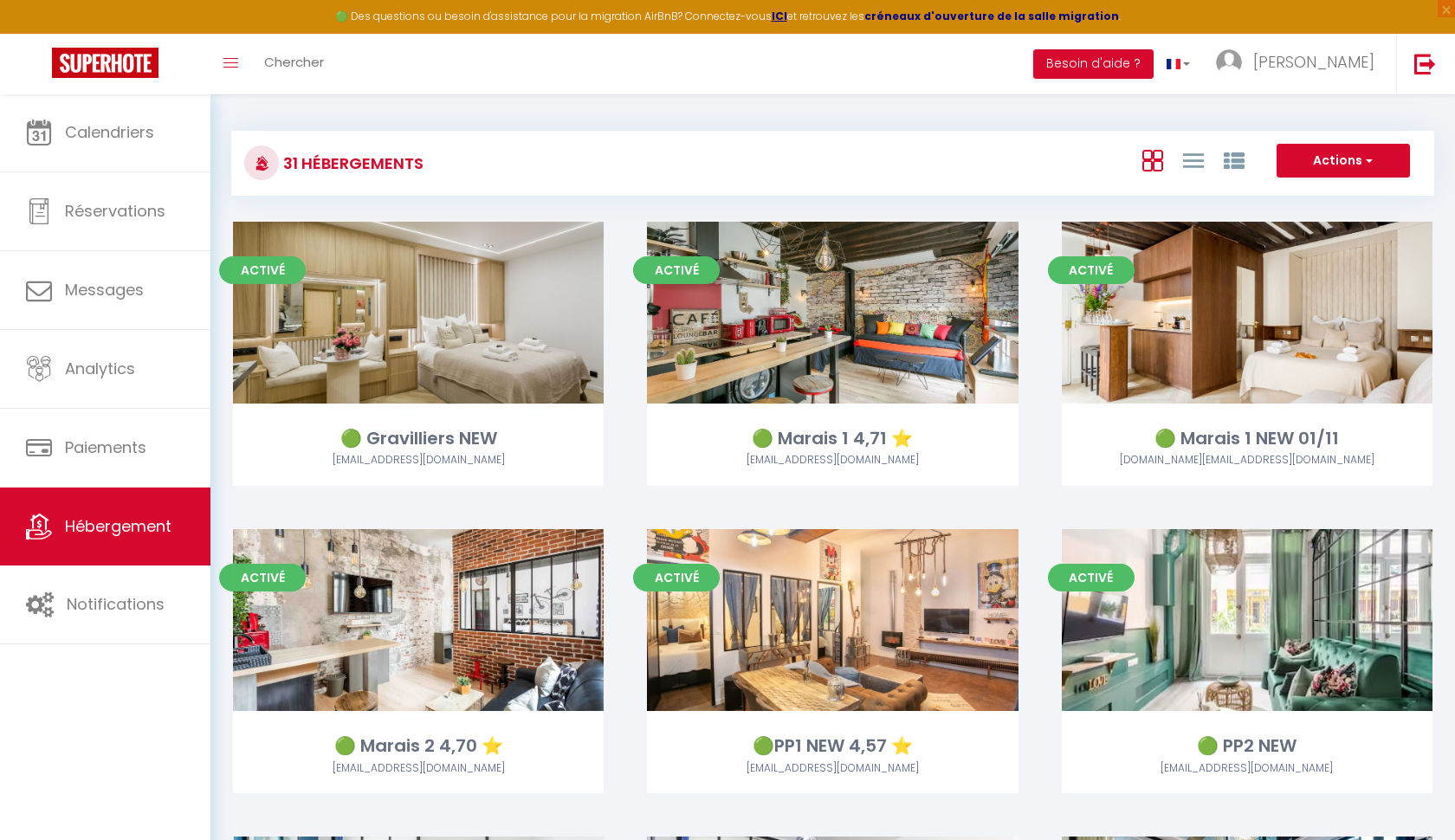
click at [933, 14] on strong "créneaux d'ouverture de la salle migration" at bounding box center [992, 15] width 255 height 14
